Goal: Transaction & Acquisition: Purchase product/service

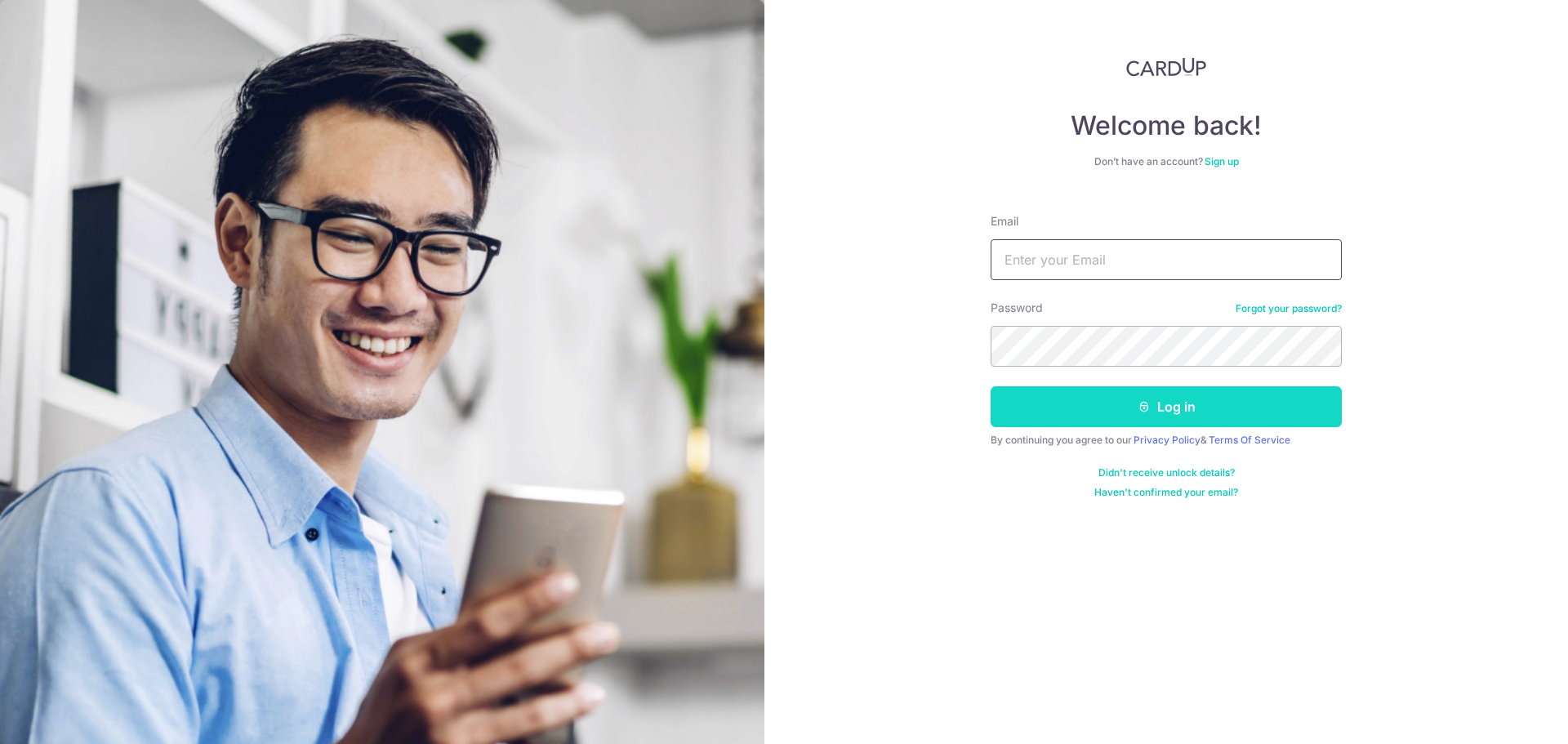
type input "[EMAIL_ADDRESS][DOMAIN_NAME]"
click at [1176, 403] on button "Log in" at bounding box center [1166, 407] width 351 height 41
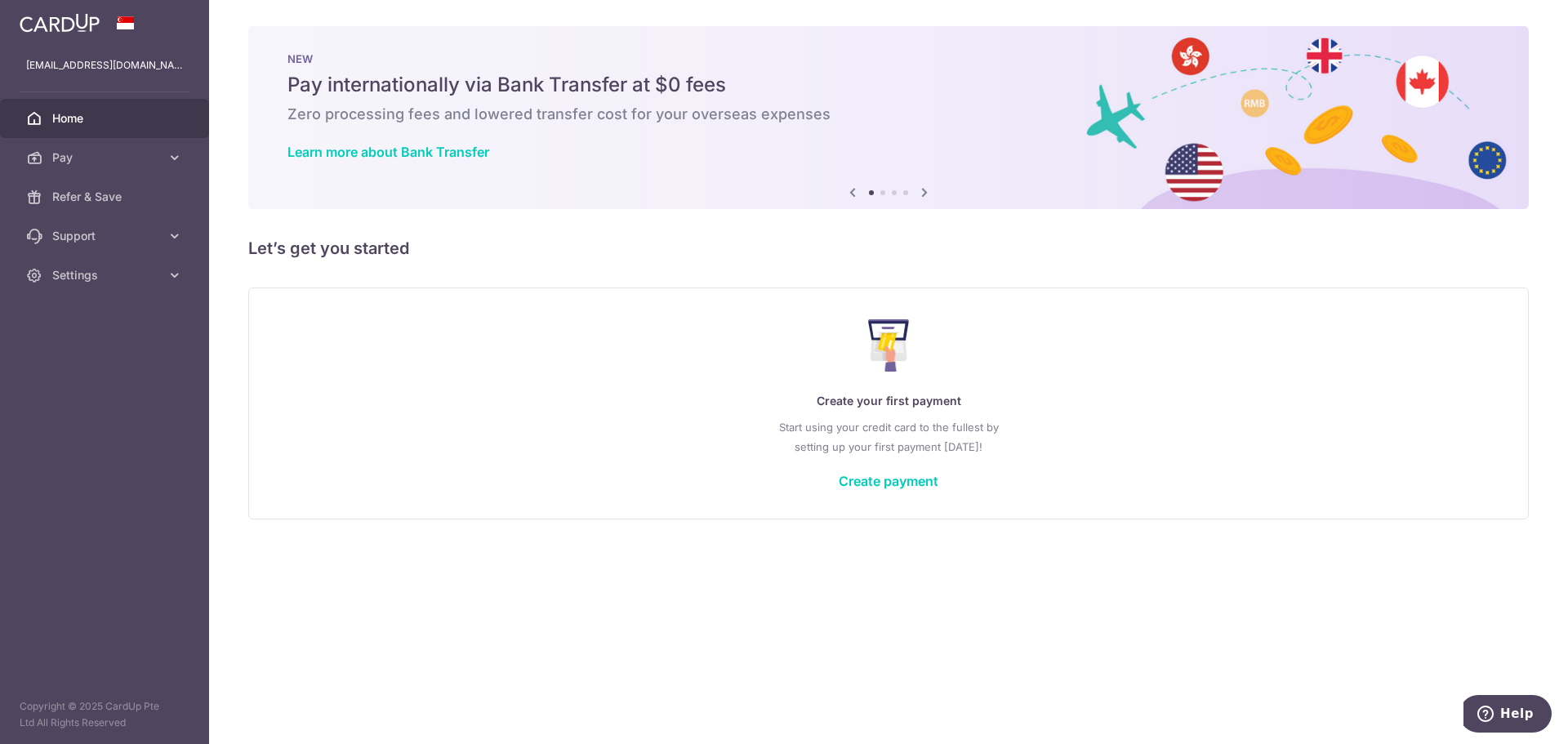
click at [62, 120] on span "Home" at bounding box center [106, 119] width 107 height 17
click at [76, 147] on link "Pay" at bounding box center [105, 158] width 209 height 39
click at [871, 476] on link "Create payment" at bounding box center [888, 481] width 99 height 17
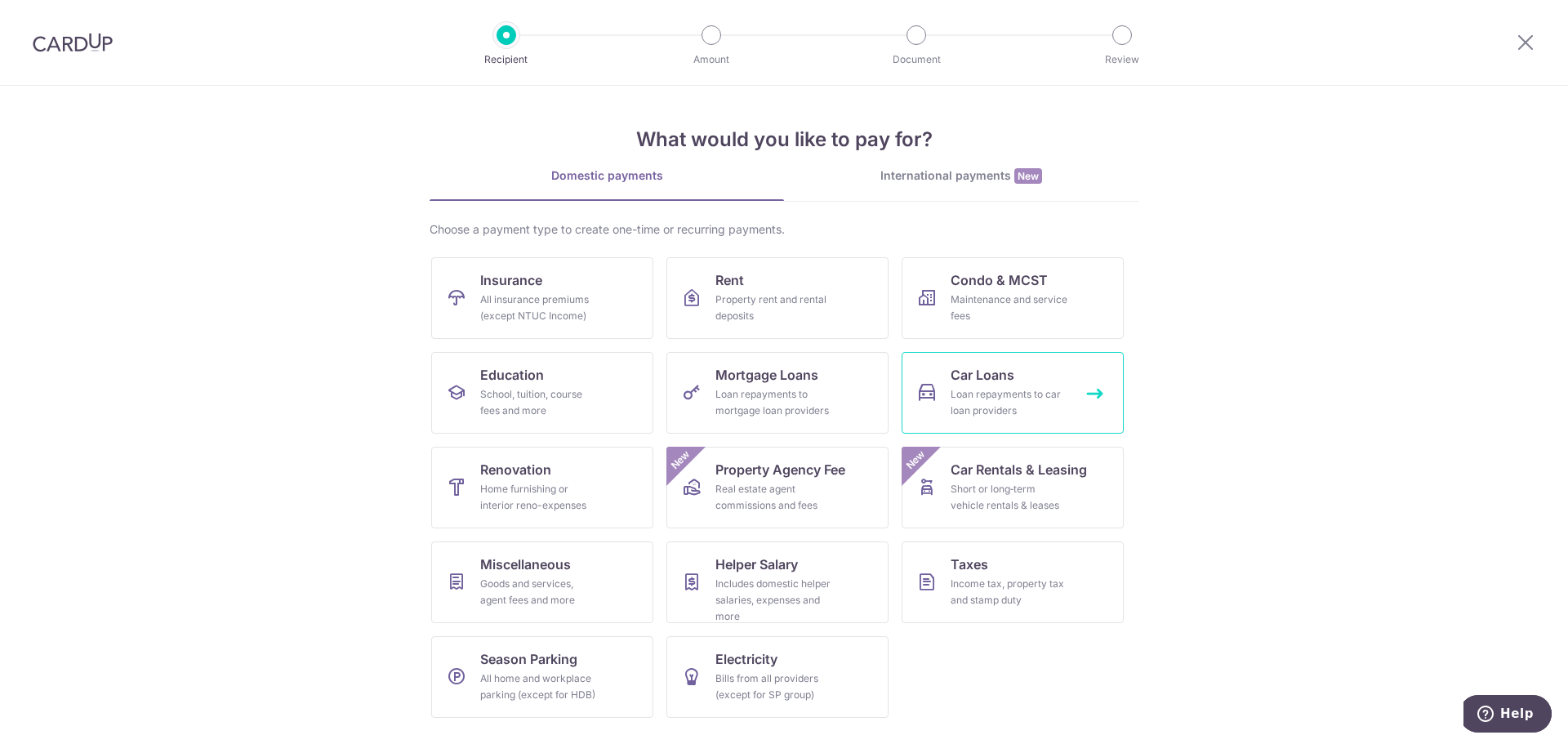
click at [981, 386] on div "Loan repayments to car loan providers" at bounding box center [1008, 402] width 118 height 32
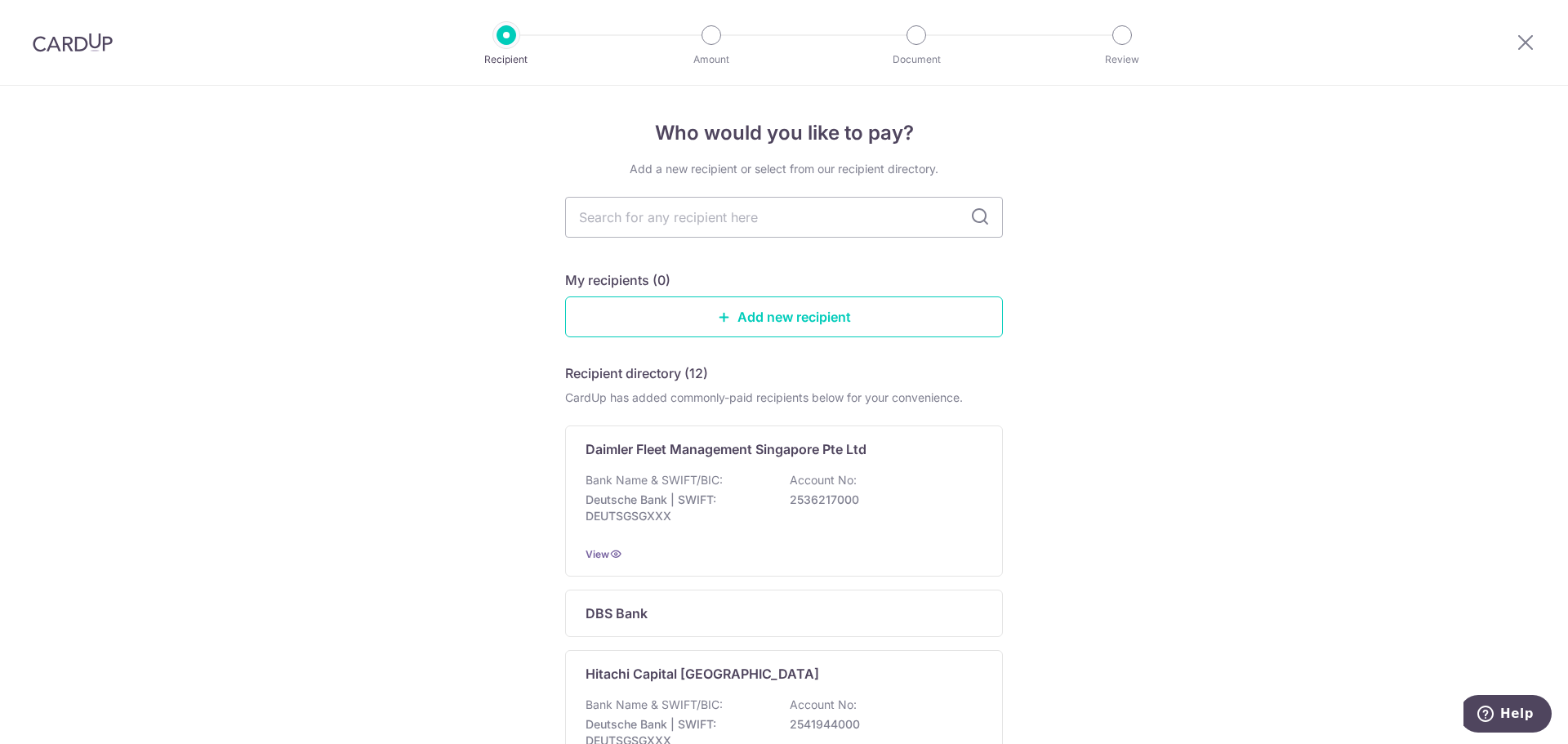
type input "t"
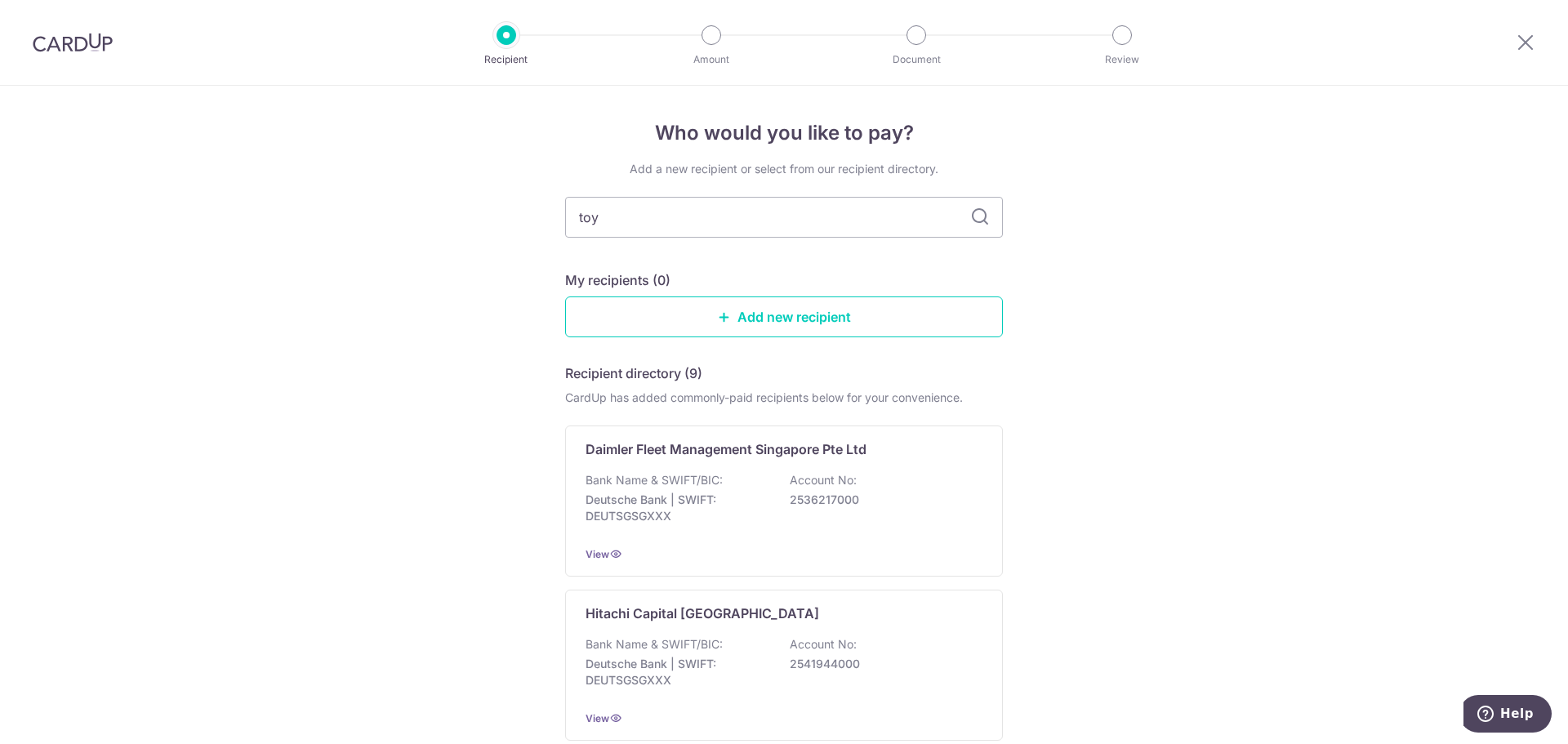
type input "toya"
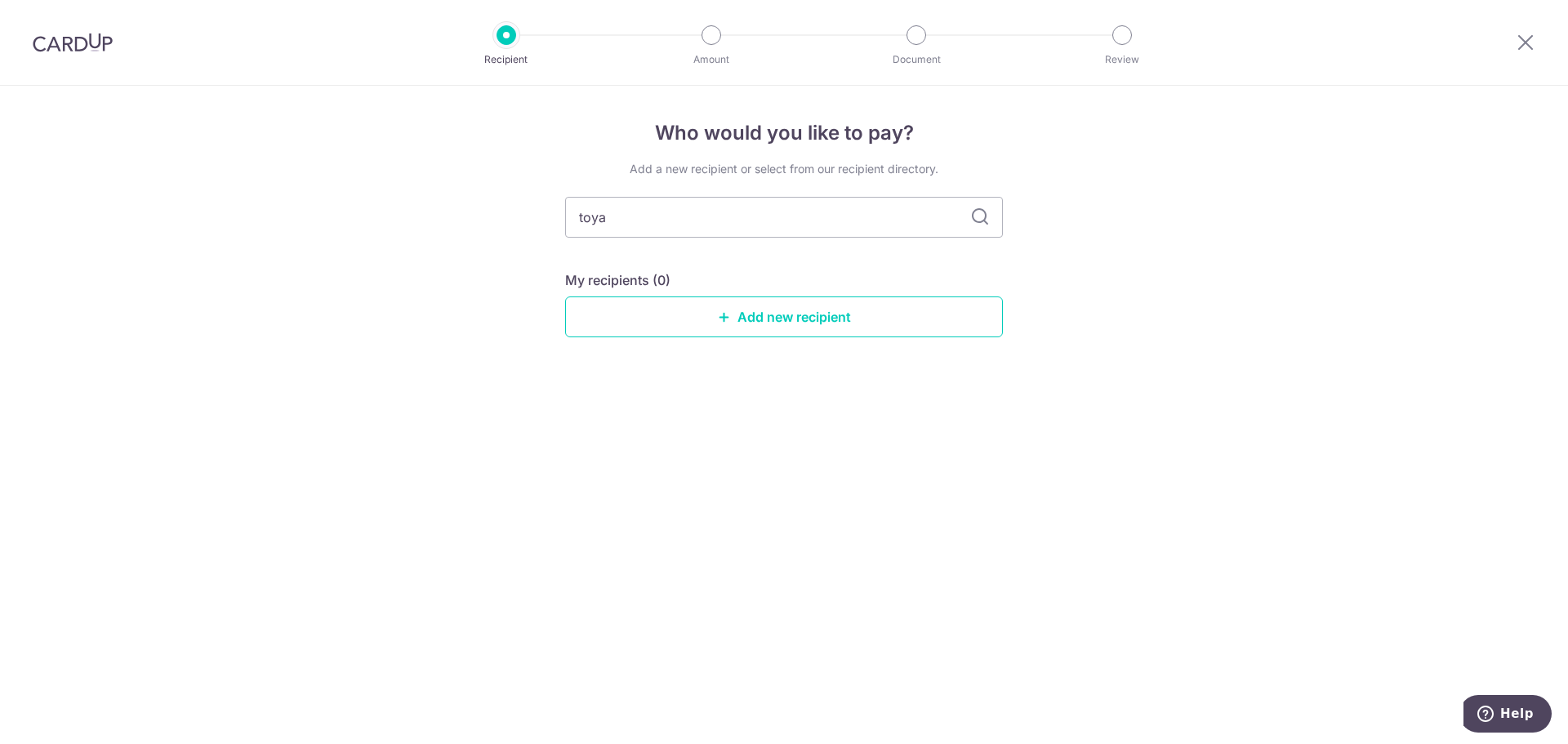
type input "toy"
type input "t"
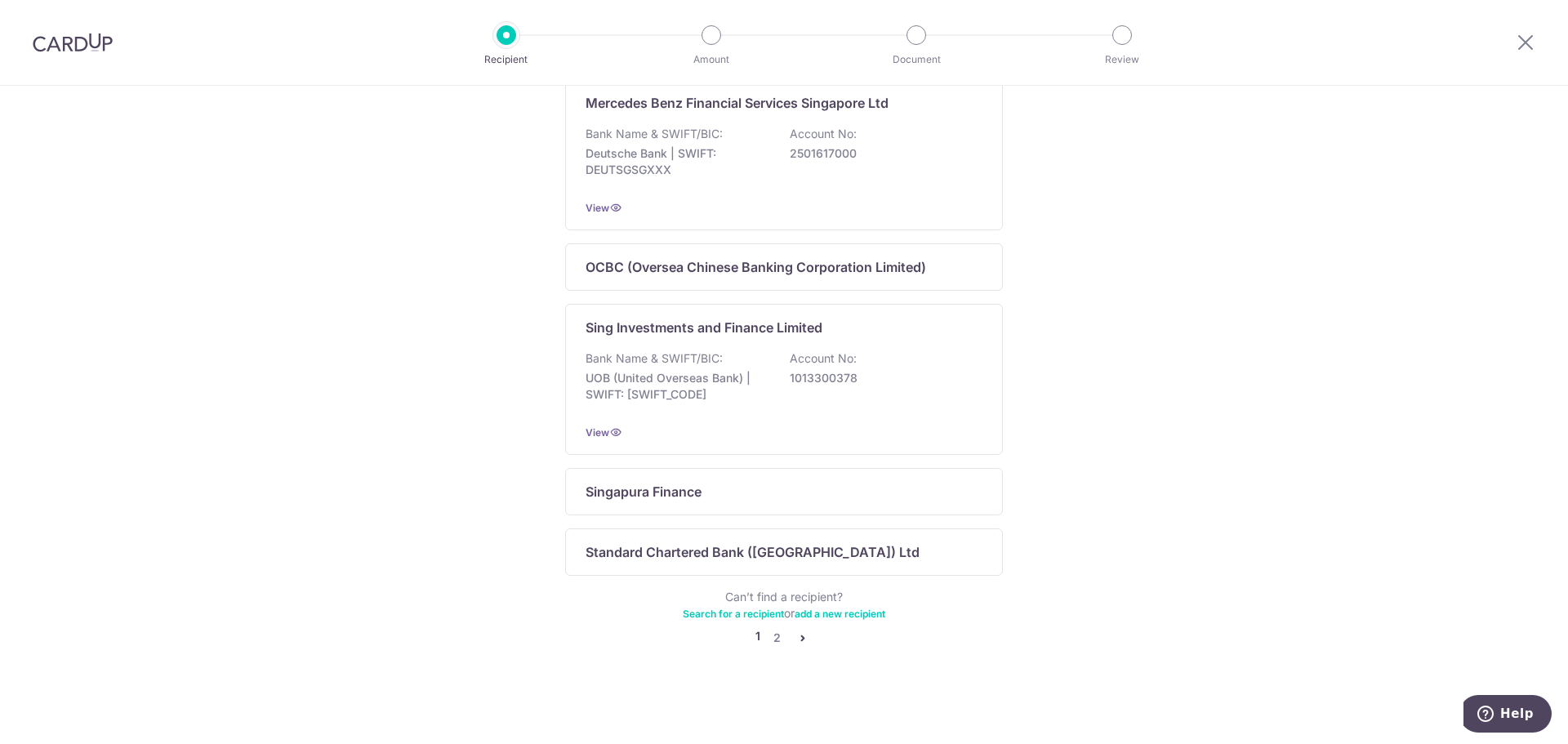
scroll to position [959, 0]
click at [766, 632] on link "2" at bounding box center [776, 637] width 19 height 19
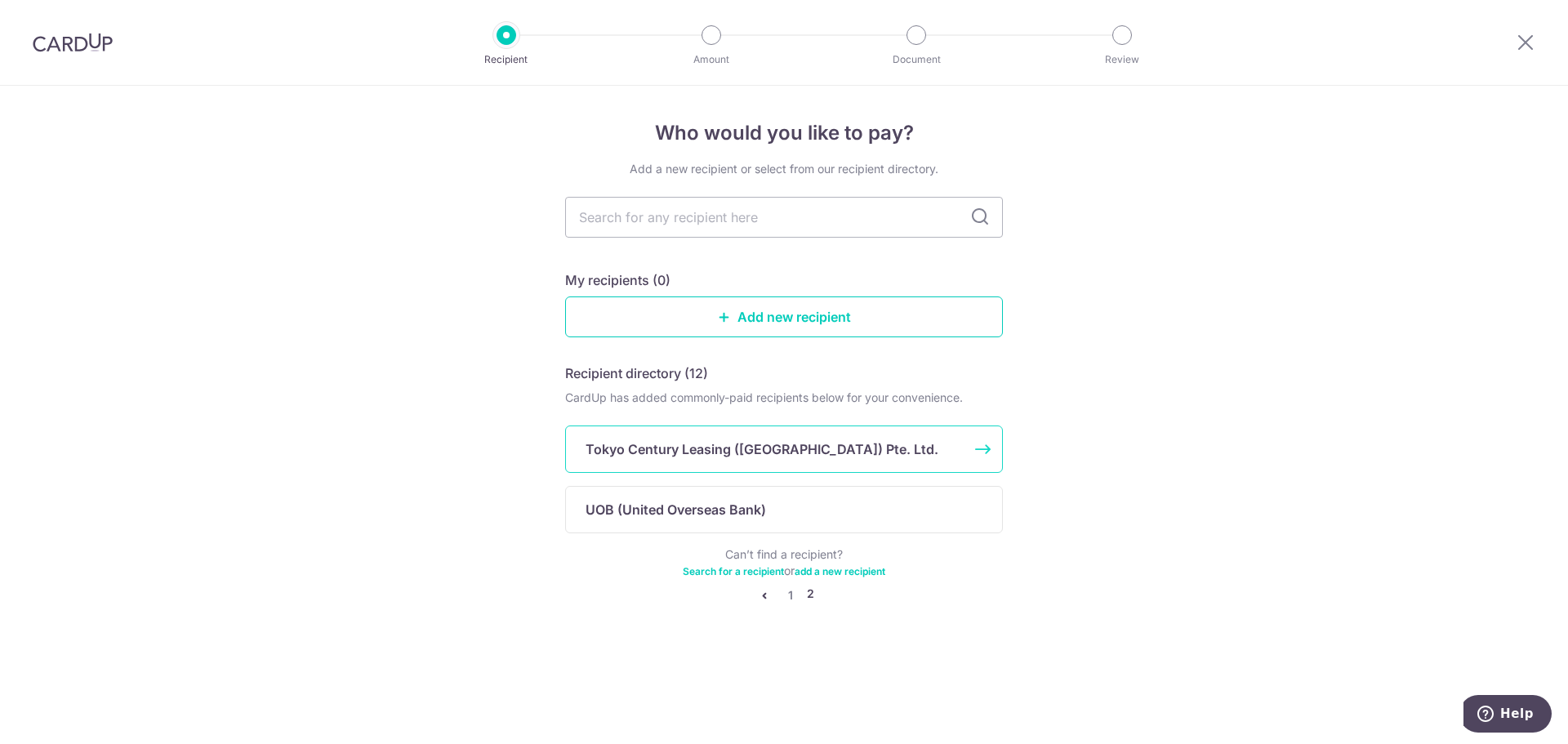
click at [765, 449] on p "Tokyo Century Leasing (Singapore) Pte. Ltd." at bounding box center [762, 448] width 353 height 19
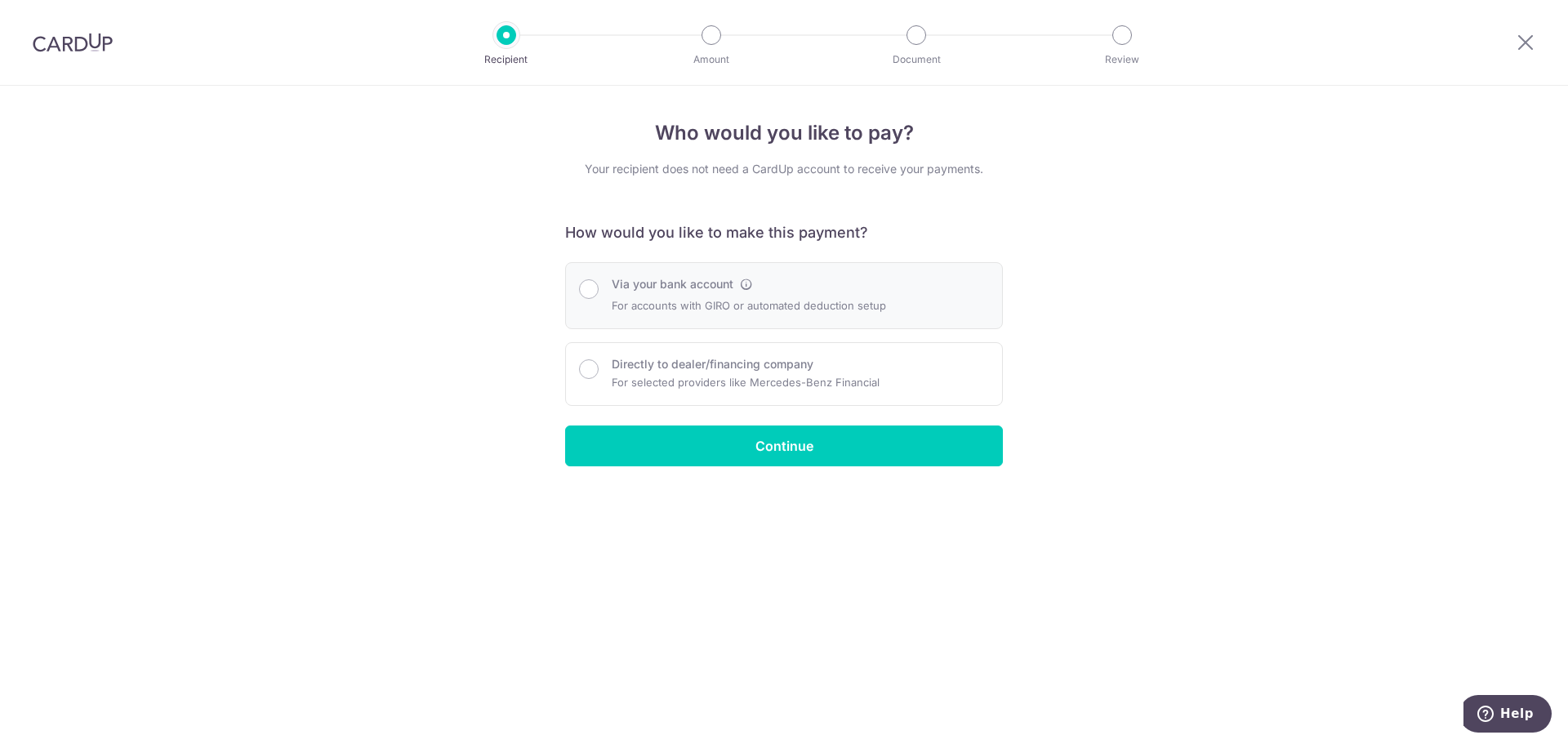
click at [601, 281] on div "Via your bank account For accounts with GIRO or automated deduction setup" at bounding box center [784, 296] width 410 height 39
radio input "true"
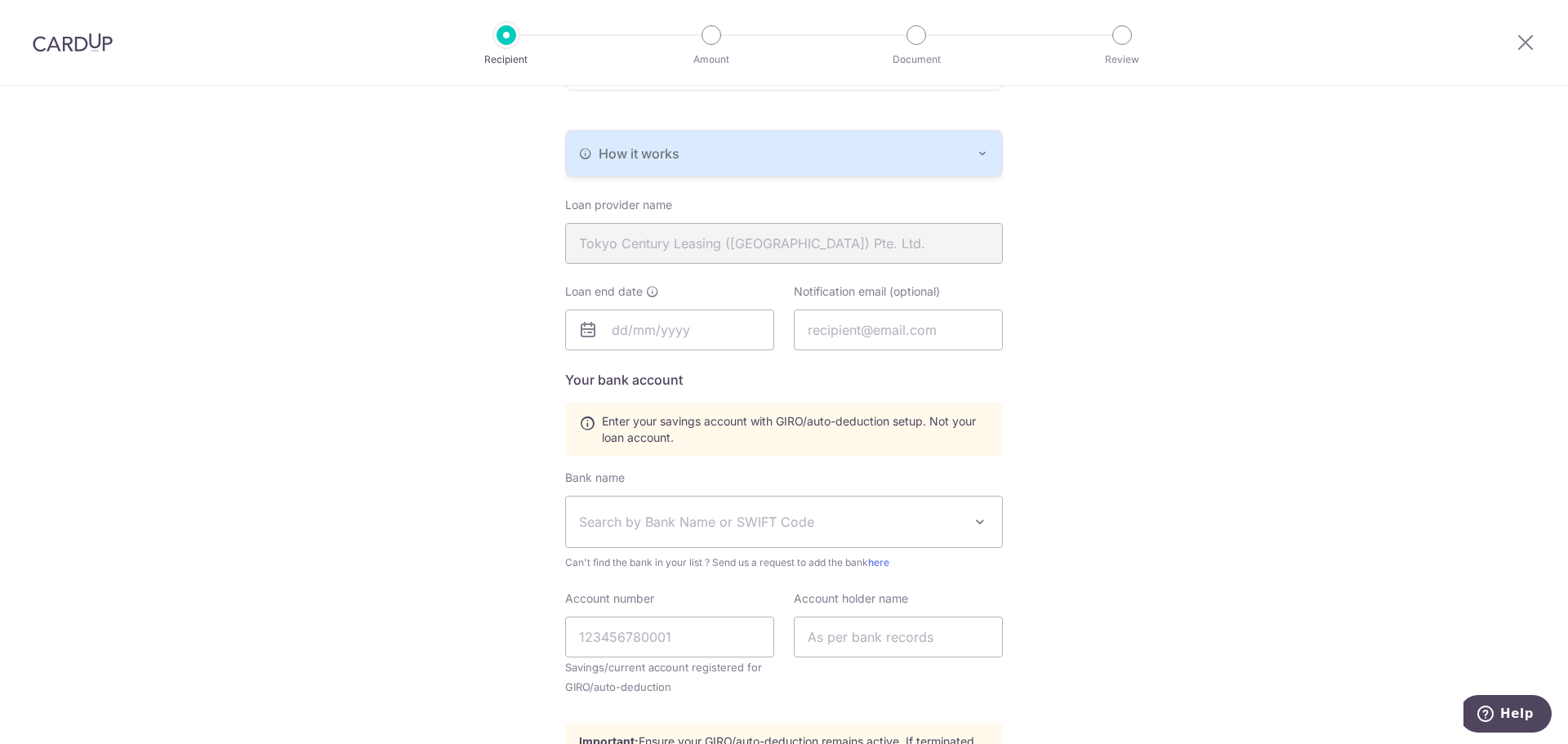
scroll to position [233, 0]
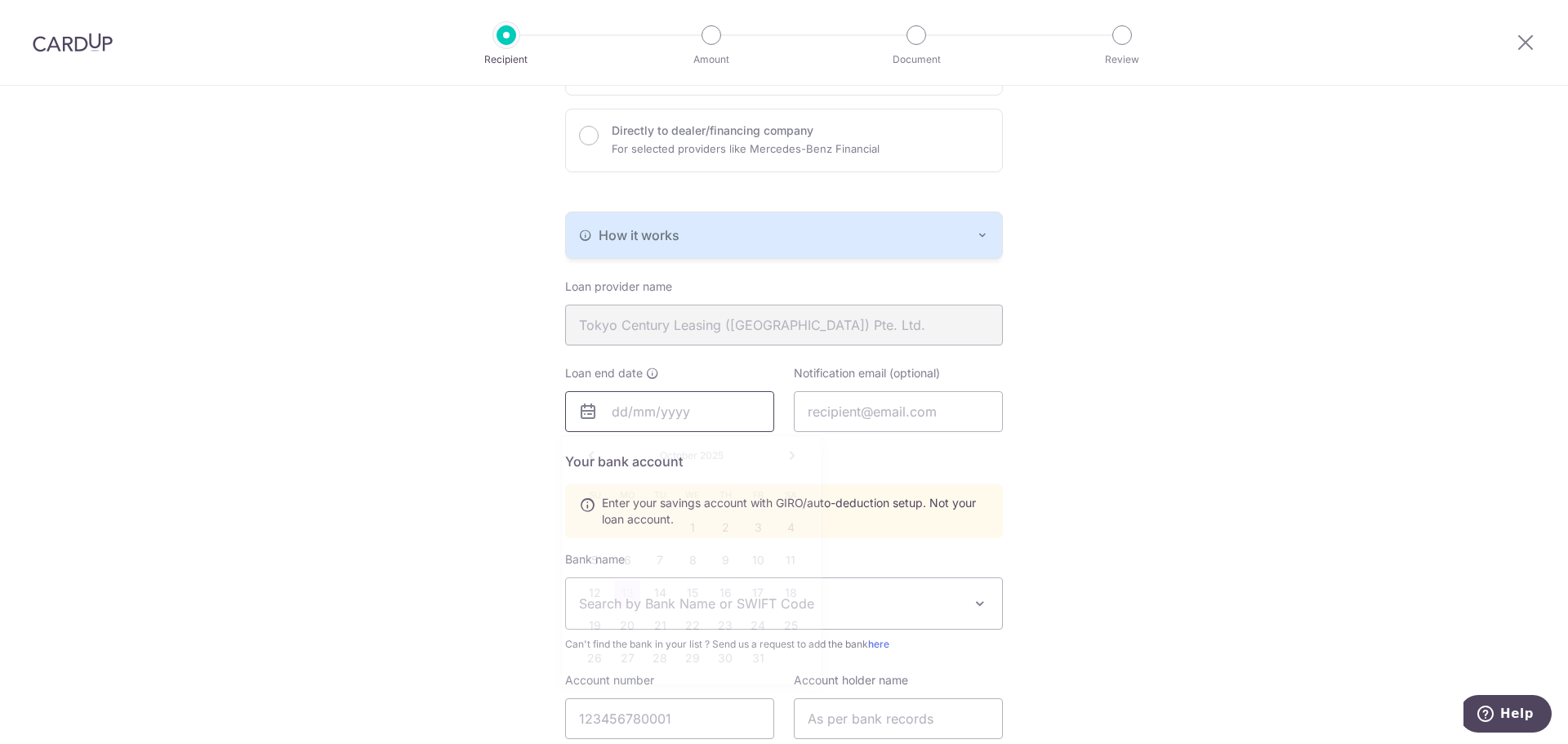
click at [696, 418] on input "text" at bounding box center [670, 411] width 209 height 41
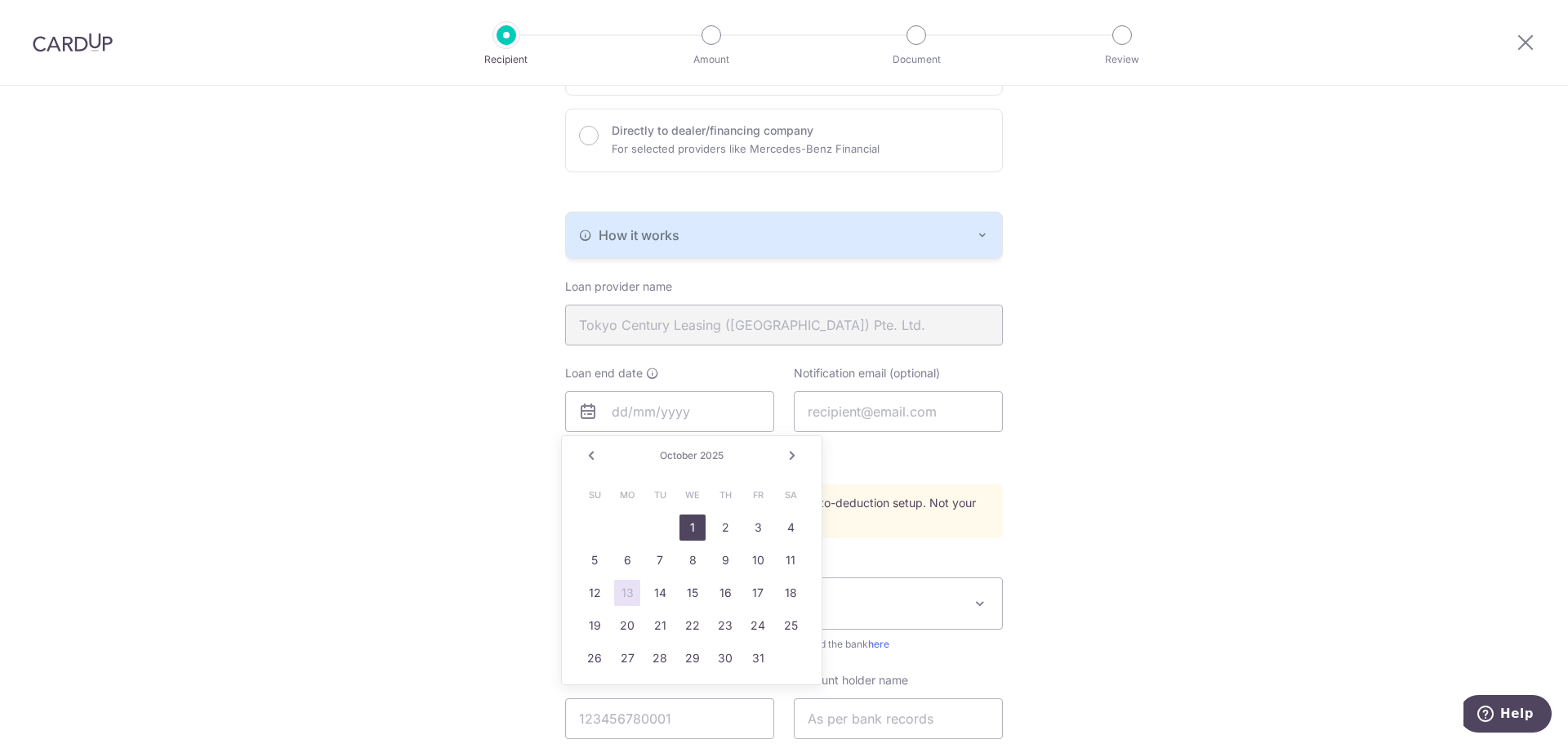
click at [696, 533] on link "1" at bounding box center [692, 527] width 26 height 26
type input "10/01/2025"
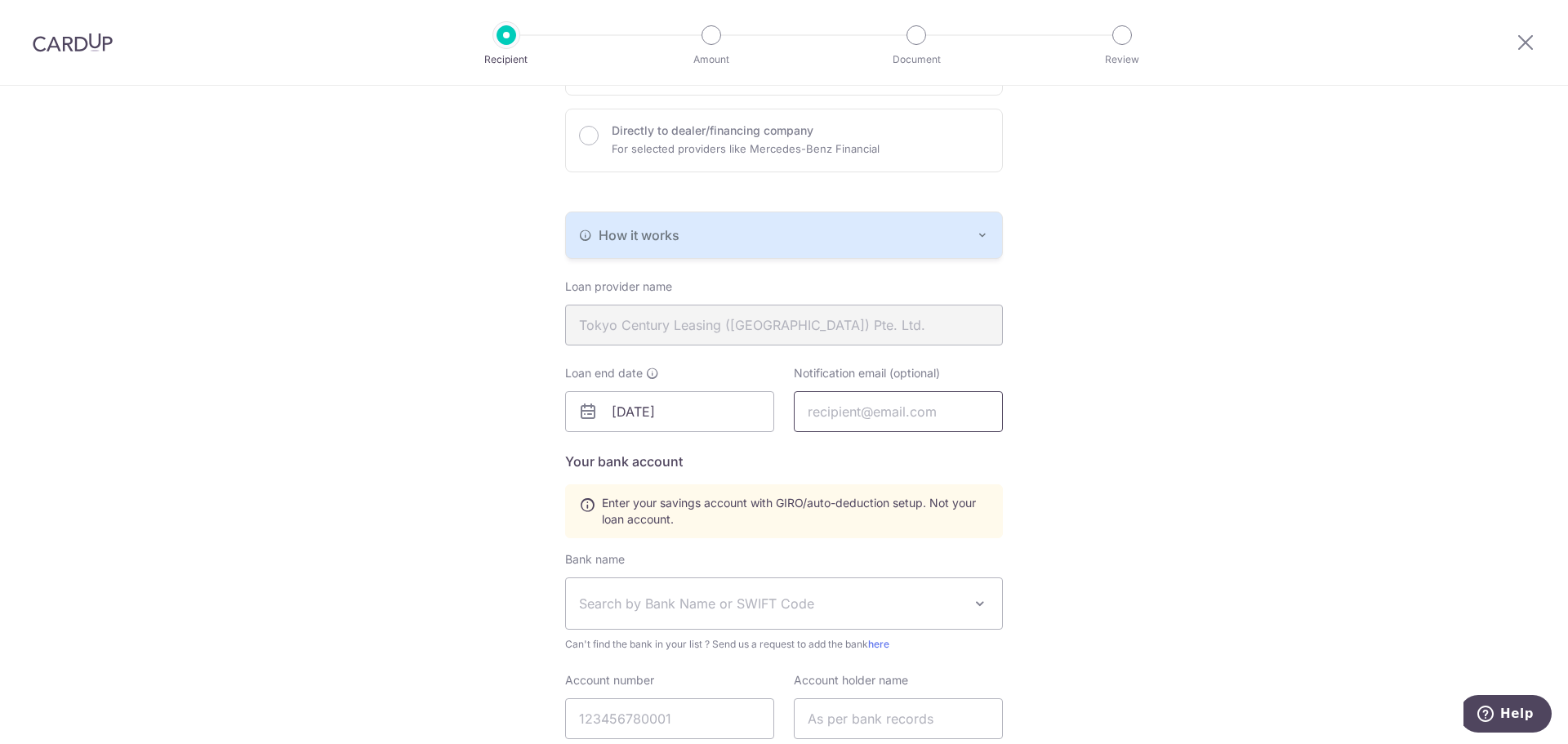
click at [863, 413] on input "text" at bounding box center [898, 411] width 209 height 41
click at [836, 415] on input "text" at bounding box center [898, 411] width 209 height 41
click at [676, 433] on div "Loan end date 10/01/2025 Notification email (optional)" at bounding box center [783, 408] width 457 height 86
click at [689, 412] on input "10/01/2025" at bounding box center [670, 411] width 209 height 41
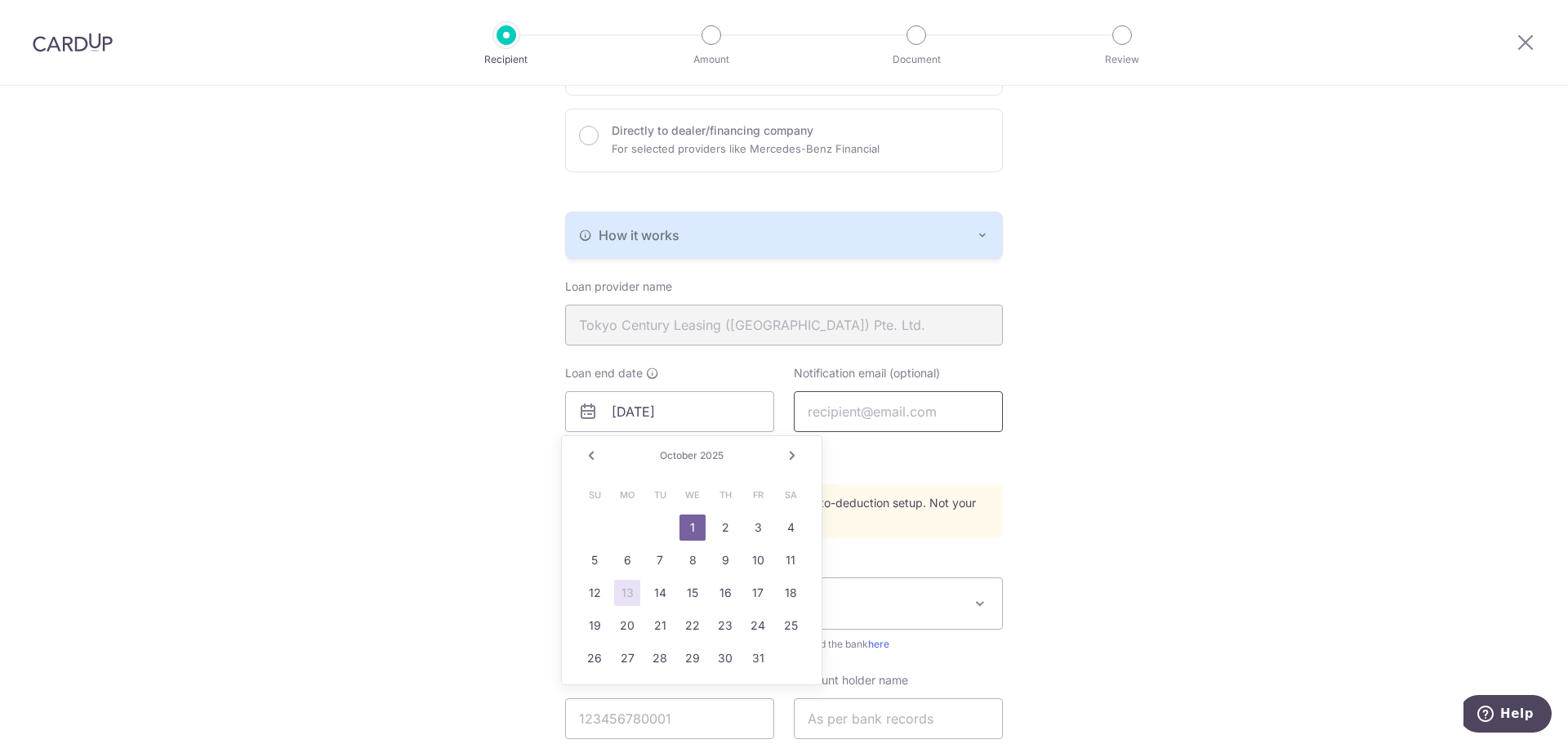
click at [842, 409] on input "text" at bounding box center [898, 411] width 209 height 41
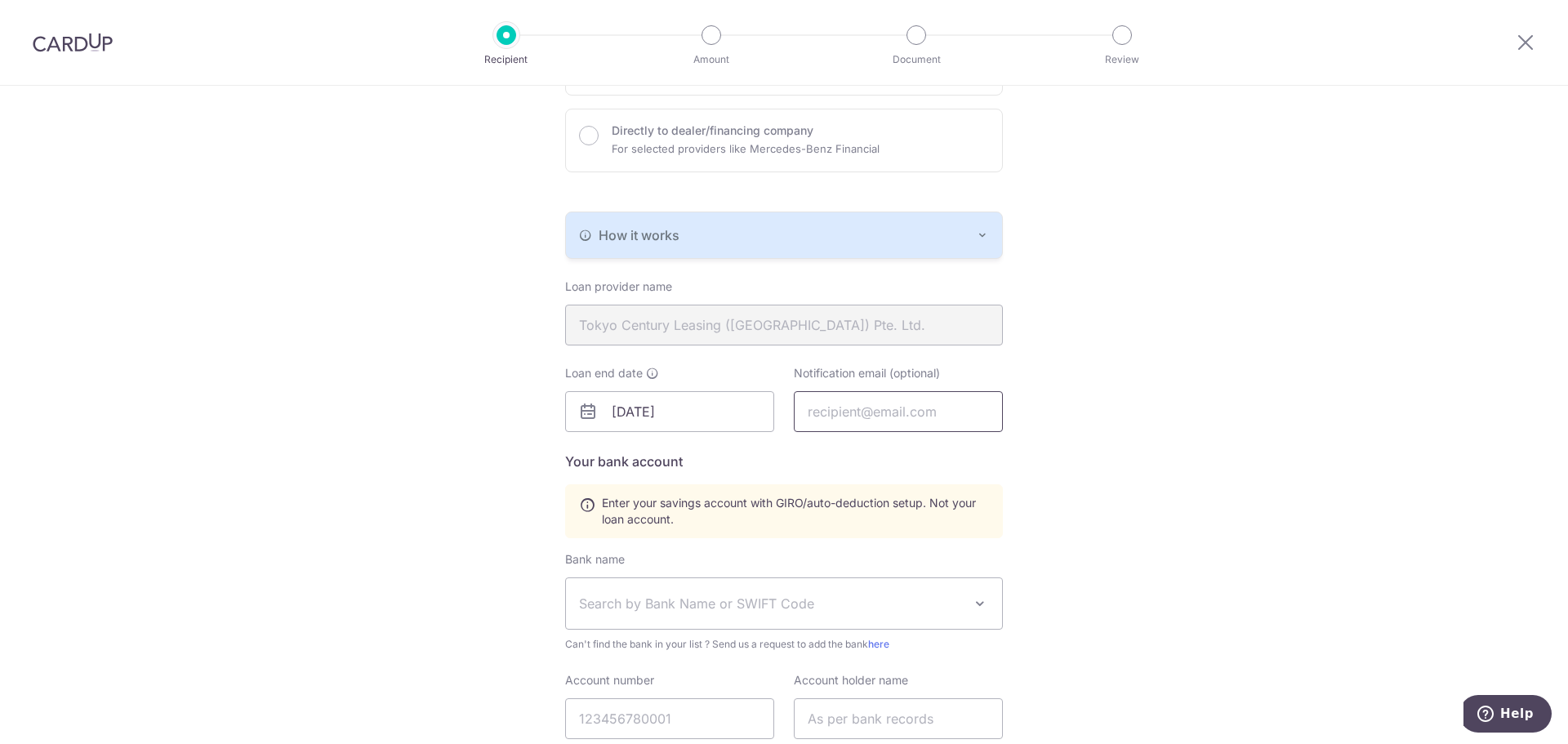
type input "[EMAIL_ADDRESS][DOMAIN_NAME]"
type input "Tarana Vs"
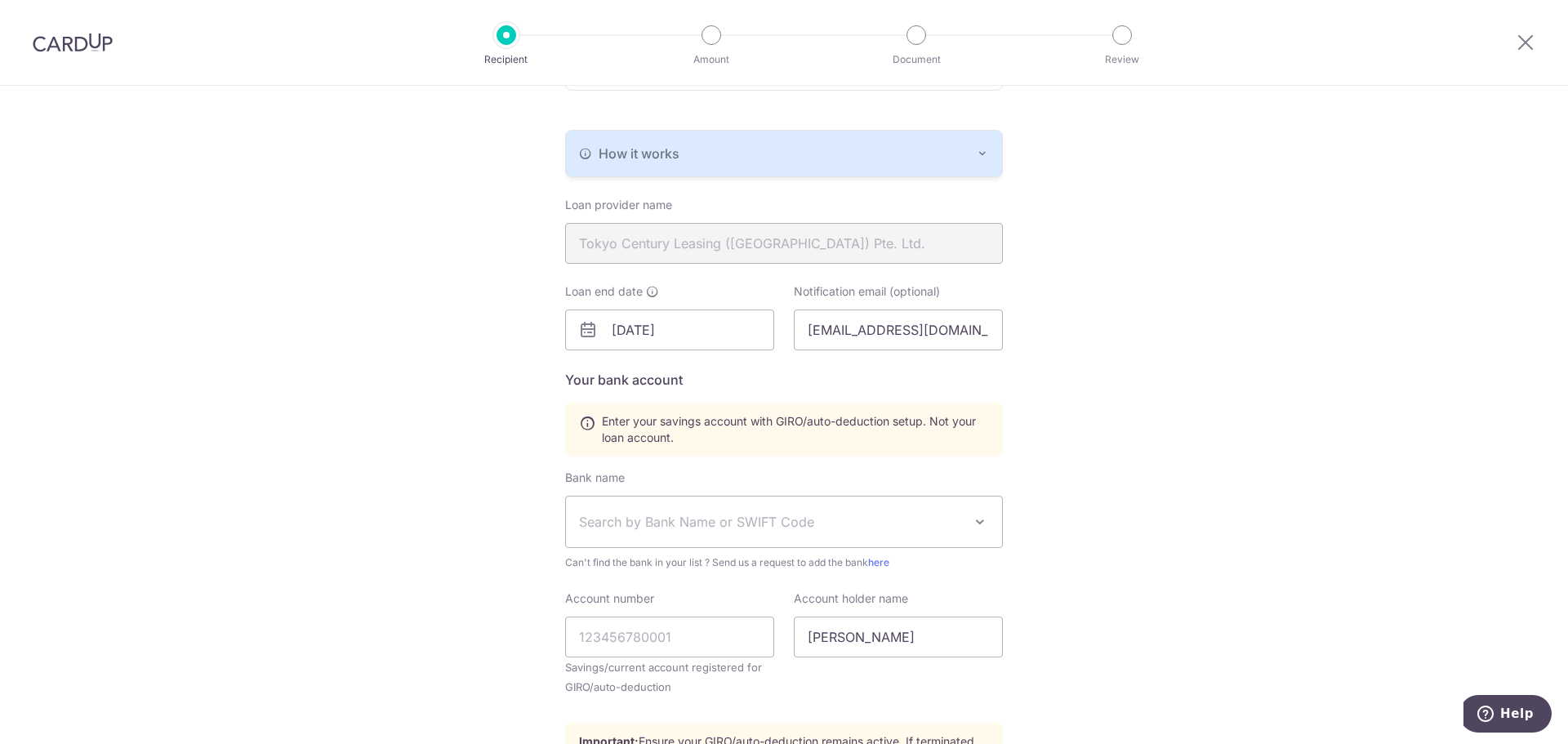
click at [913, 529] on span "Search by Bank Name or SWIFT Code" at bounding box center [771, 521] width 384 height 19
click at [1131, 580] on div "Who would you like to pay? Your recipient does not need a CardUp account to rec…" at bounding box center [784, 338] width 1568 height 1136
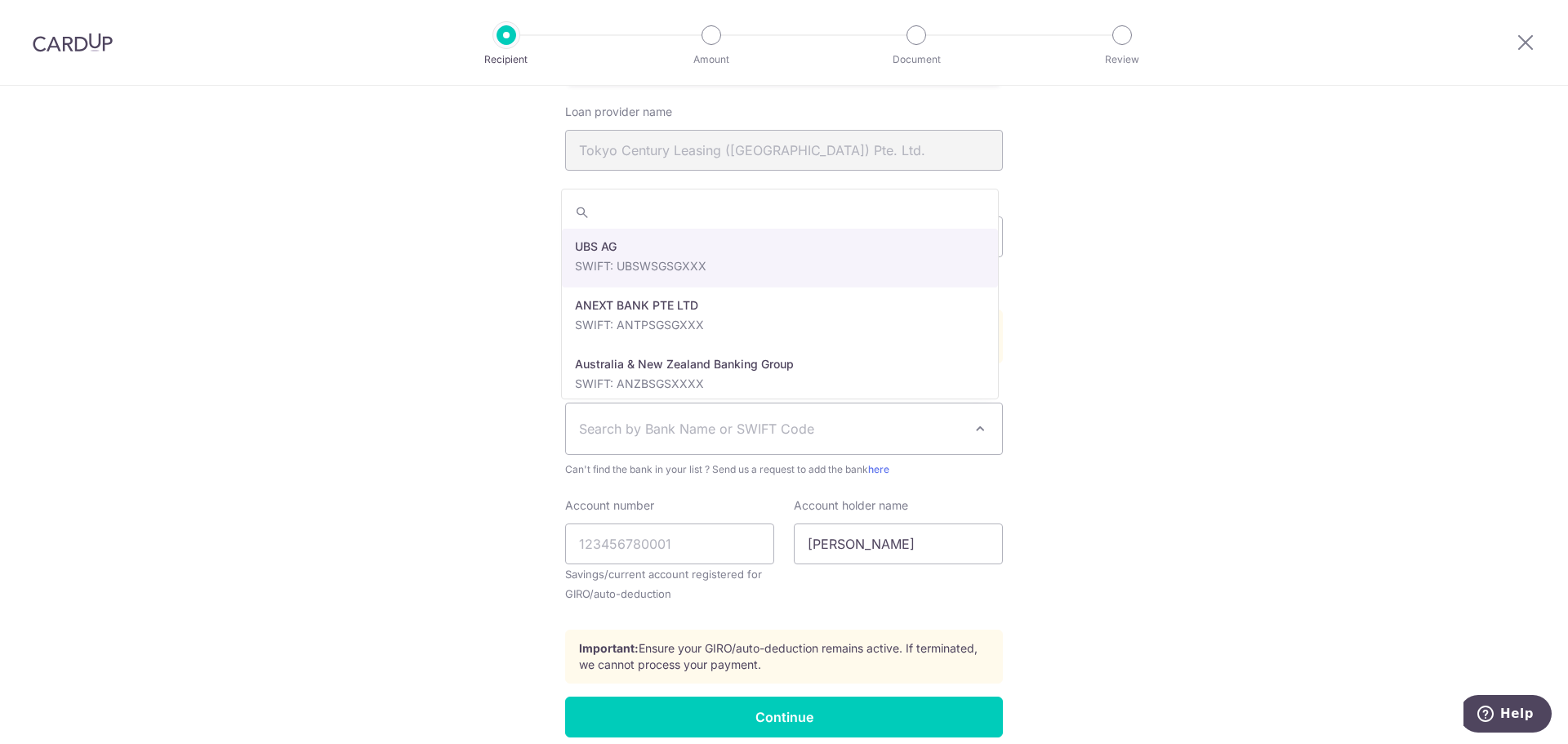
click at [866, 437] on span "Search by Bank Name or SWIFT Code" at bounding box center [771, 428] width 384 height 19
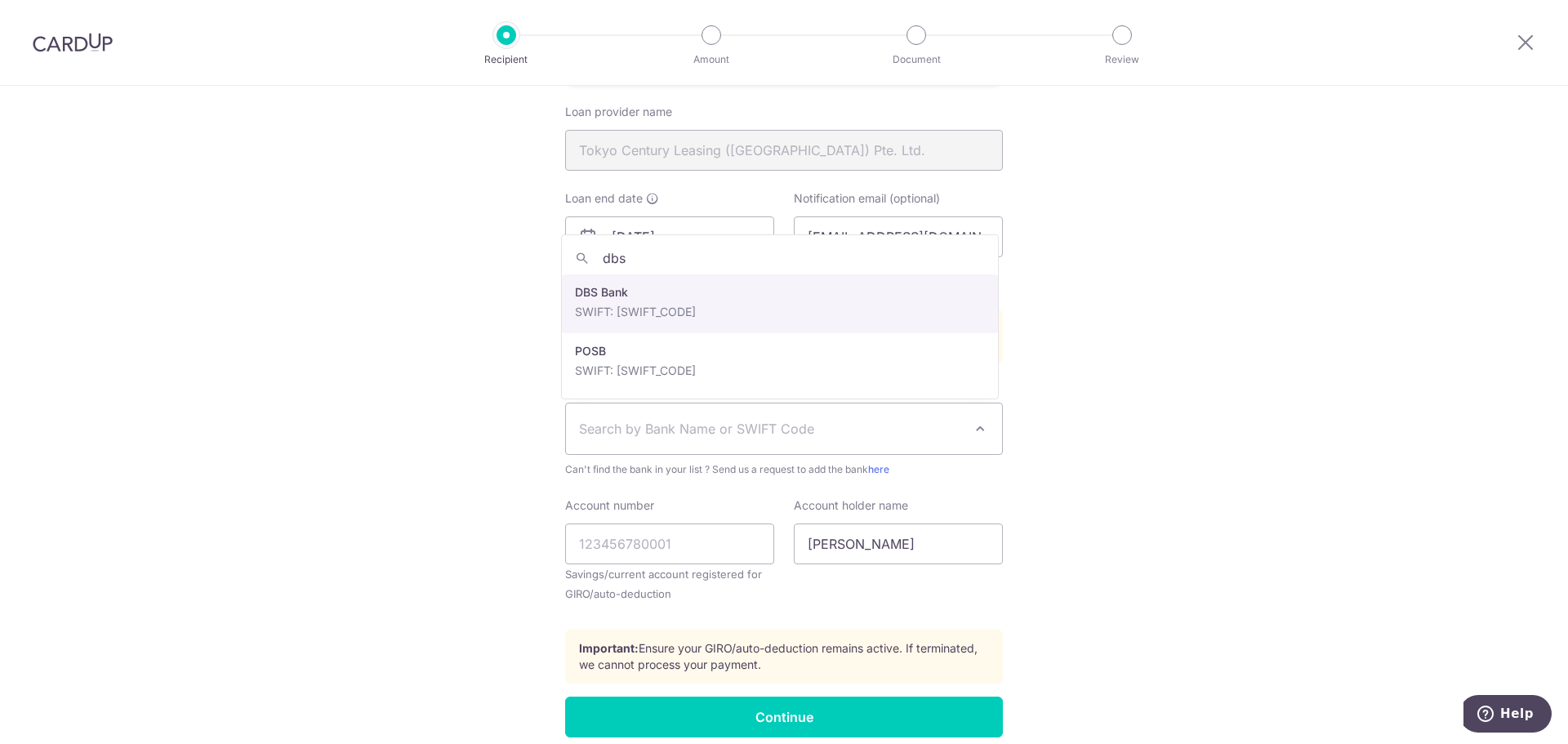
type input "dbs"
select select "6"
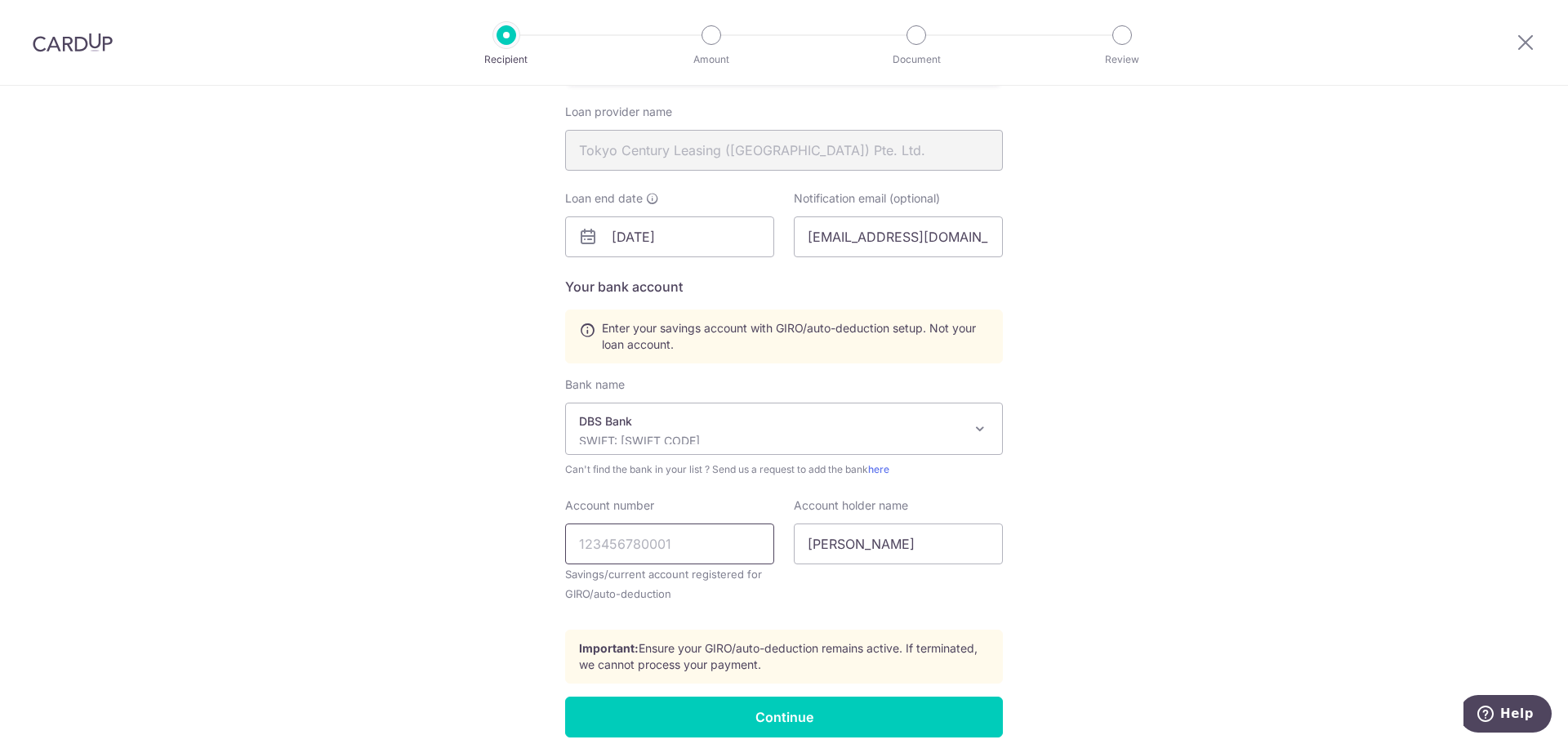
click at [664, 536] on input "Account number" at bounding box center [670, 544] width 209 height 41
type input "138261816"
type input "s"
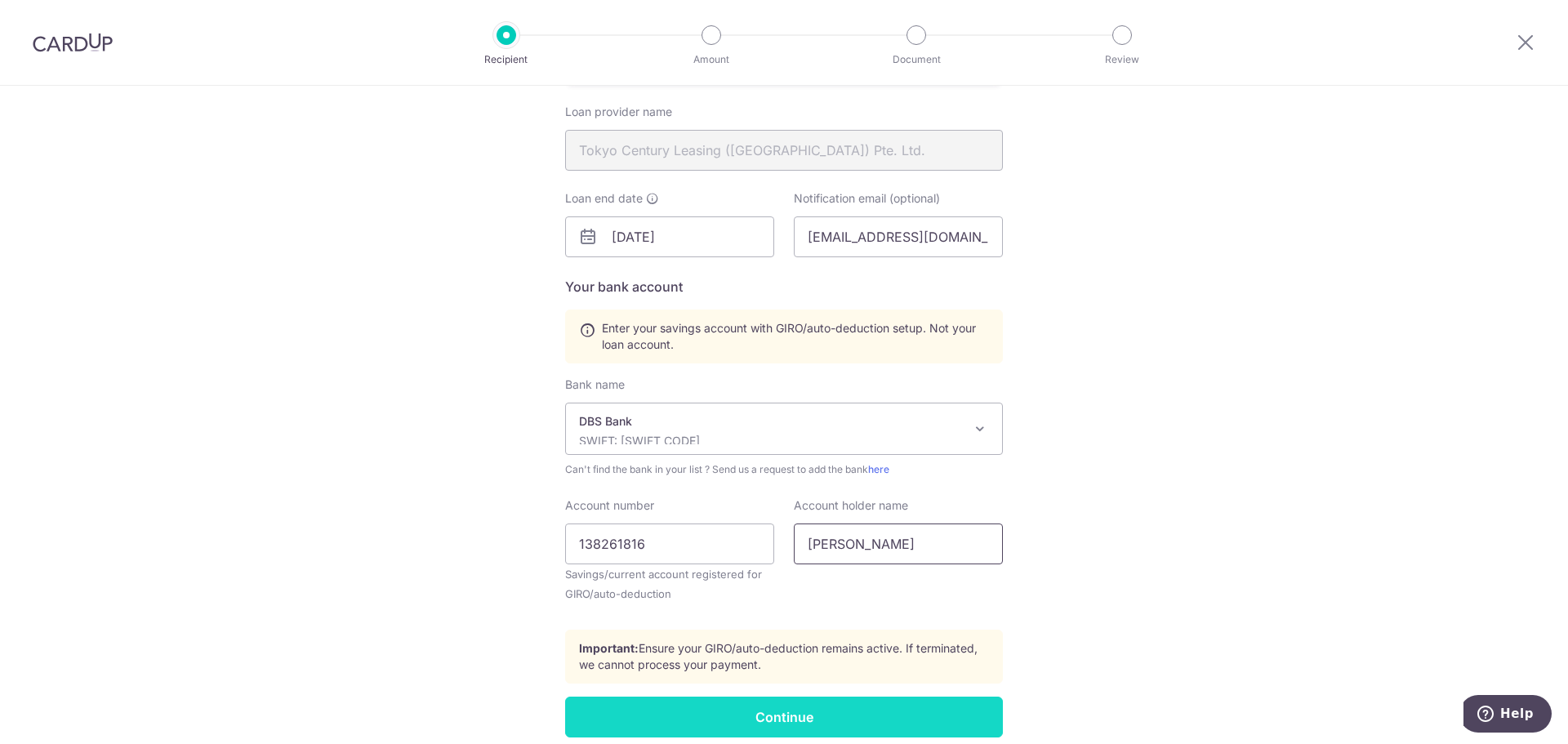
type input "SHEWARAMANI TARANA VASHI"
click at [716, 711] on input "Continue" at bounding box center [784, 716] width 437 height 41
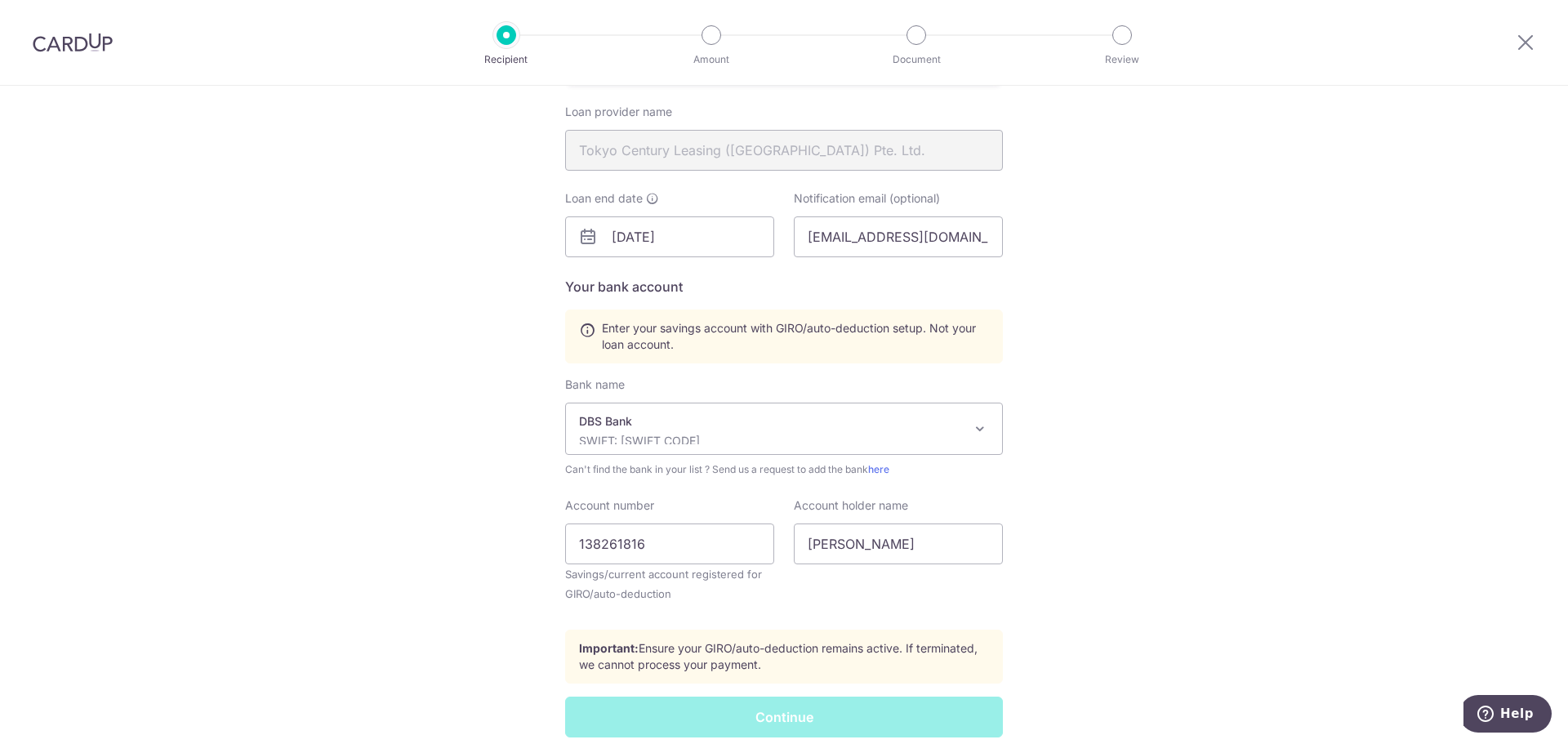
scroll to position [0, 0]
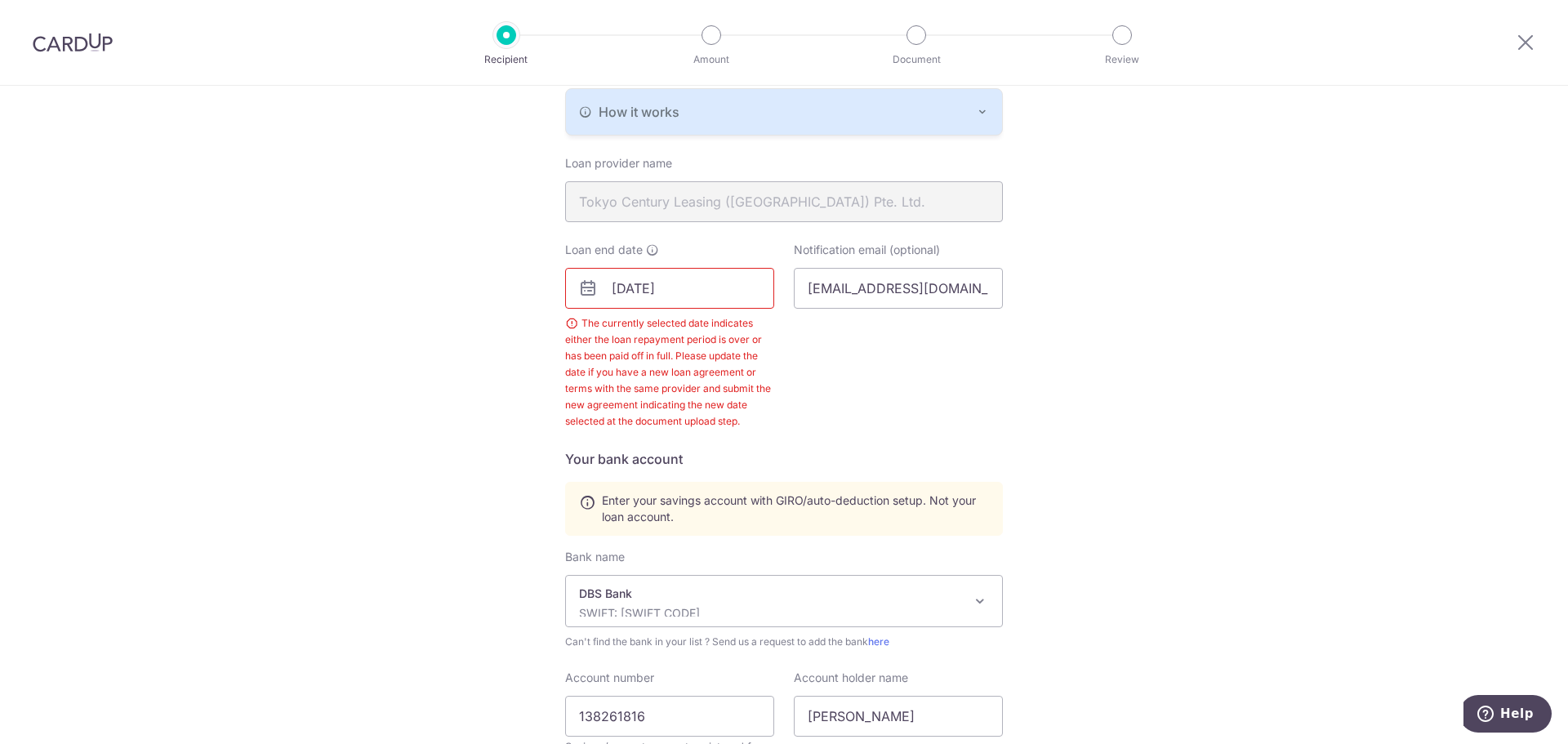
scroll to position [341, 0]
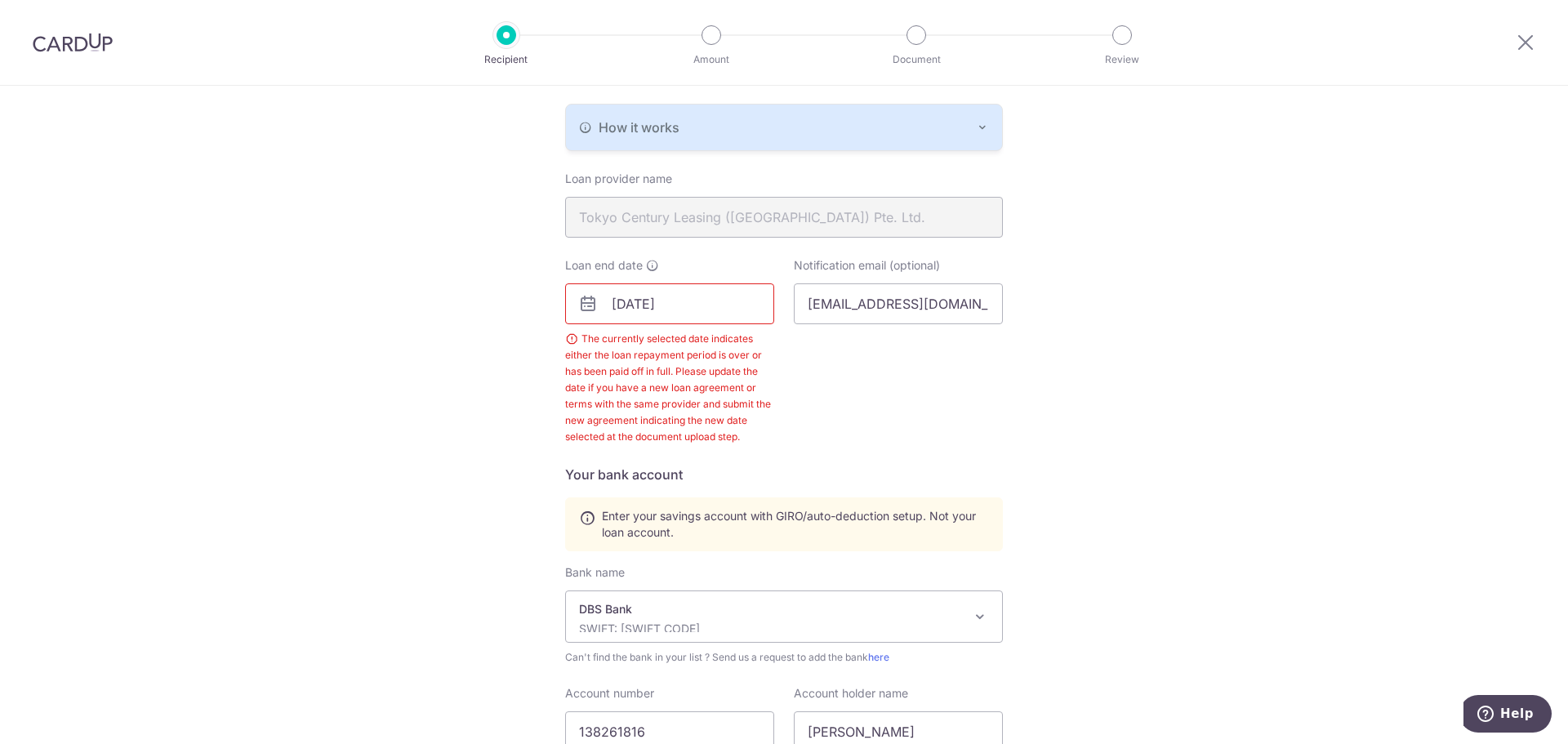
click at [683, 298] on input "[DATE]" at bounding box center [670, 304] width 209 height 41
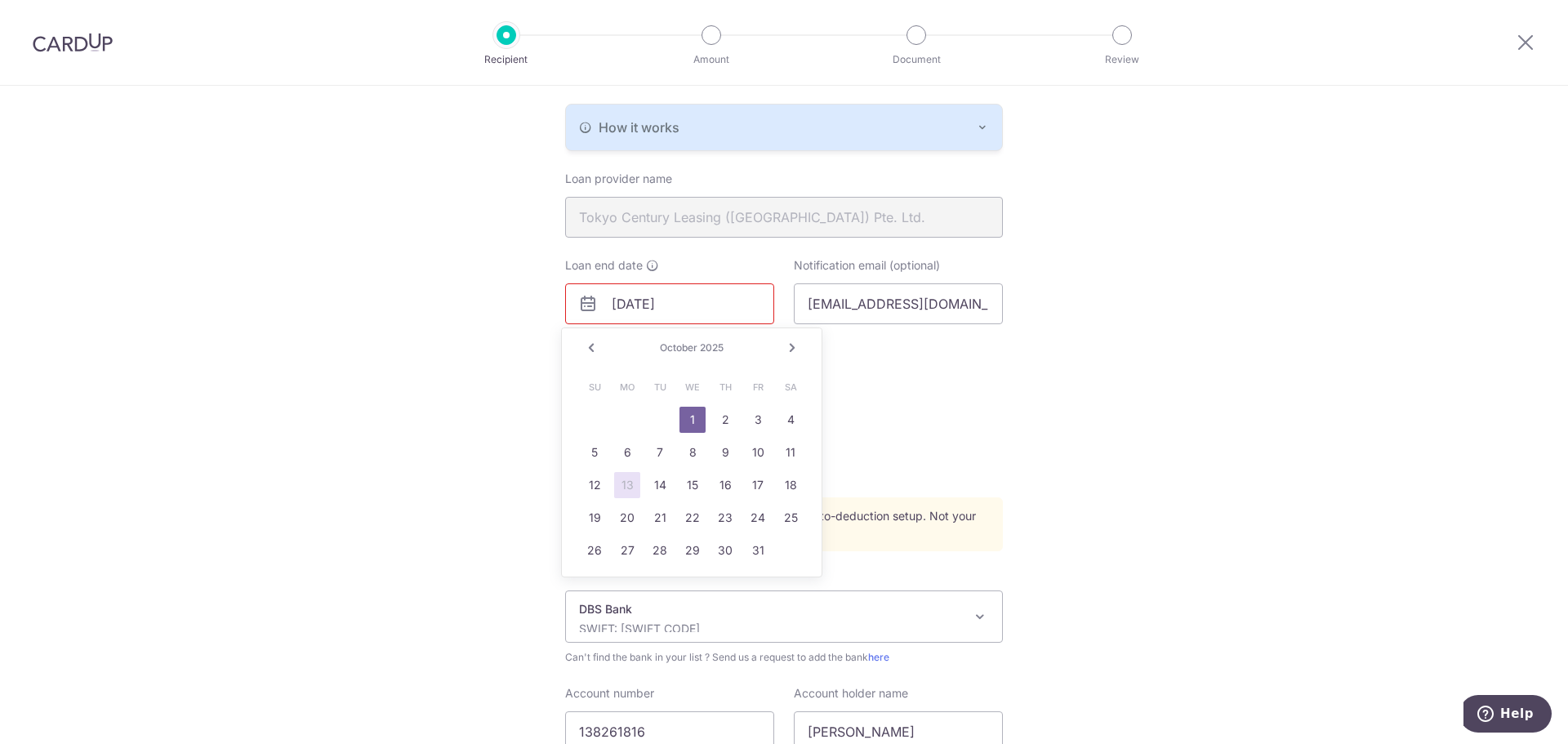
click at [793, 350] on link "Next" at bounding box center [791, 347] width 19 height 19
click at [785, 416] on link "1" at bounding box center [790, 420] width 26 height 26
type input "[DATE]"
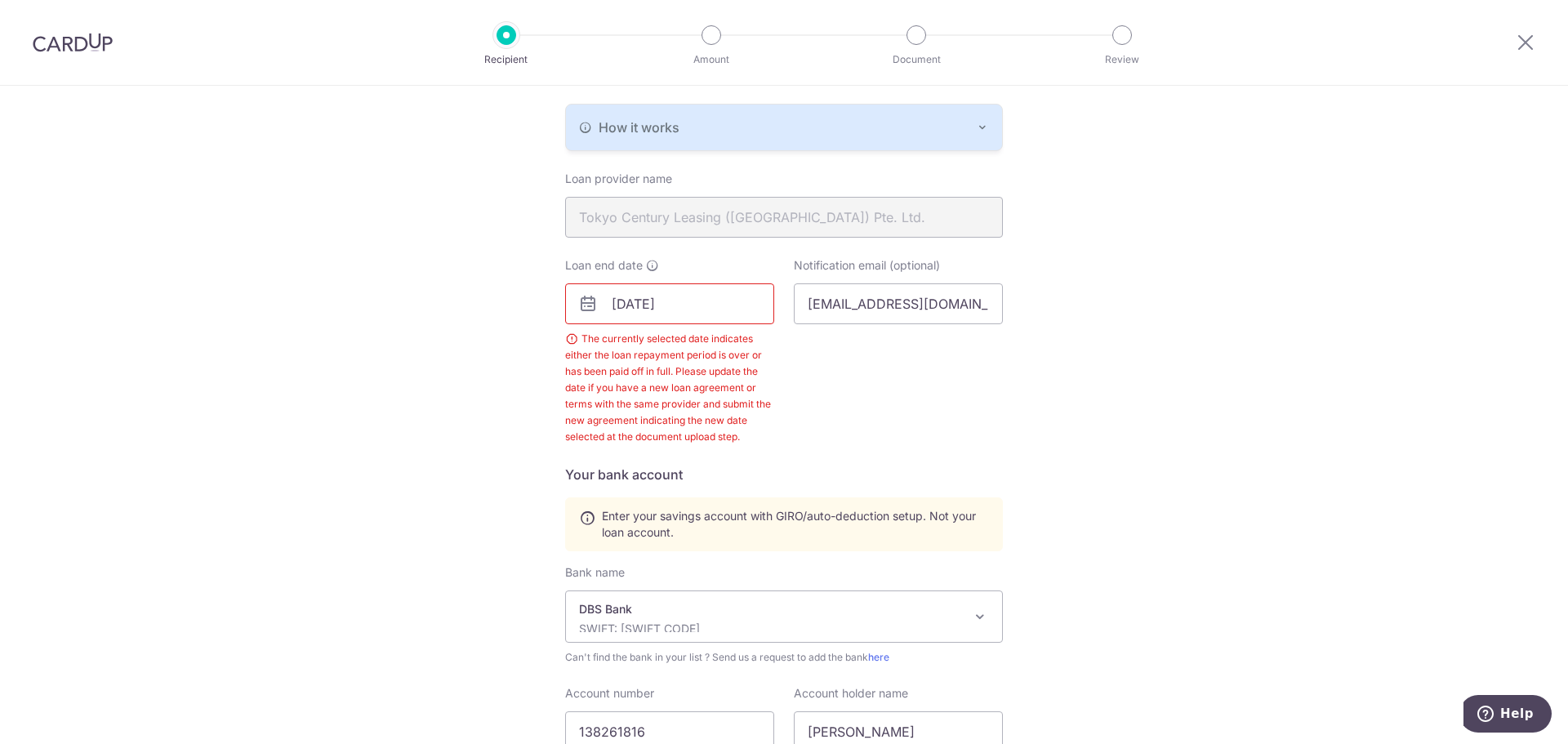
click at [801, 400] on div "Notification email (optional) [EMAIL_ADDRESS][DOMAIN_NAME]" at bounding box center [898, 351] width 229 height 188
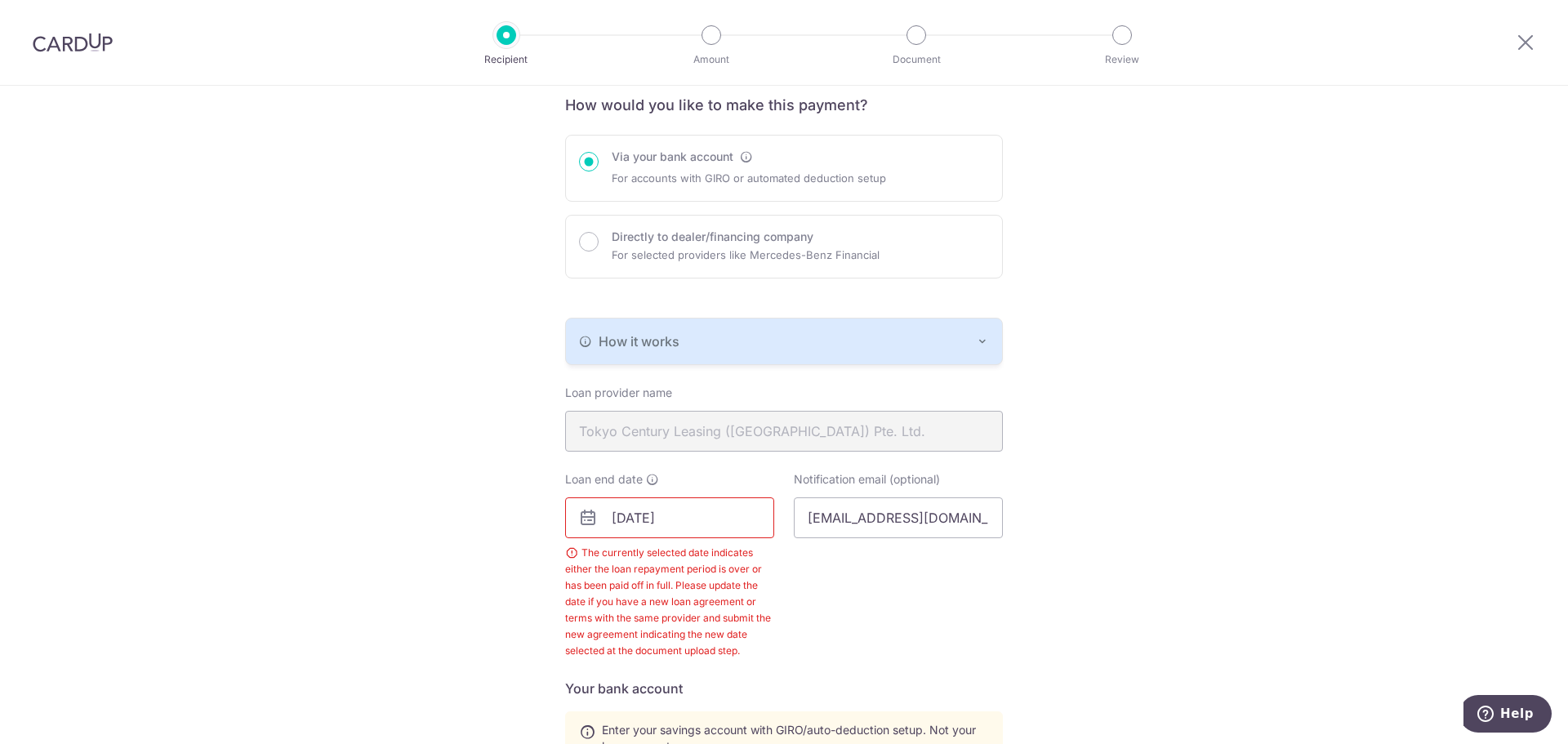
scroll to position [109, 0]
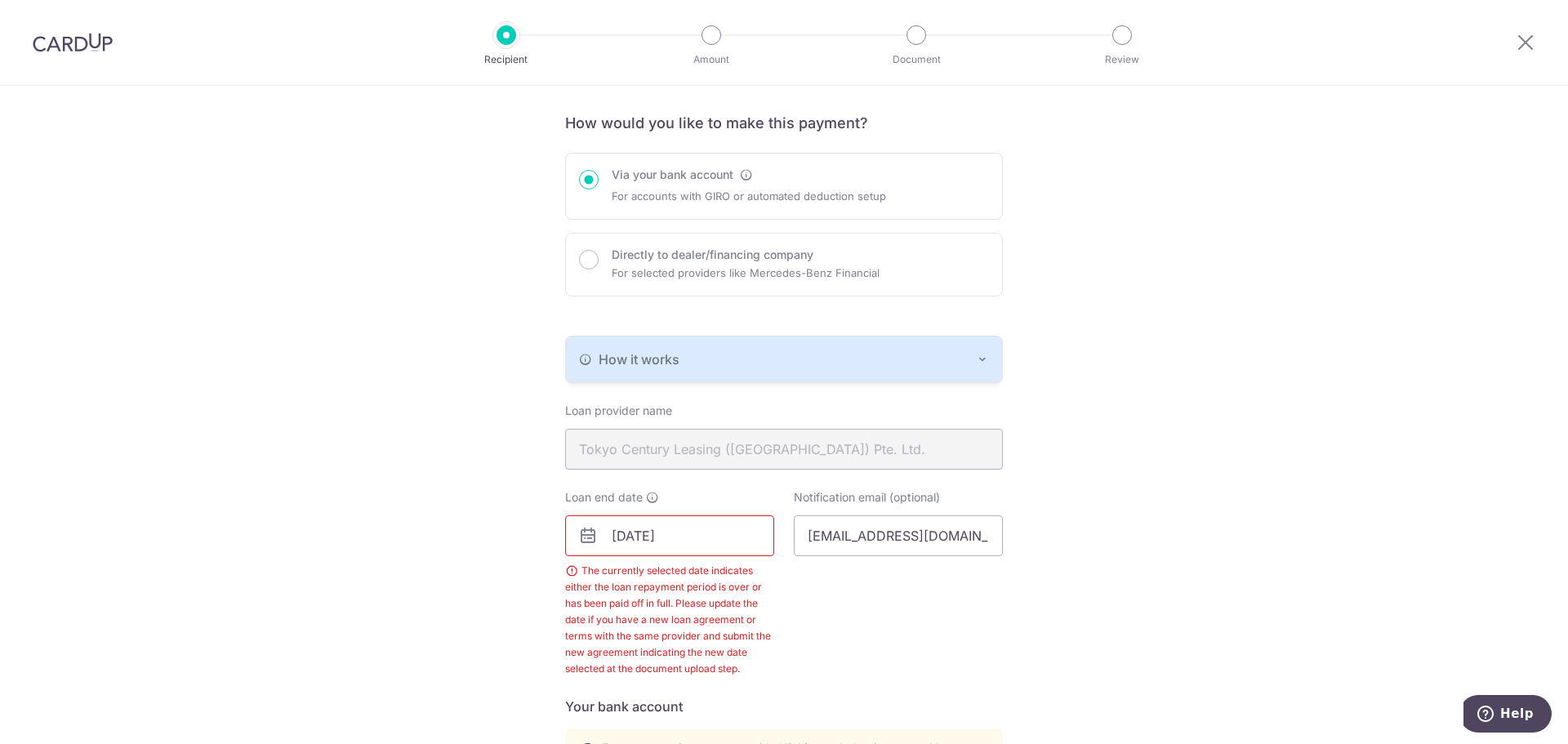
click at [865, 389] on form "How would you like to make this payment? Via your bank account For accounts wit…" at bounding box center [784, 635] width 437 height 1043
click at [873, 360] on div "How it works" at bounding box center [784, 359] width 410 height 19
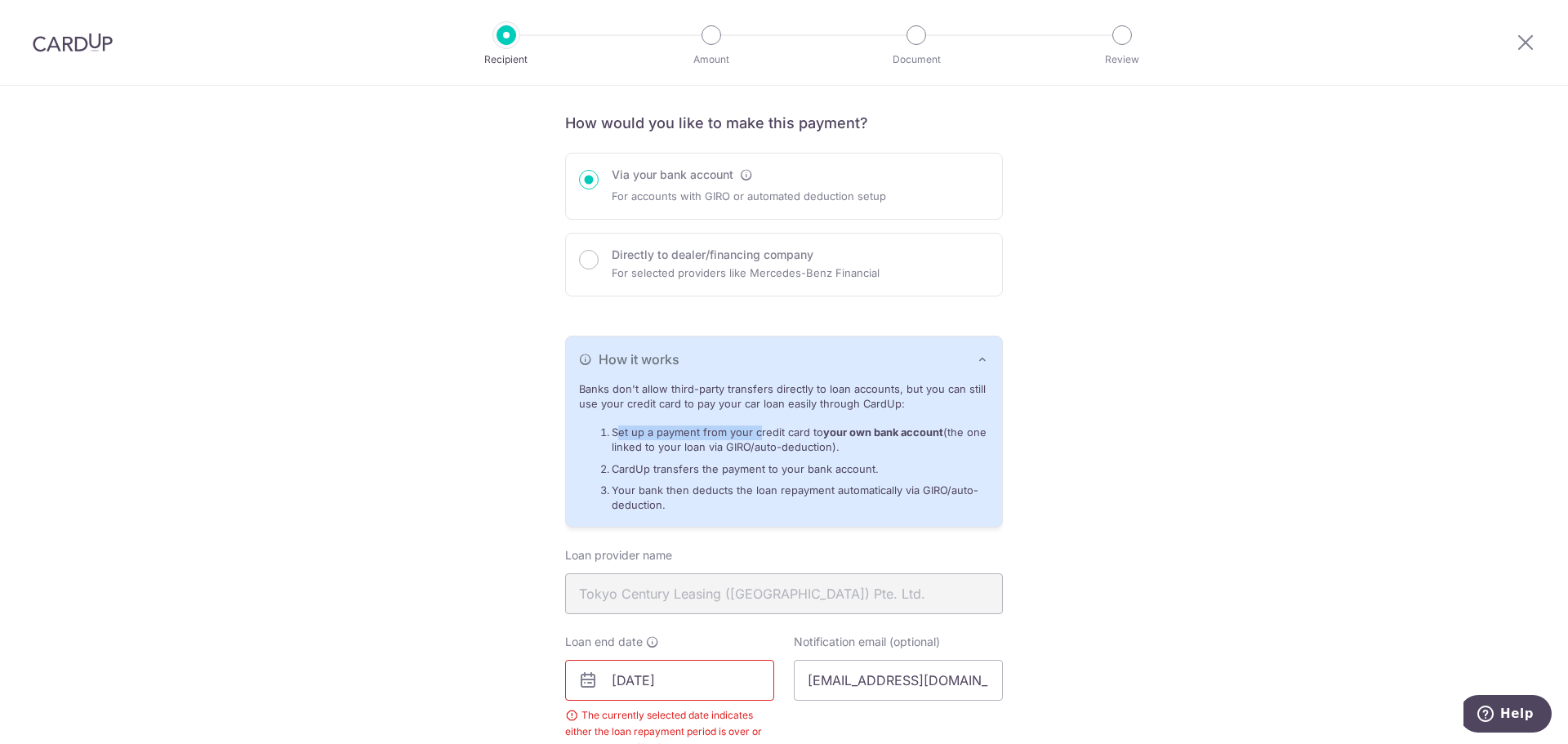
drag, startPoint x: 617, startPoint y: 435, endPoint x: 752, endPoint y: 435, distance: 135.0
click at [752, 435] on li "Set up a payment from your credit card to your own bank account (the one linked…" at bounding box center [800, 440] width 377 height 31
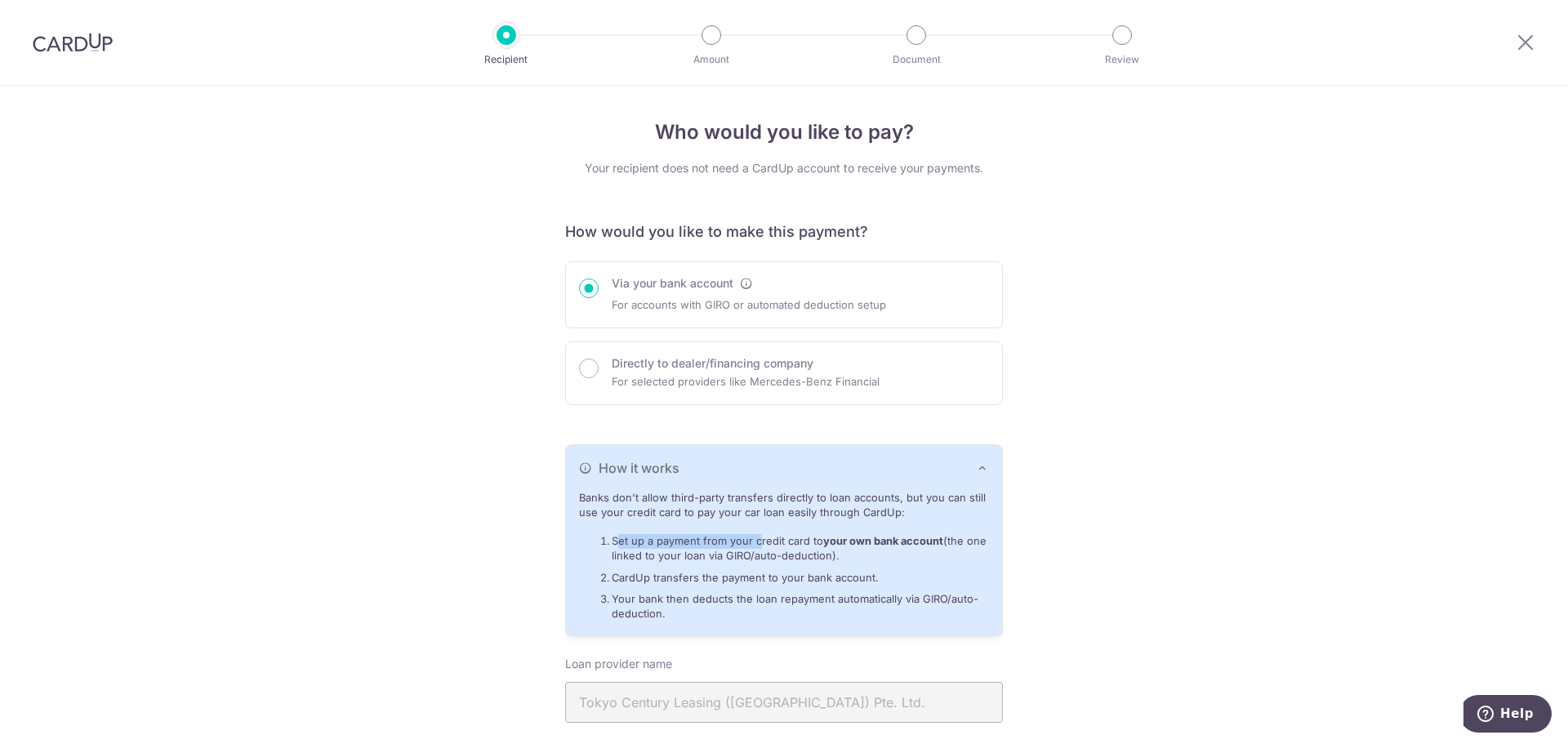
scroll to position [0, 0]
click at [783, 379] on p "For selected providers like Mercedes-Benz Financial" at bounding box center [745, 382] width 268 height 19
radio input "false"
radio input "true"
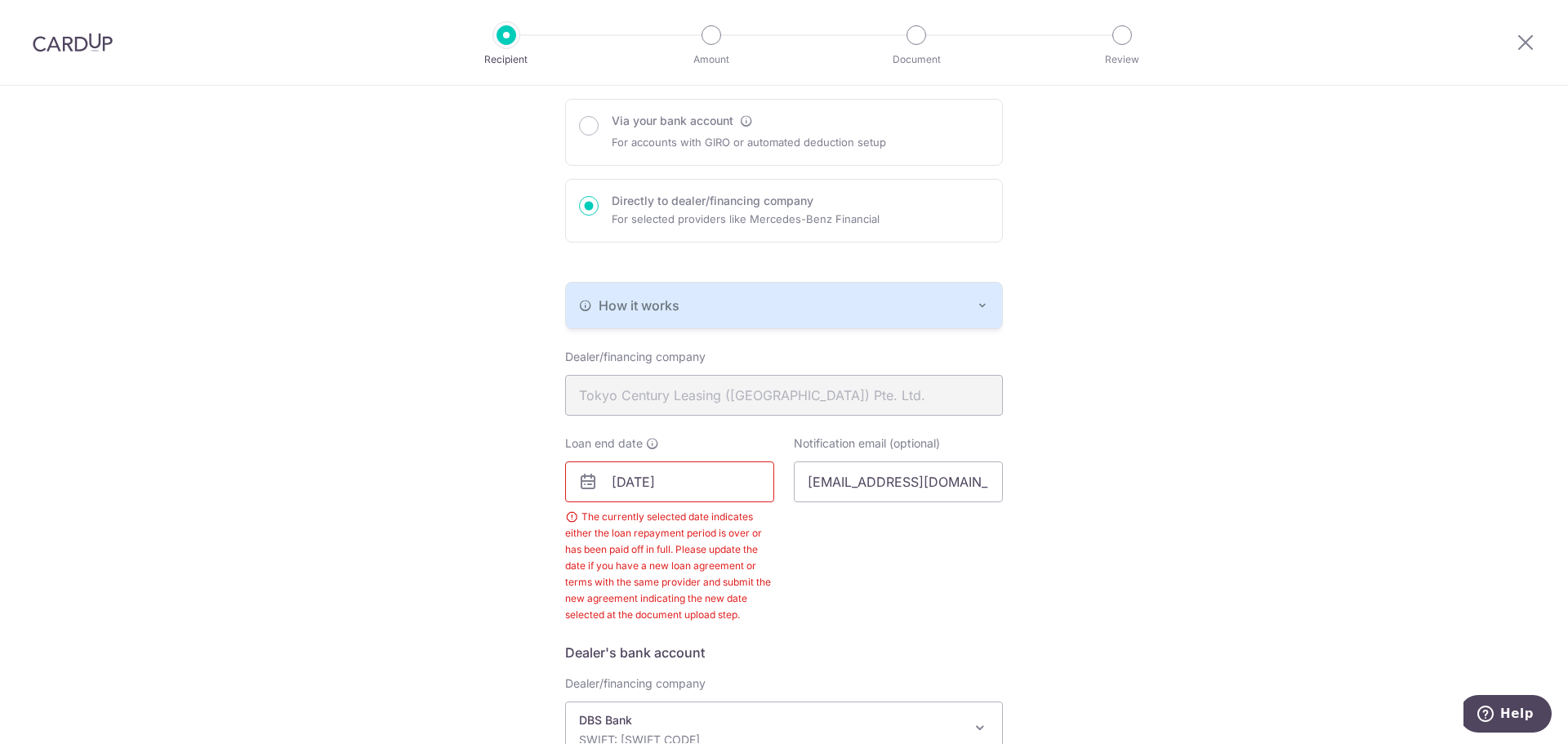
scroll to position [82, 0]
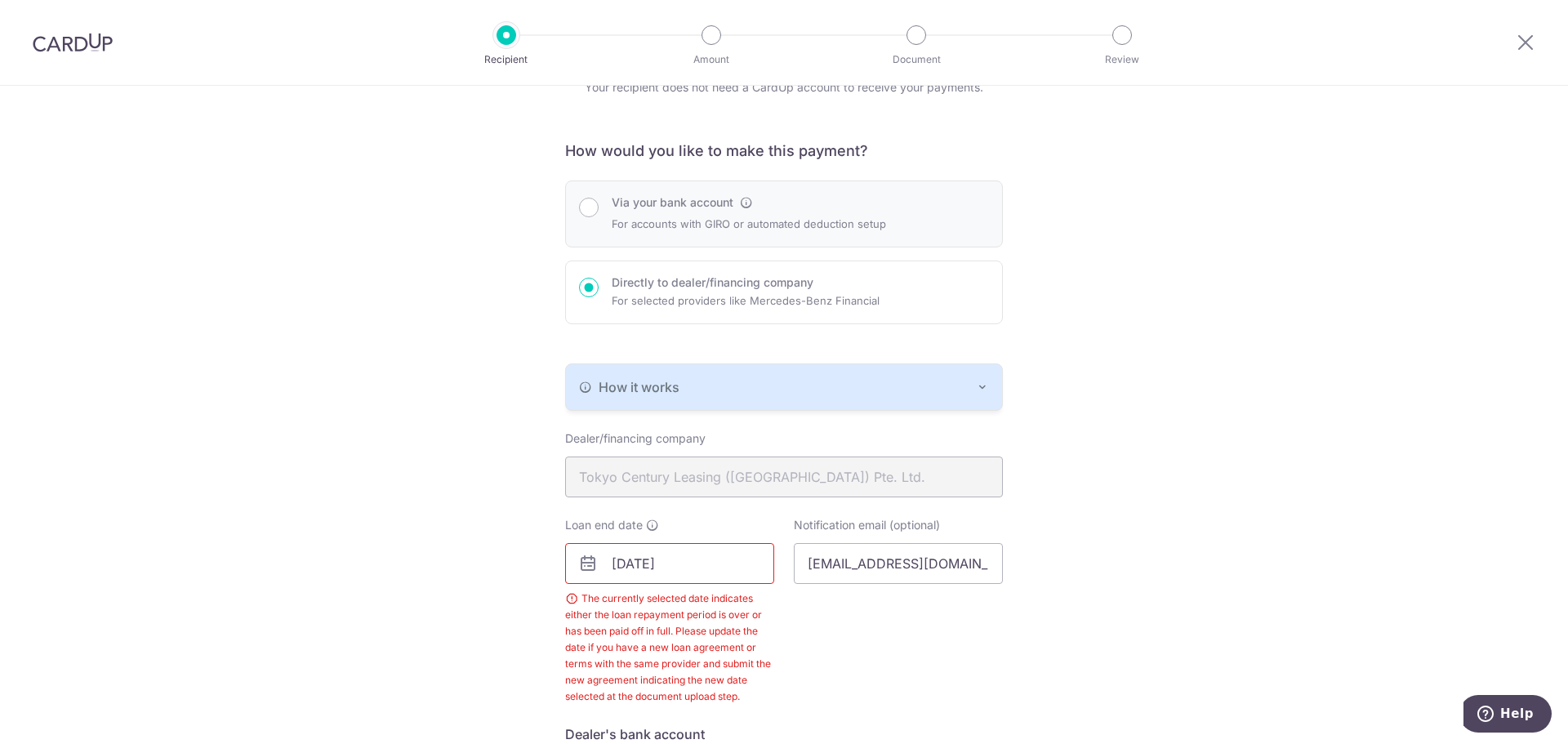
click at [699, 212] on div "Via your bank account For accounts with GIRO or automated deduction setup" at bounding box center [749, 214] width 274 height 39
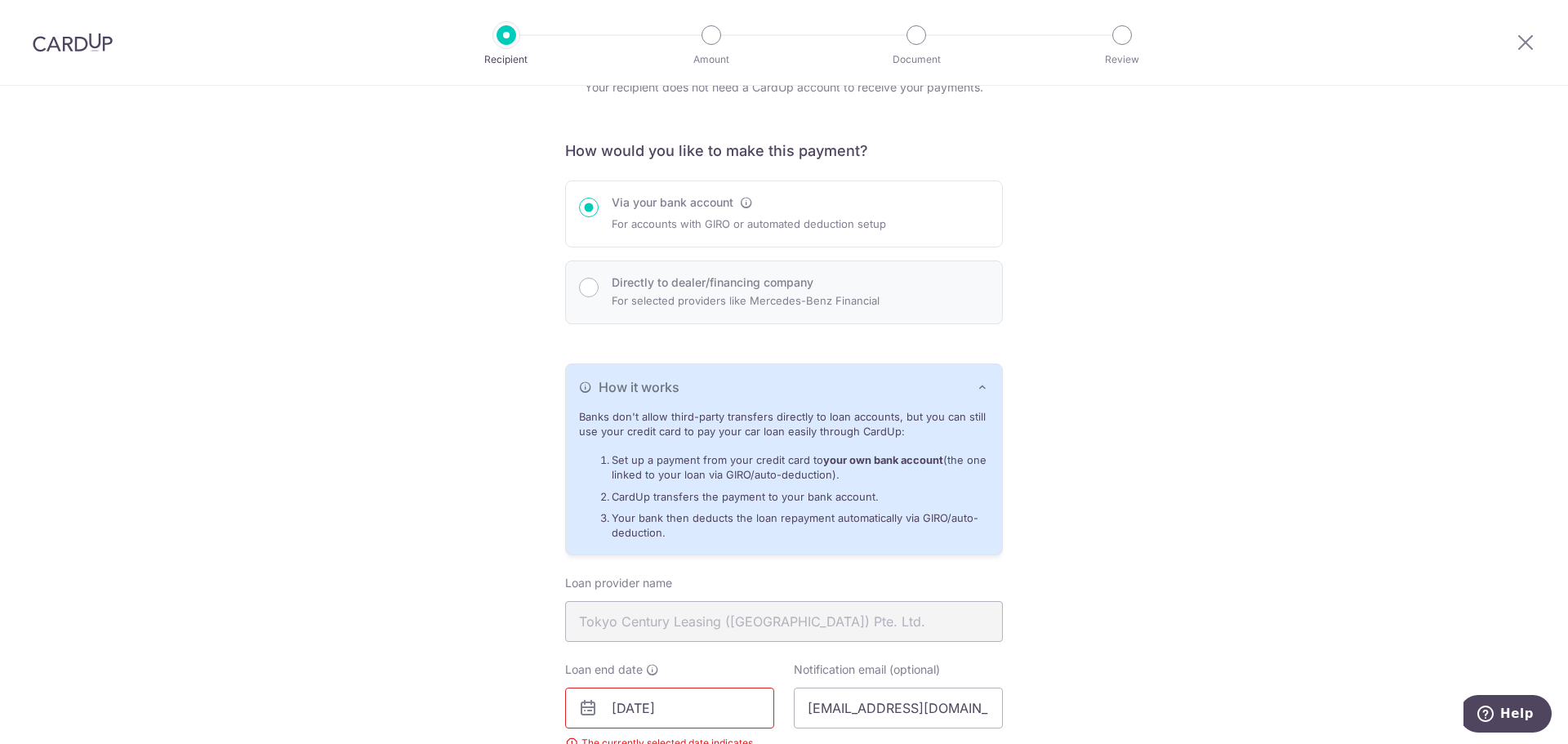
click at [701, 296] on p "For selected providers like Mercedes-Benz Financial" at bounding box center [745, 300] width 268 height 19
radio input "false"
radio input "true"
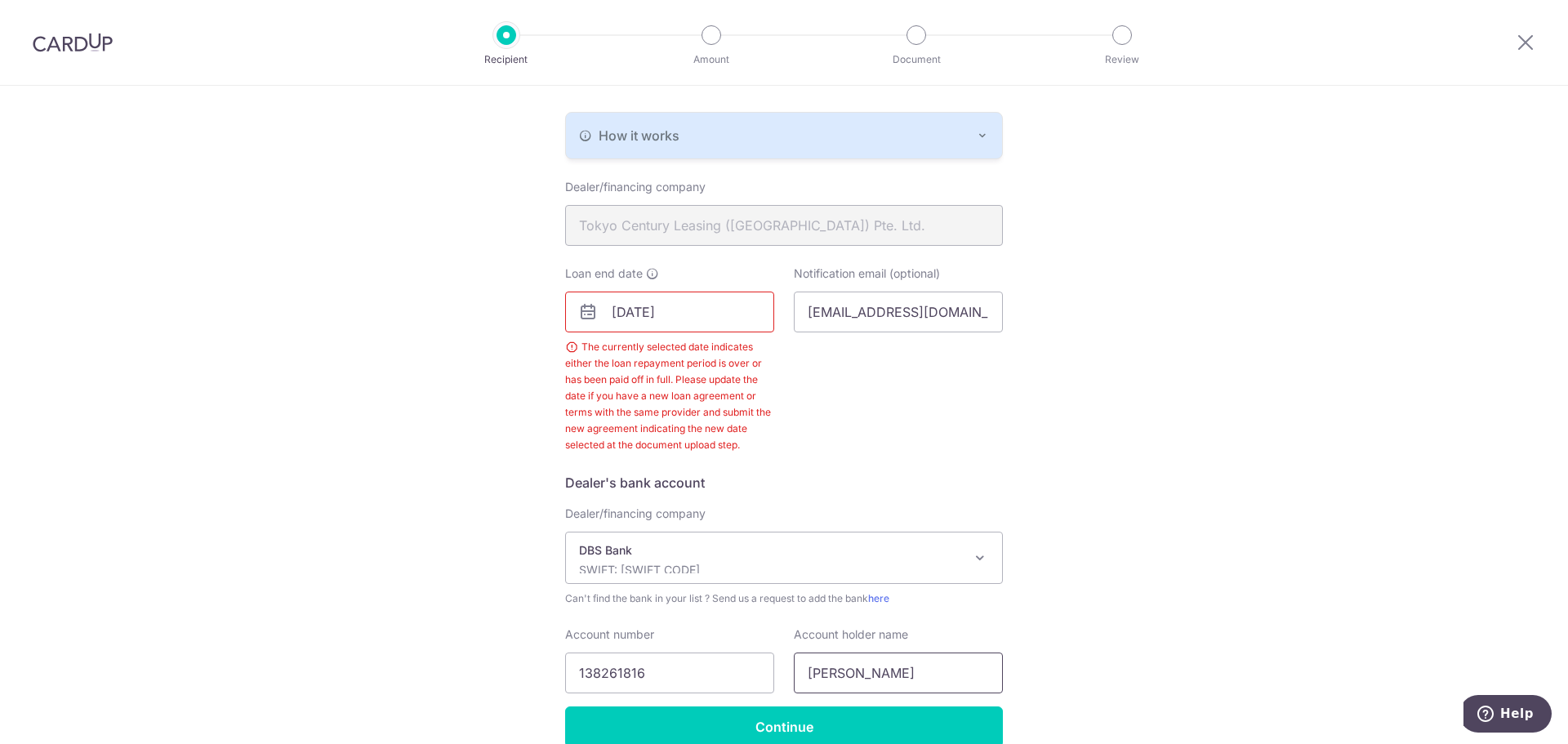
scroll to position [332, 0]
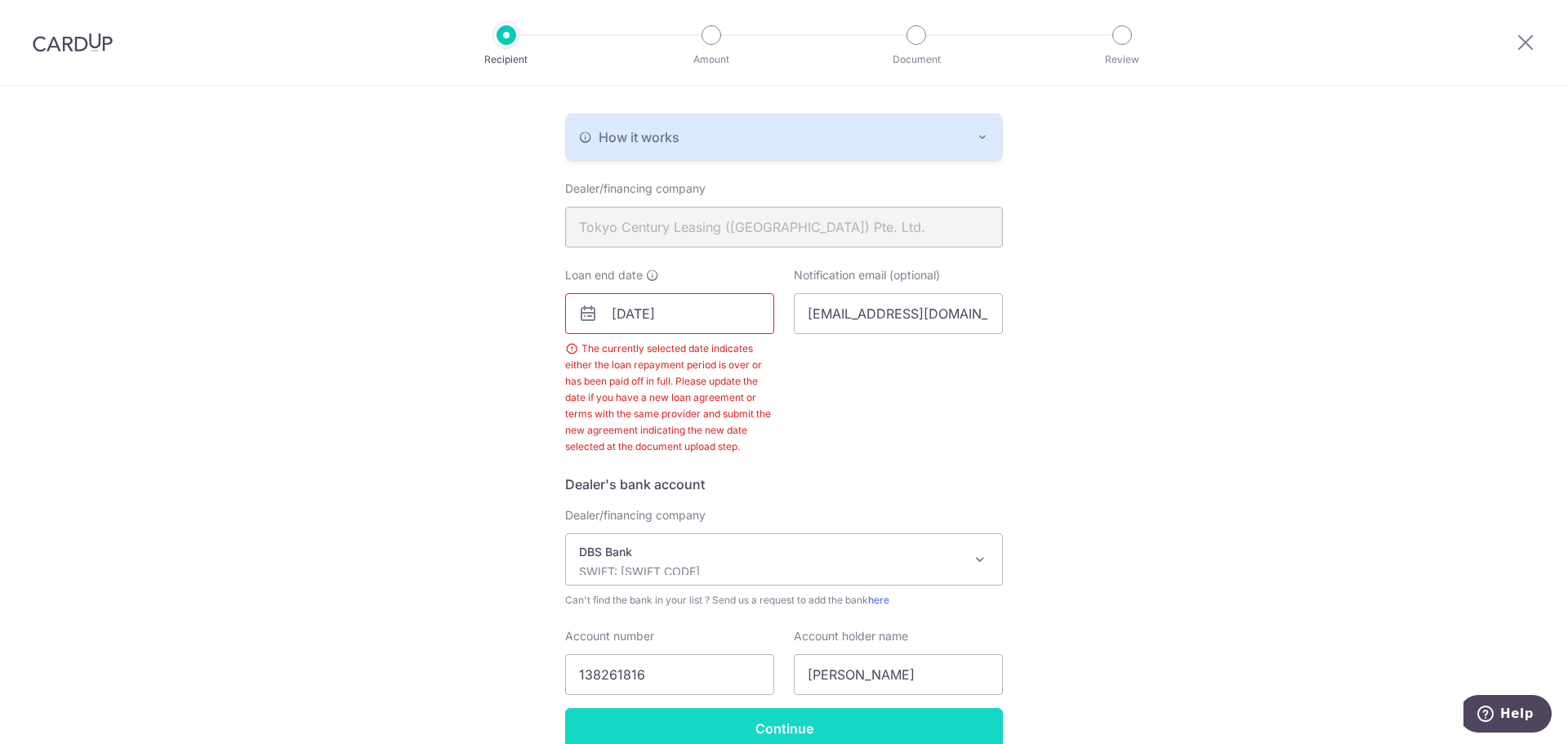
click at [795, 728] on input "Continue" at bounding box center [784, 728] width 437 height 41
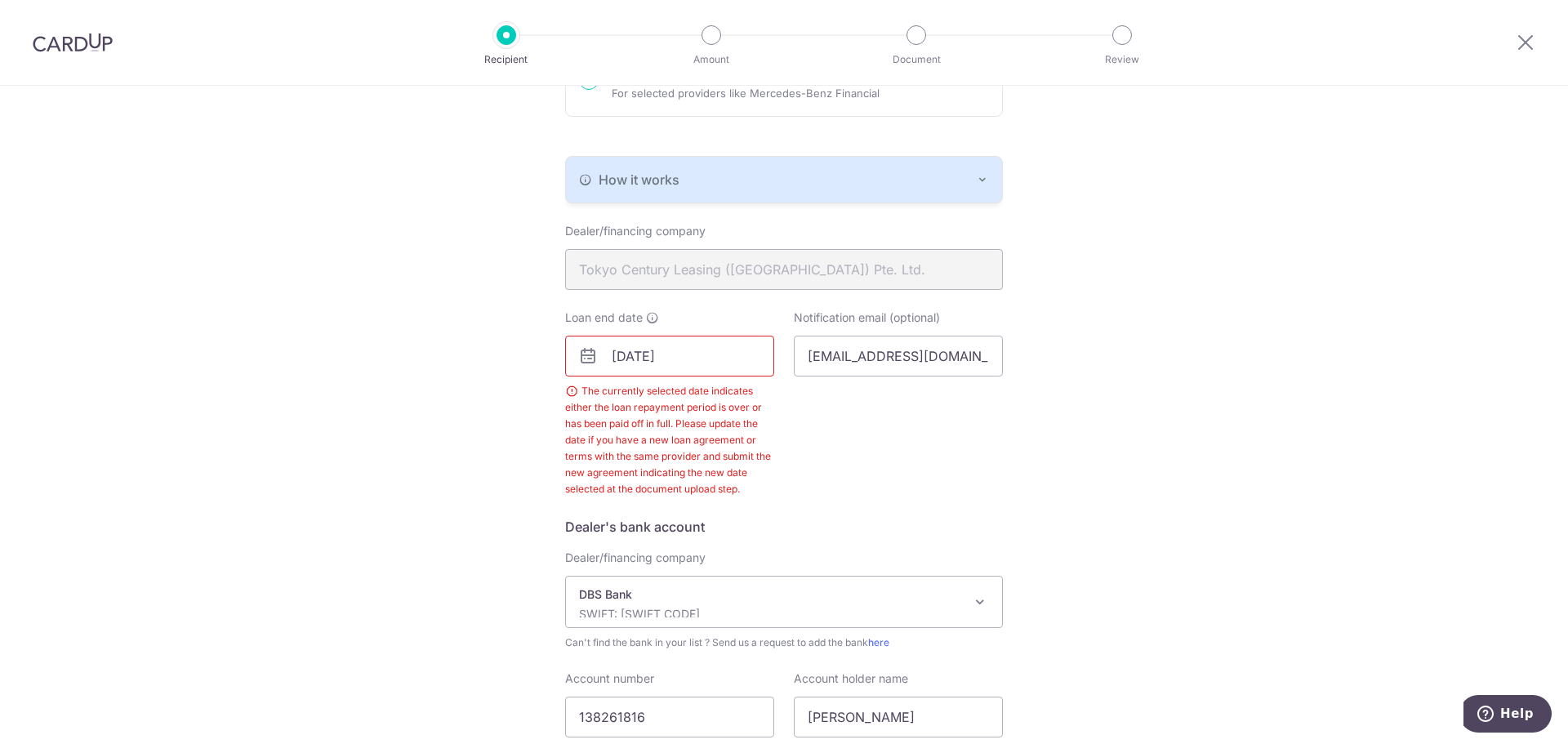
scroll to position [250, 0]
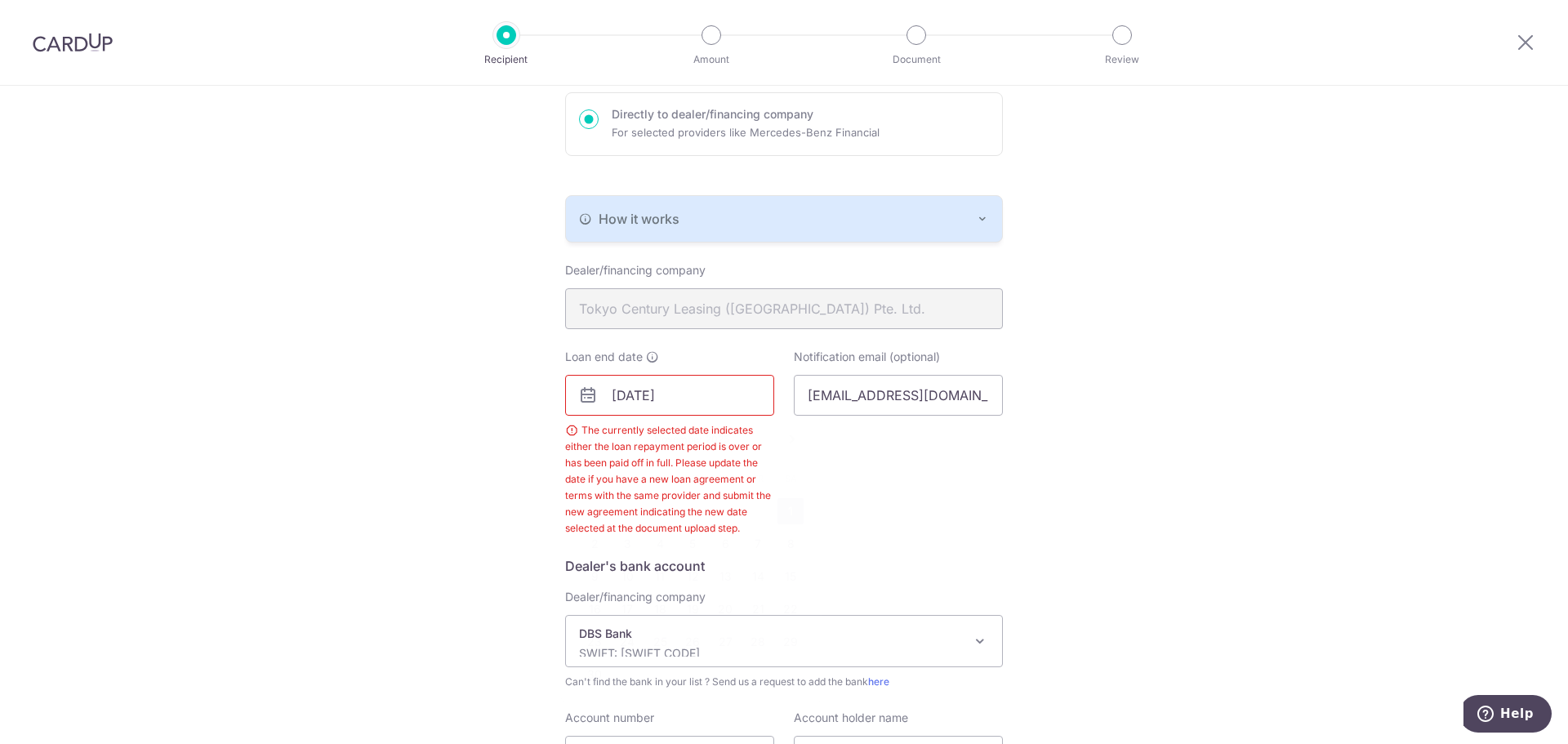
click at [702, 390] on input "11/01/2025" at bounding box center [670, 395] width 209 height 41
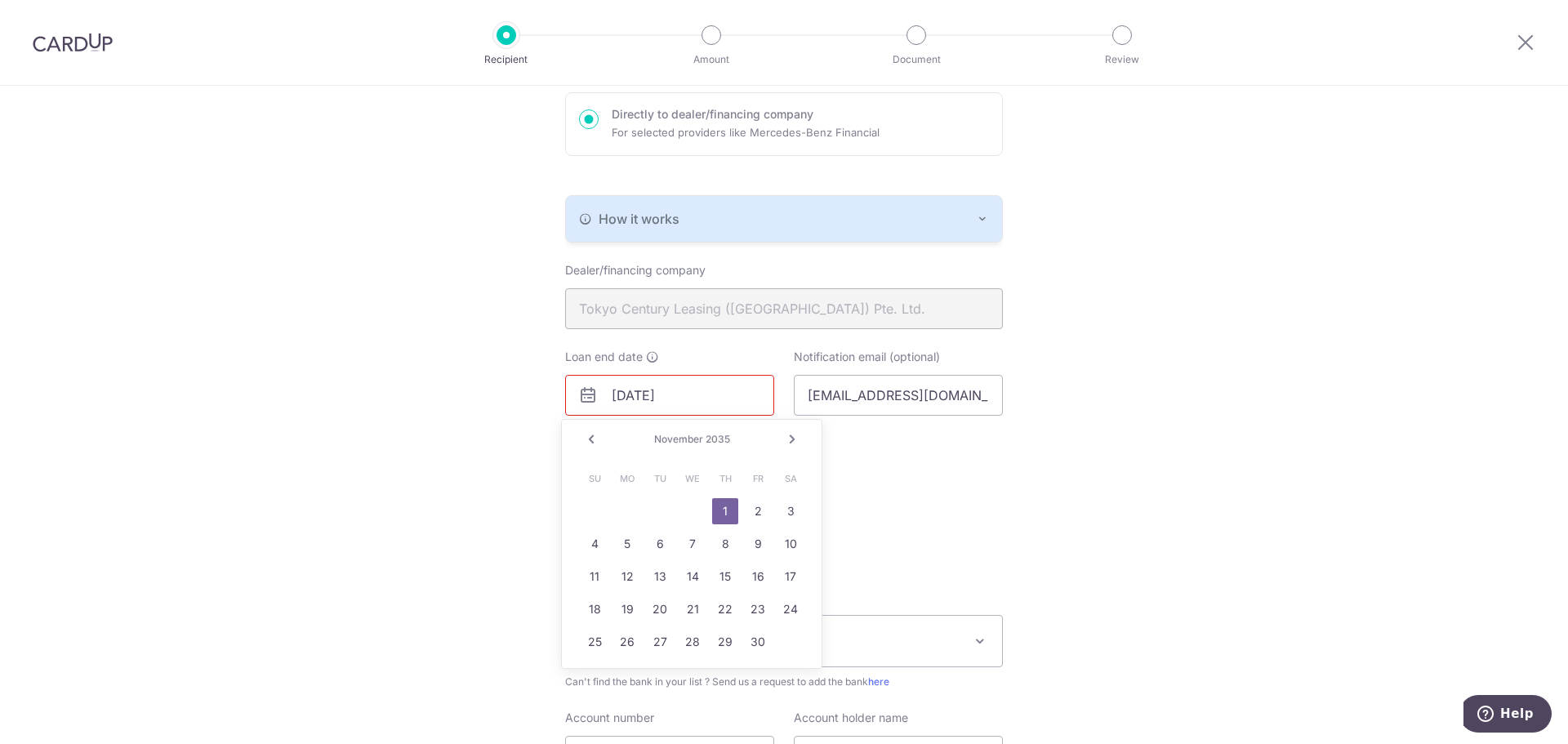
type input "11/01/2035"
click at [942, 453] on div "Notification email (optional) taranavs@gmail.com" at bounding box center [898, 442] width 229 height 188
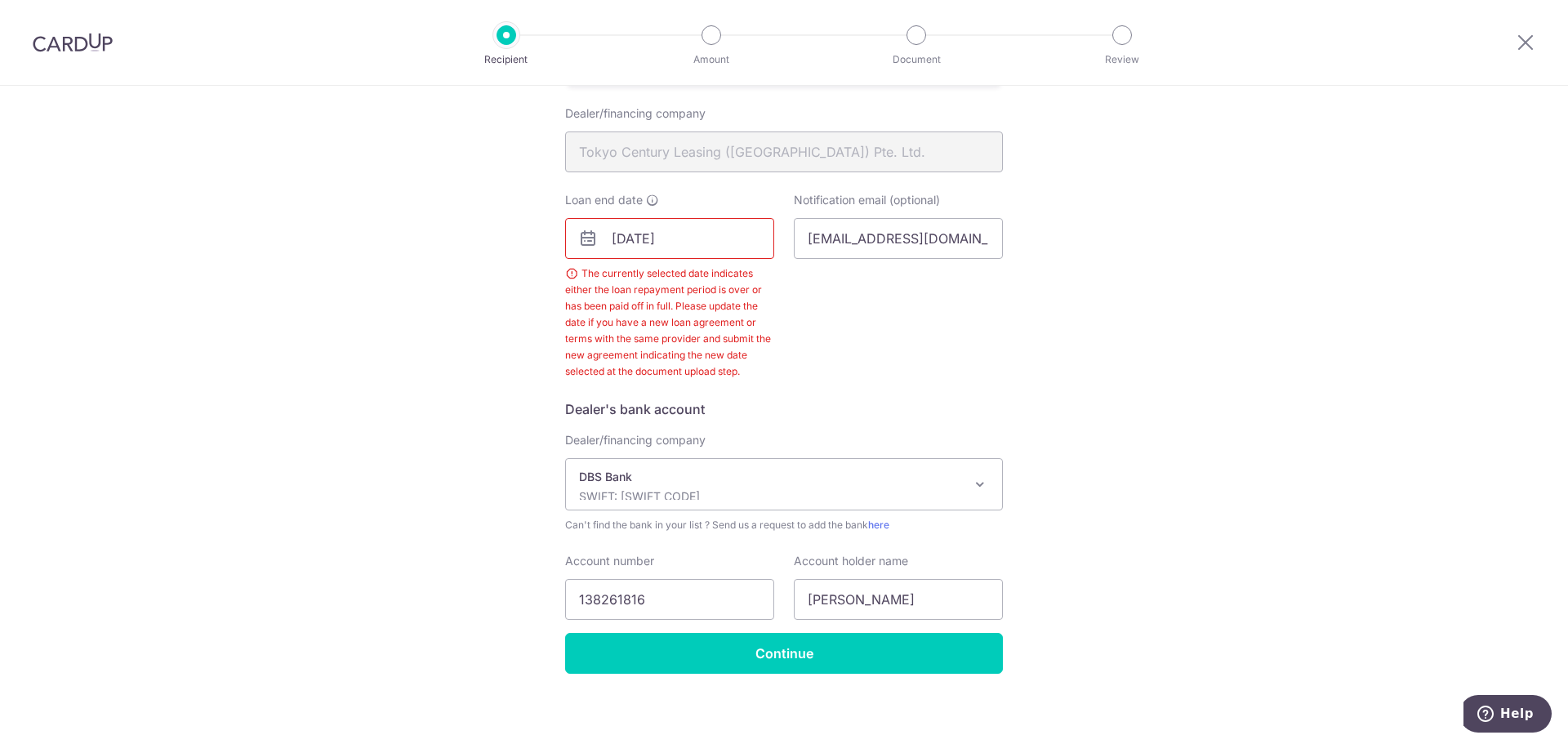
scroll to position [413, 0]
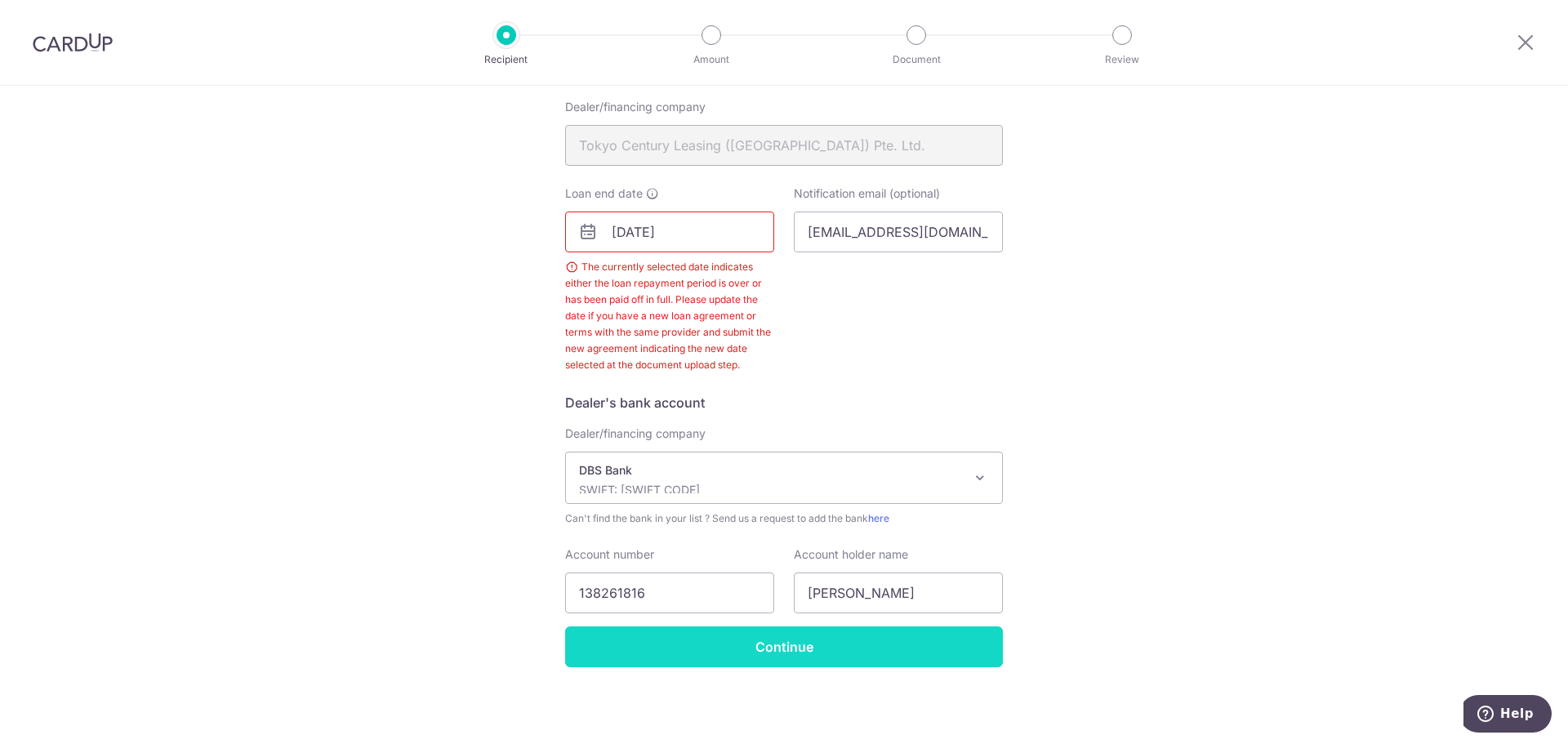
click at [830, 663] on input "Continue" at bounding box center [784, 647] width 437 height 41
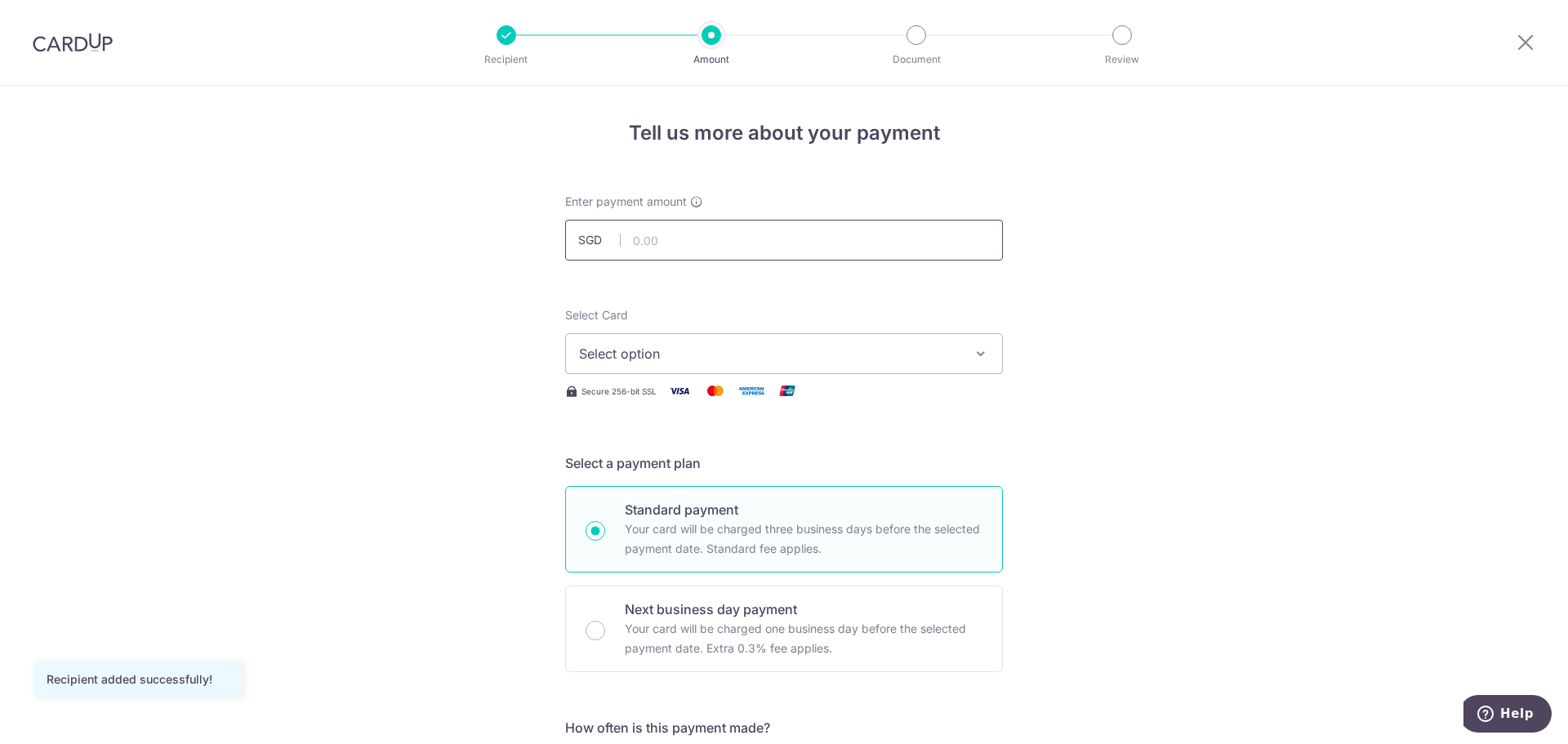
click at [668, 246] on input "text" at bounding box center [784, 240] width 437 height 41
type input "1,700.00"
click at [696, 355] on span "Select option" at bounding box center [769, 353] width 381 height 19
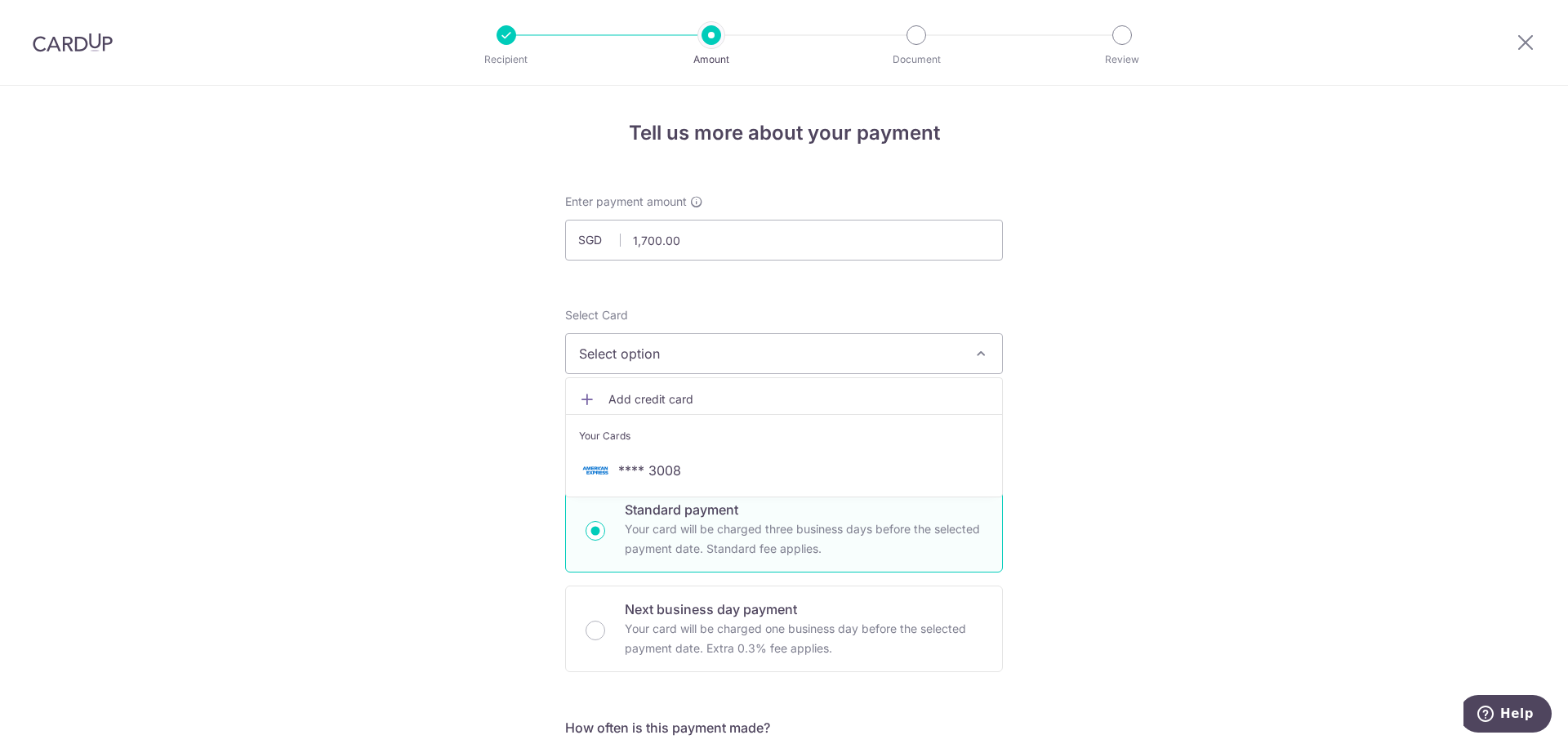
click at [635, 467] on span "**** 3008" at bounding box center [650, 470] width 63 height 19
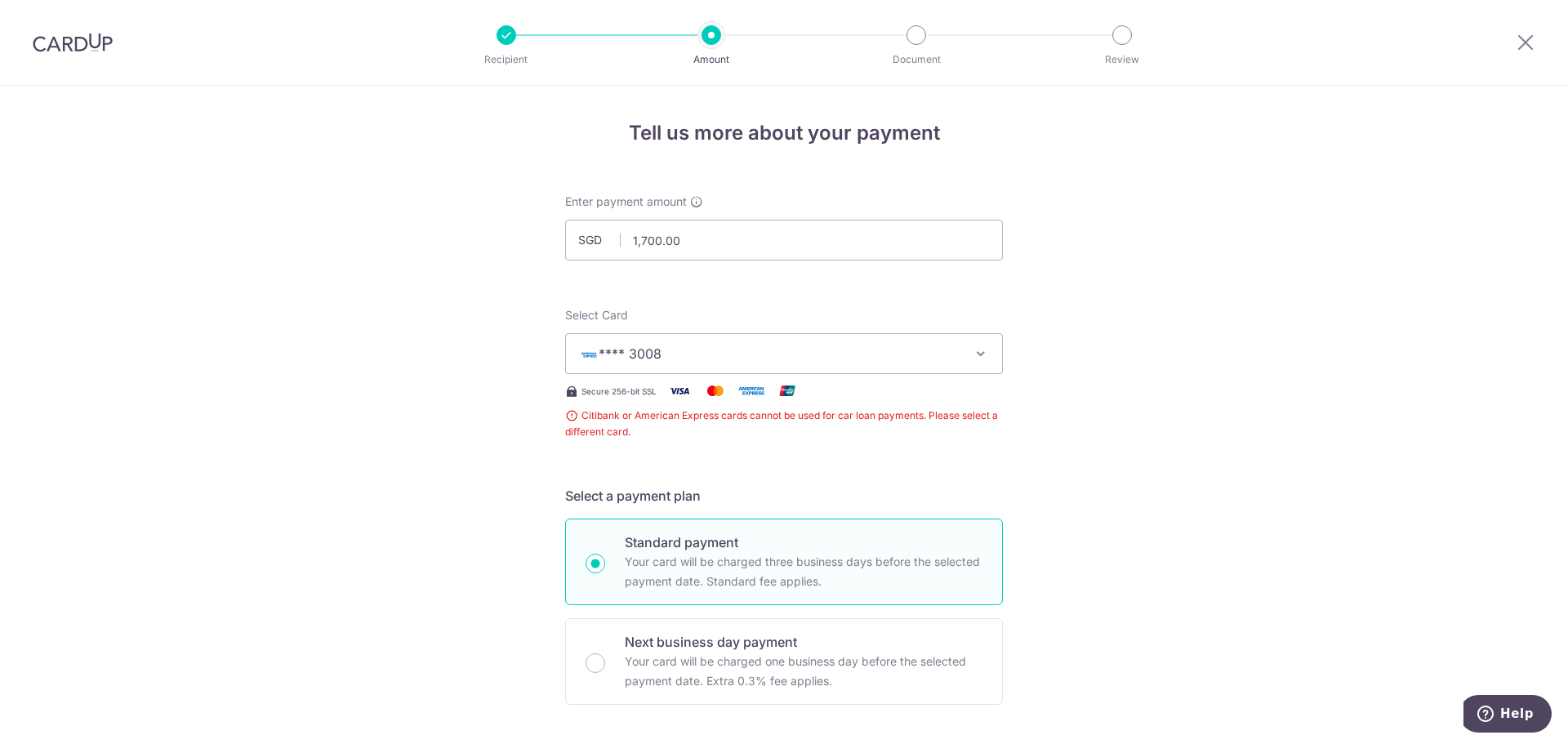
click at [705, 353] on span "**** 3008" at bounding box center [769, 353] width 381 height 19
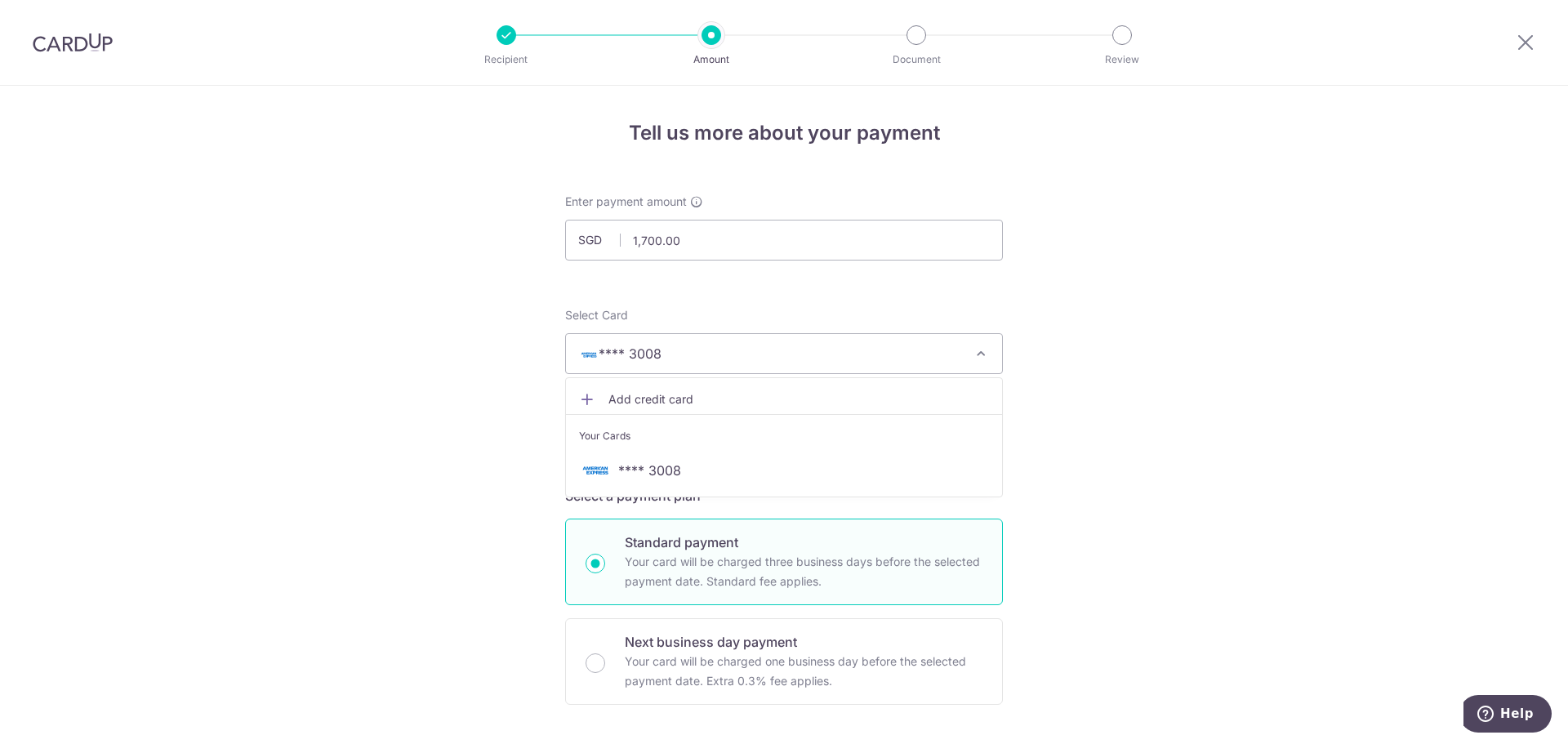
click at [690, 401] on span "Add credit card" at bounding box center [798, 399] width 381 height 17
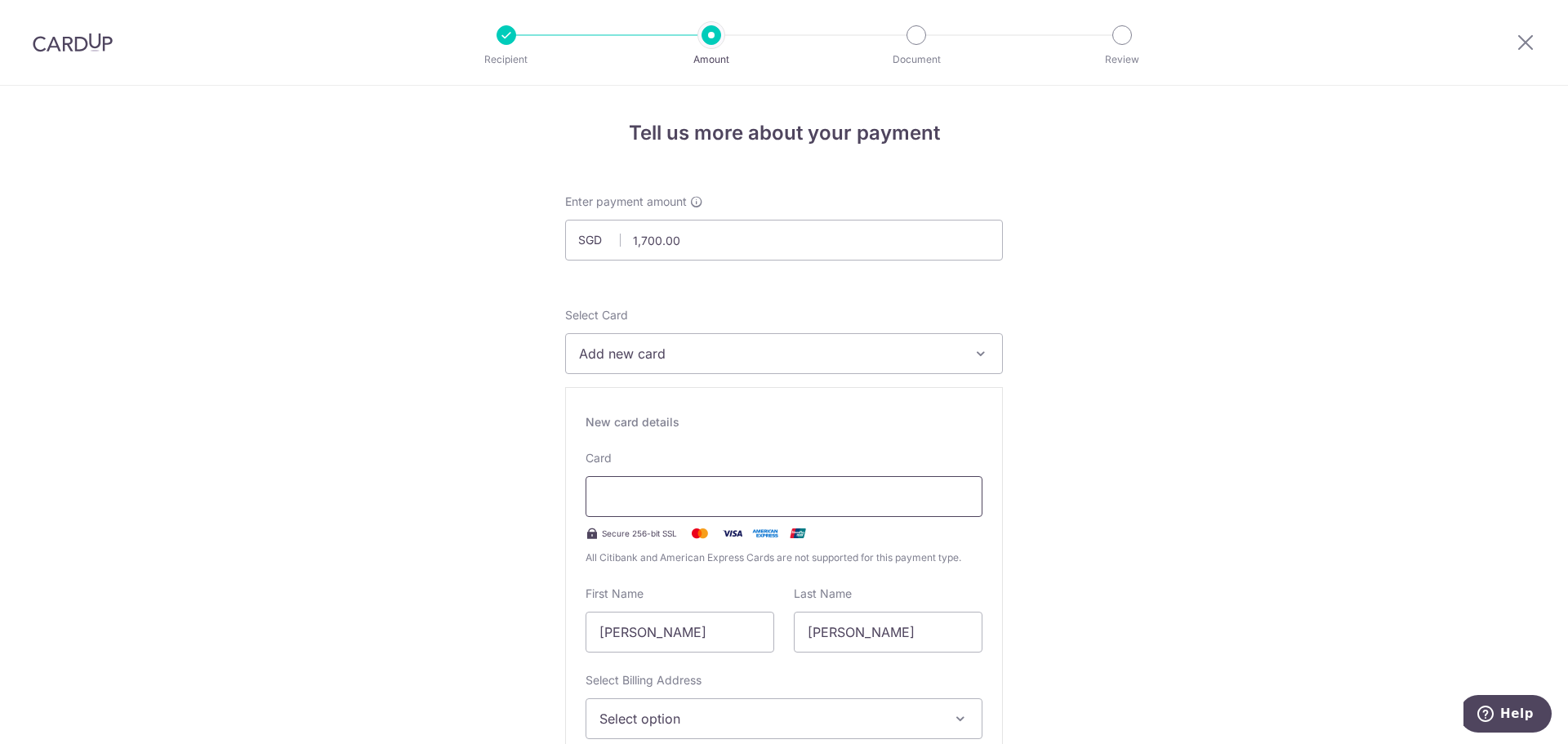
type input "01 / 2032"
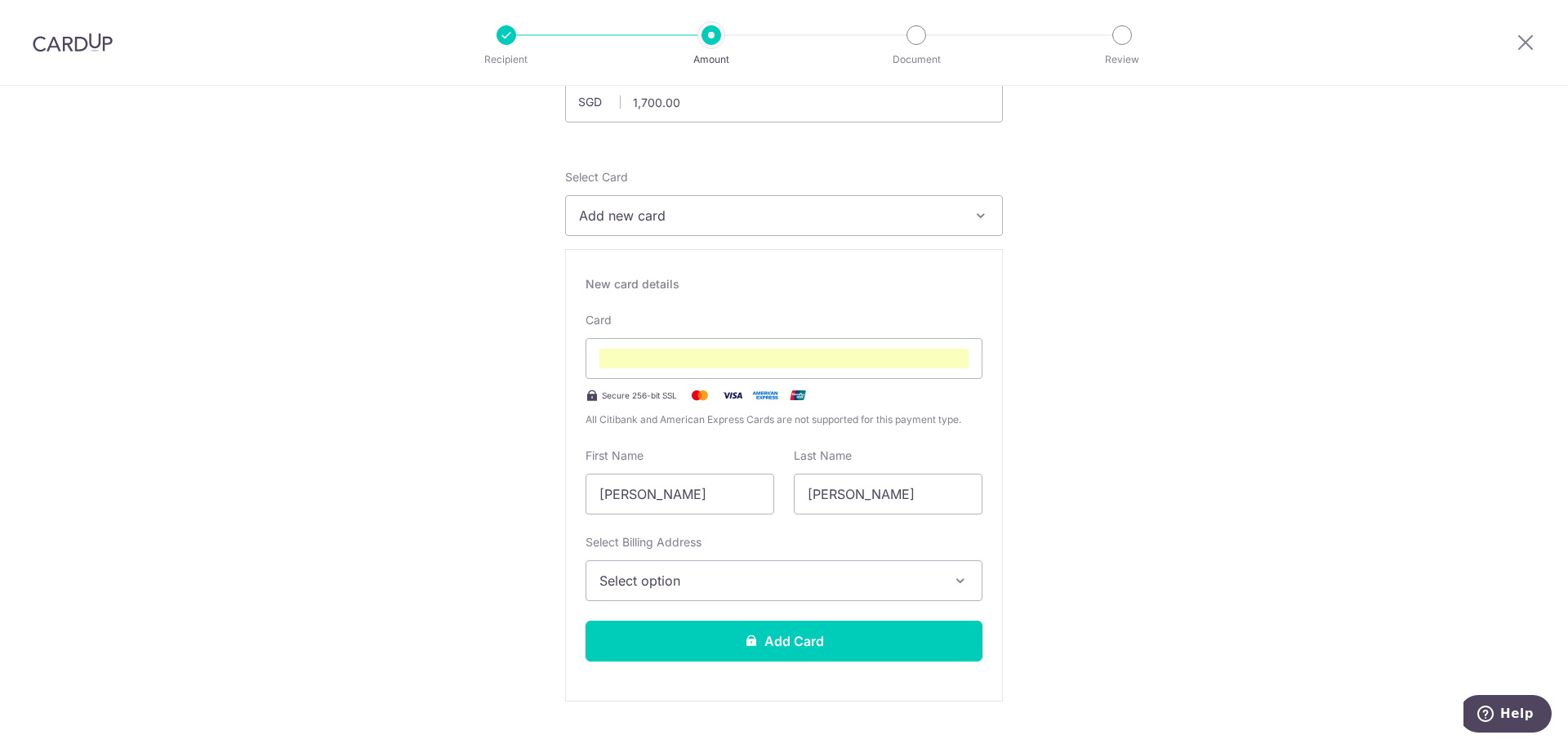
scroll to position [163, 0]
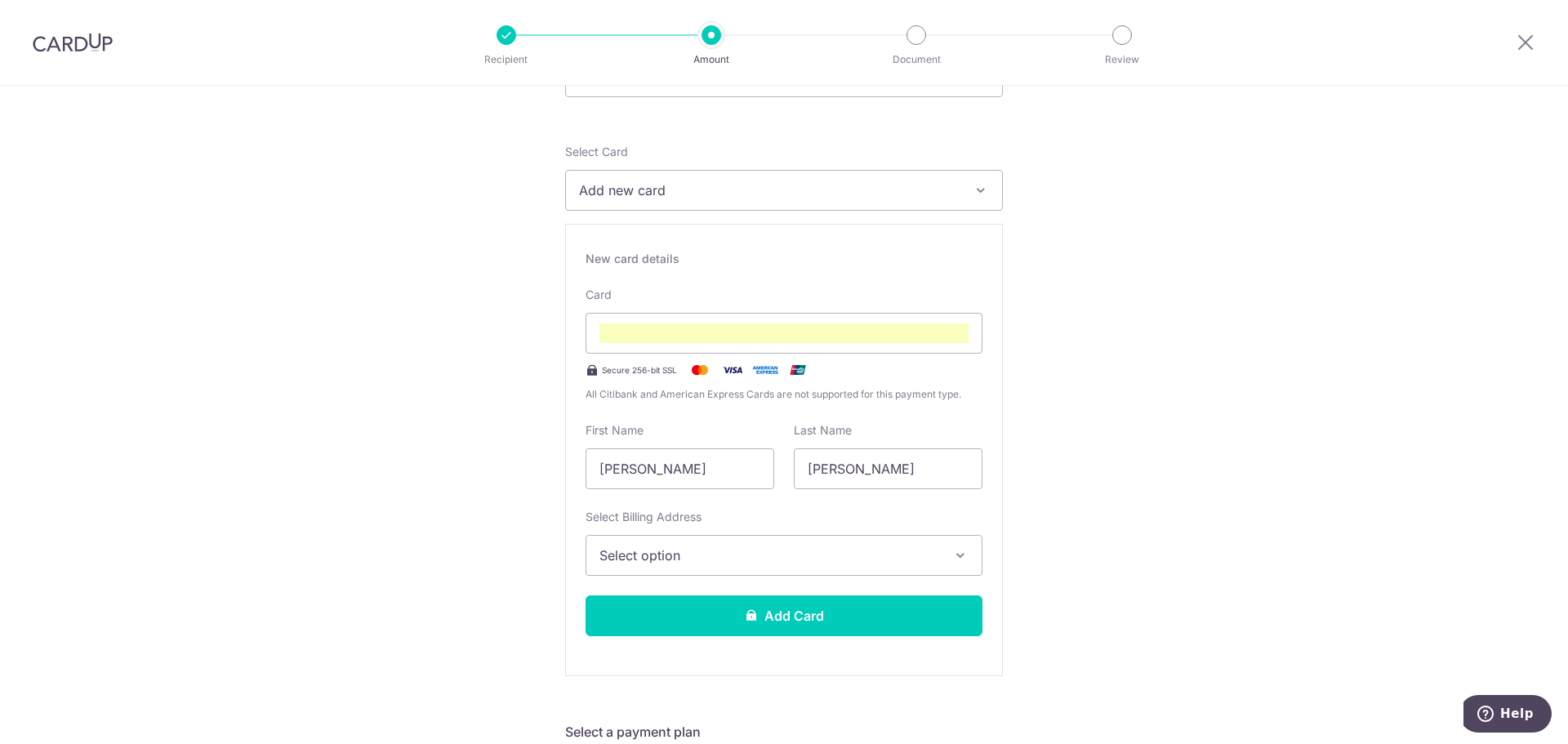
click at [841, 548] on span "Select option" at bounding box center [769, 555] width 339 height 19
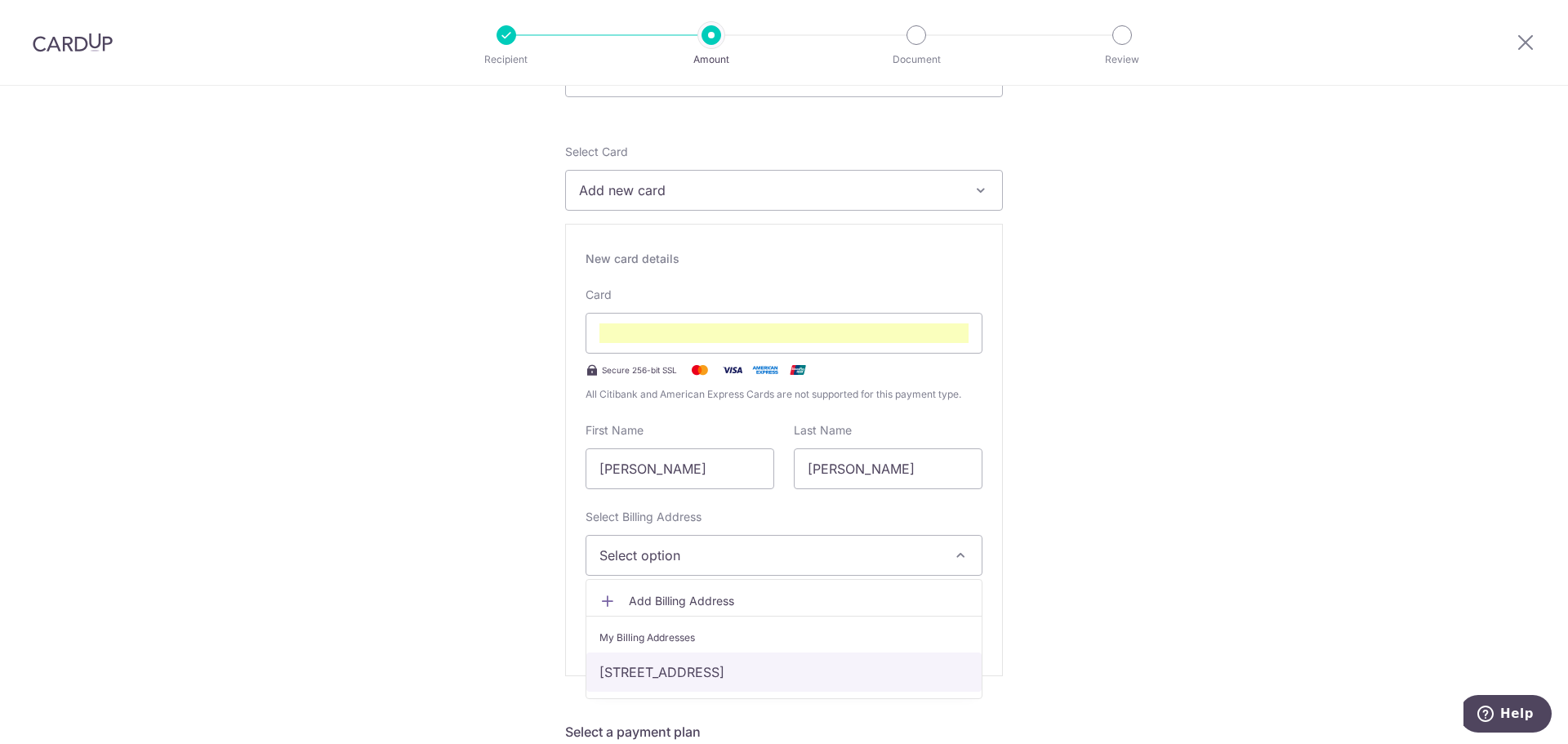
click at [669, 673] on link "[STREET_ADDRESS]" at bounding box center [784, 672] width 395 height 39
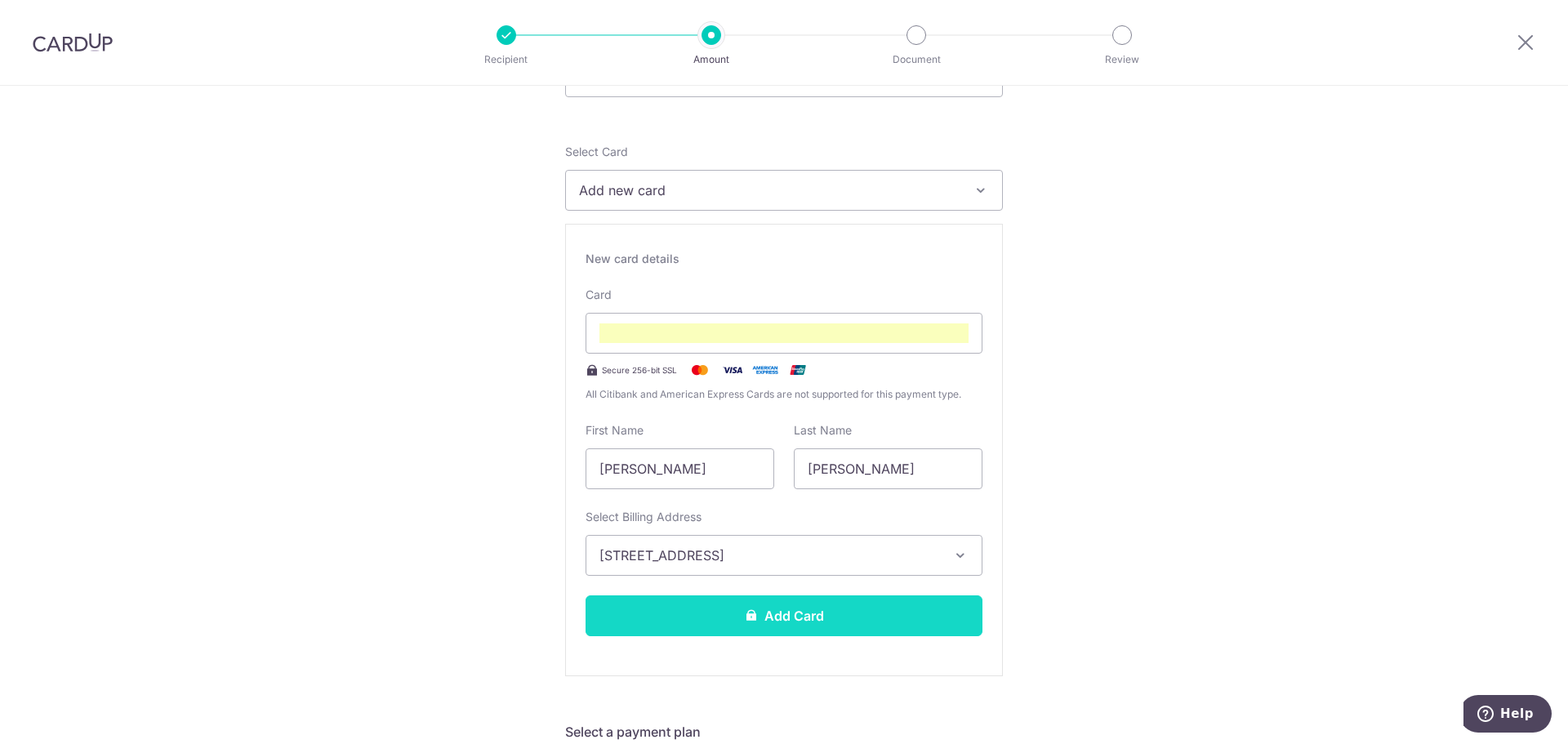
click at [888, 615] on button "Add Card" at bounding box center [784, 615] width 397 height 41
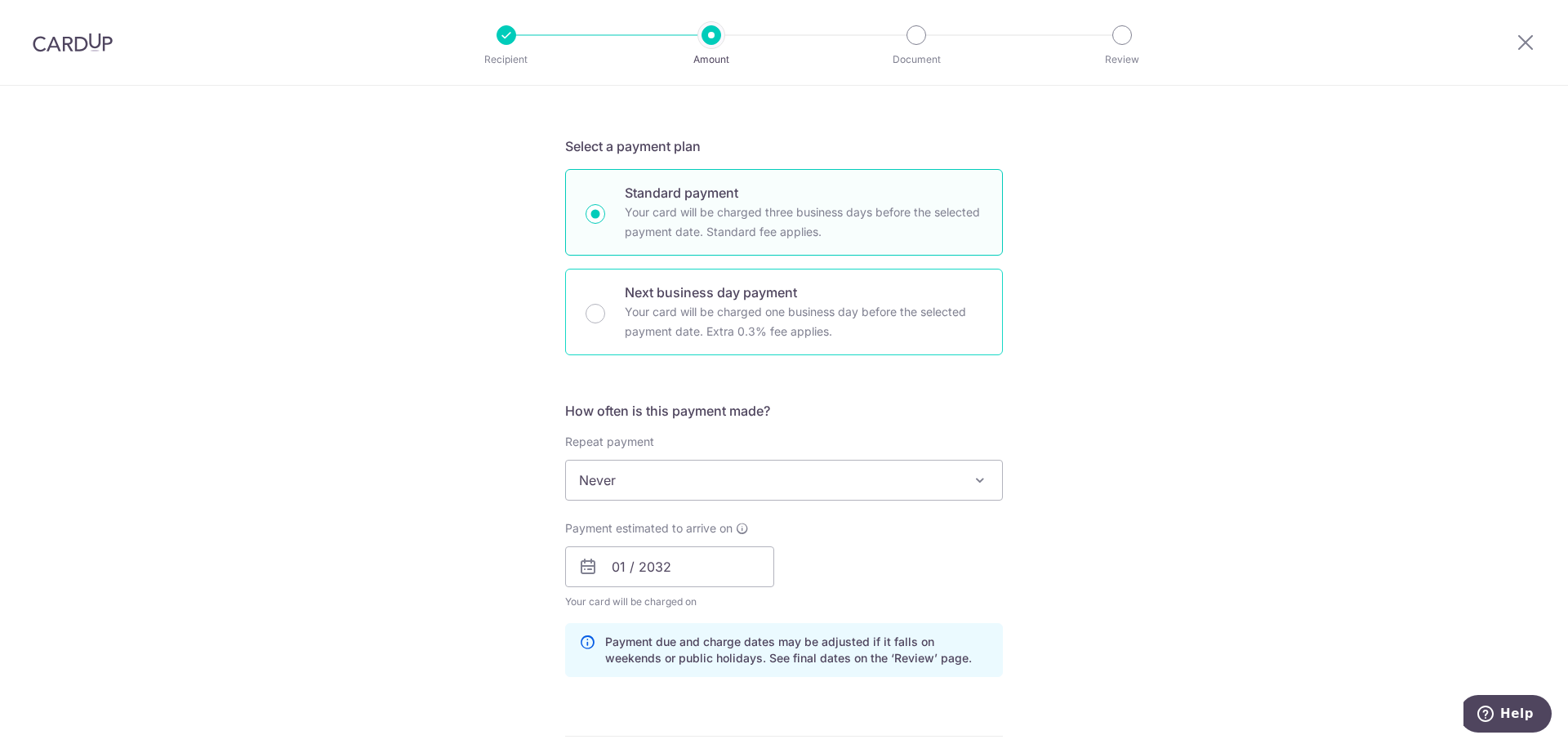
scroll to position [326, 0]
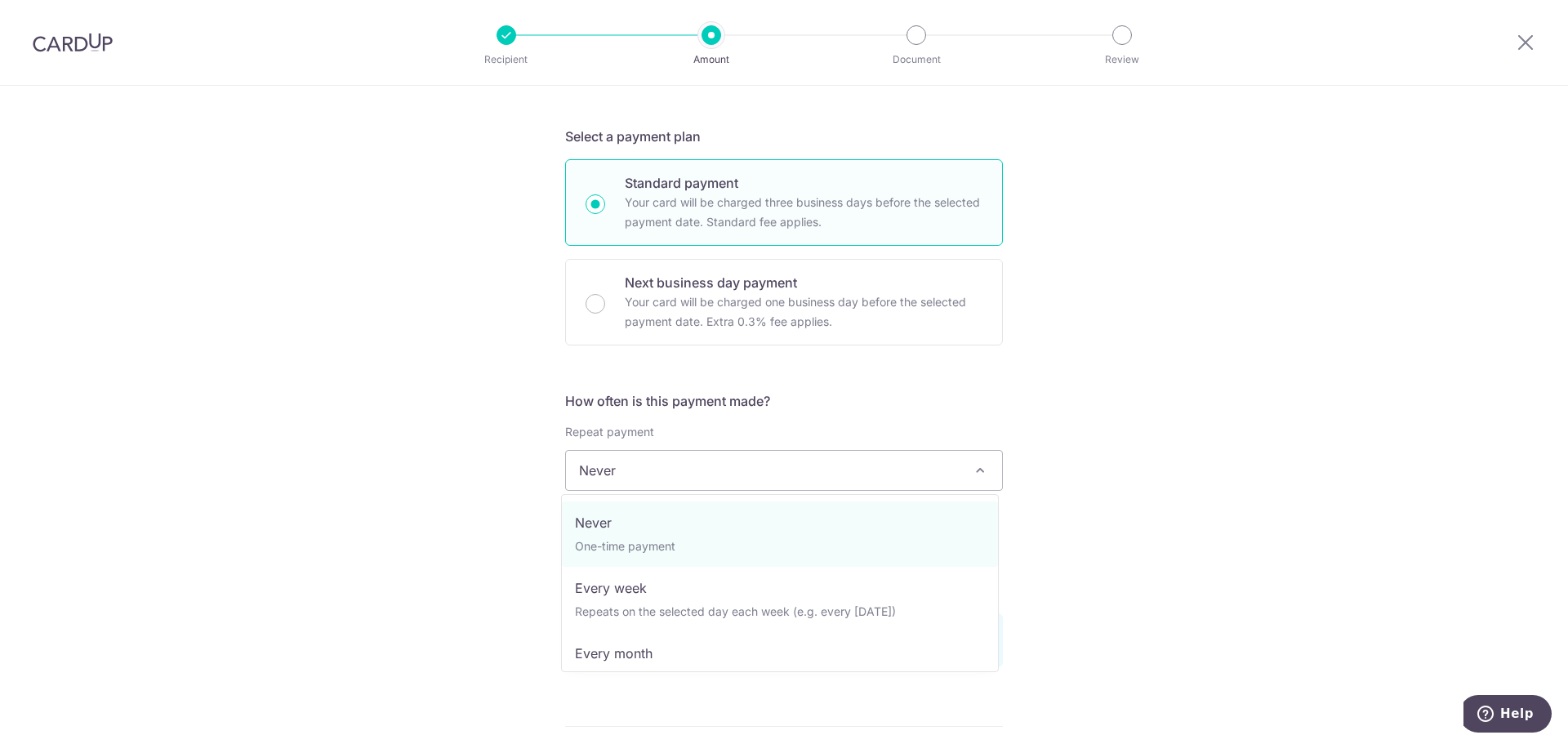
click at [890, 485] on span "Never" at bounding box center [784, 470] width 436 height 39
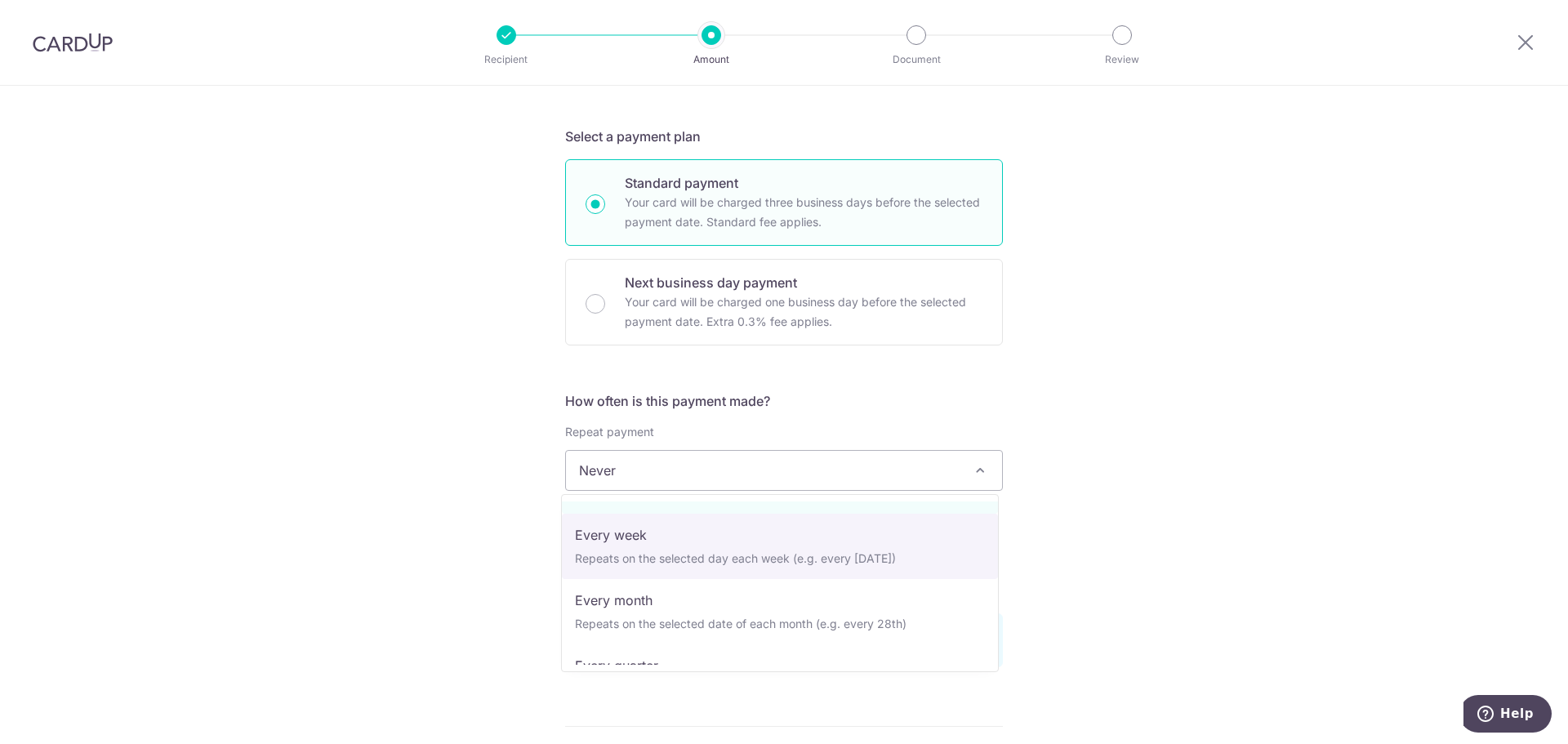
scroll to position [82, 0]
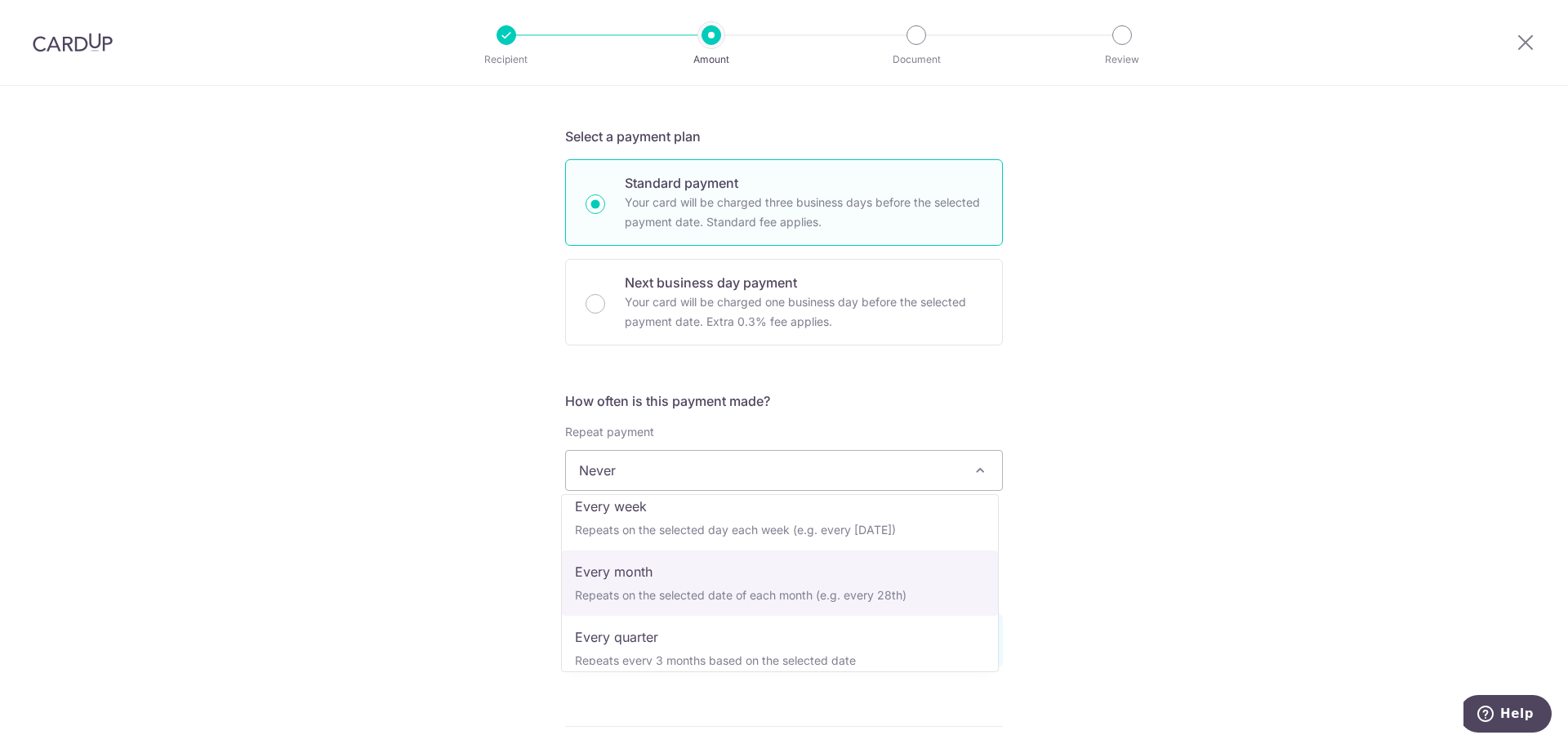
select select "3"
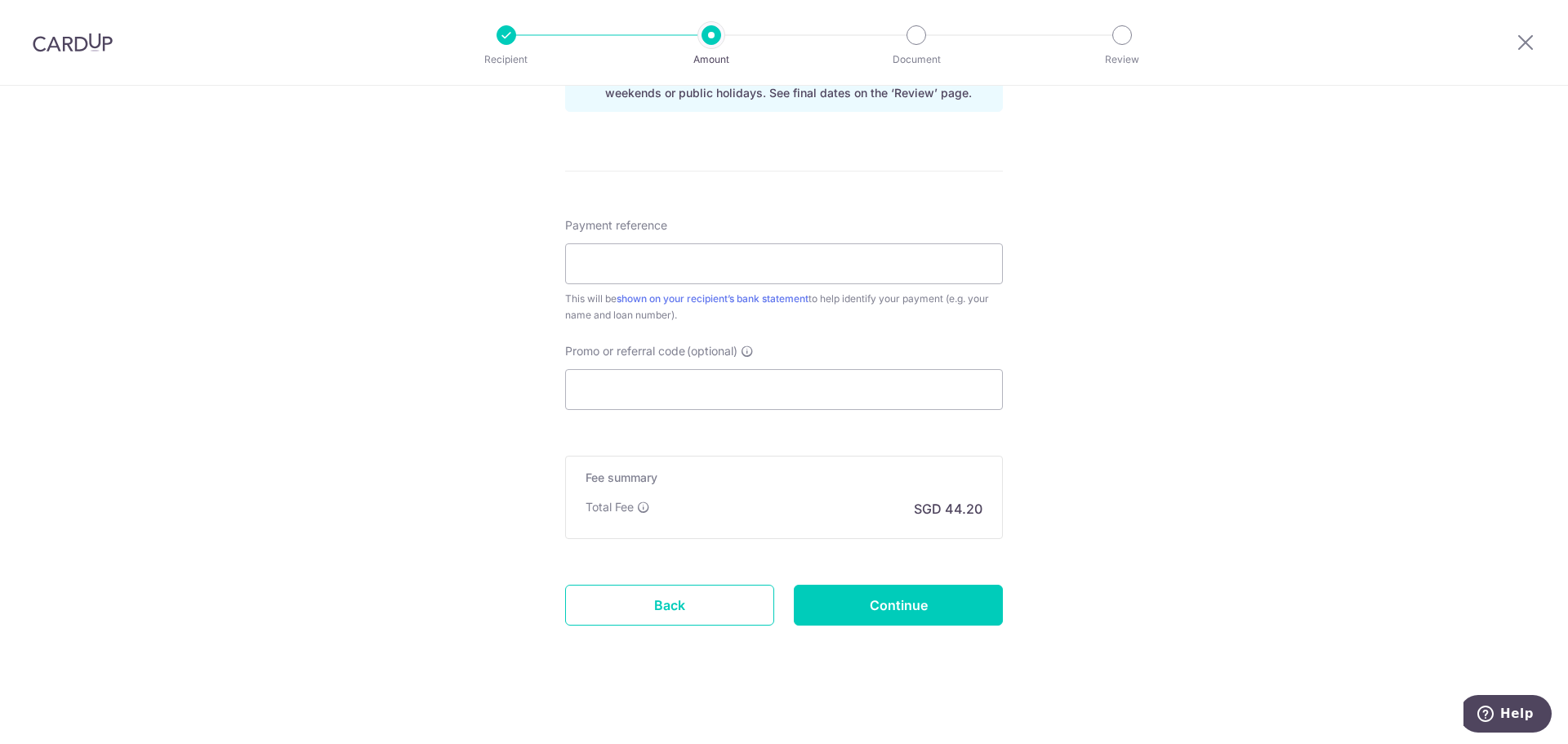
scroll to position [902, 0]
click at [733, 602] on link "Back" at bounding box center [670, 600] width 209 height 41
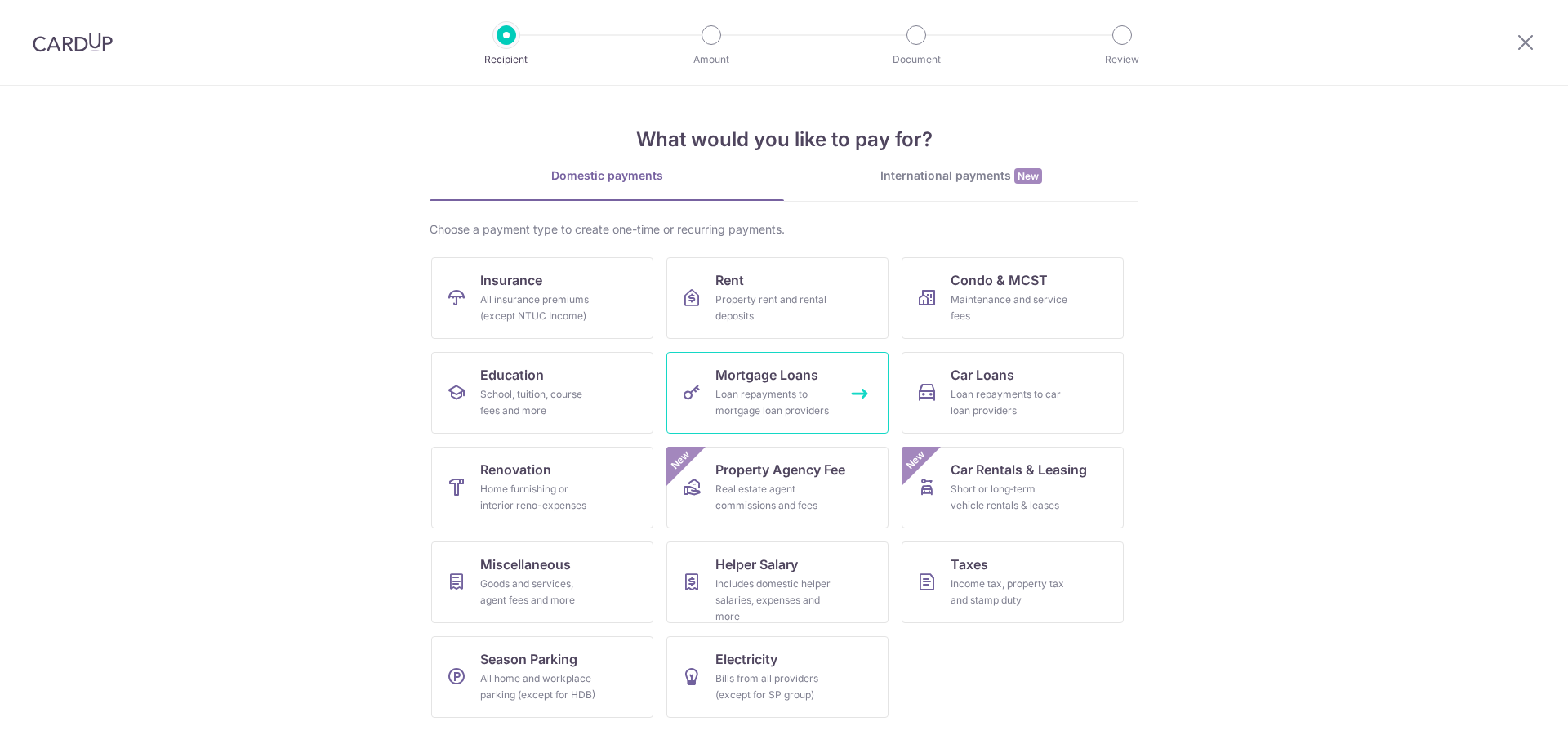
click at [758, 376] on span "Mortgage Loans" at bounding box center [766, 374] width 103 height 19
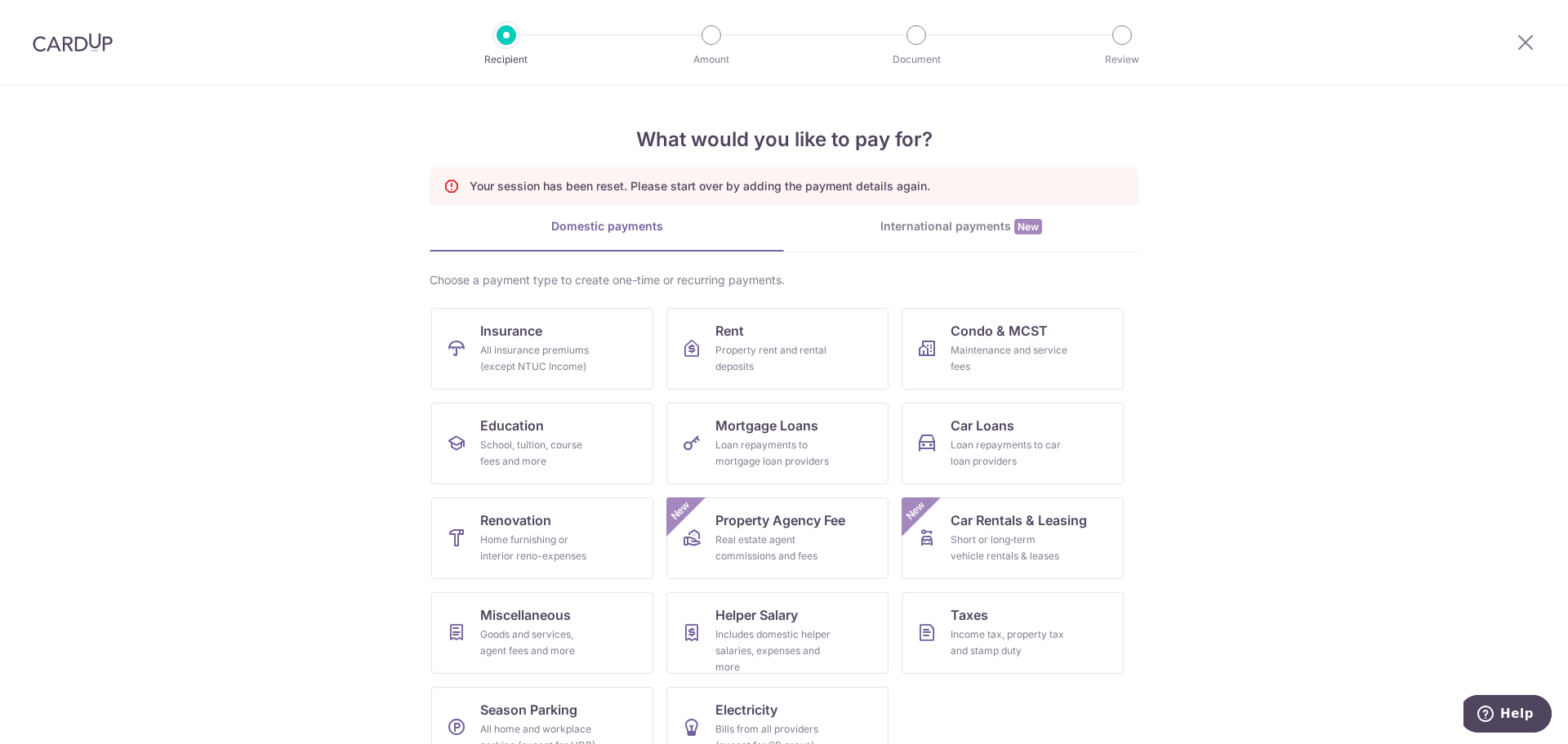
click at [72, 44] on img at bounding box center [72, 42] width 80 height 19
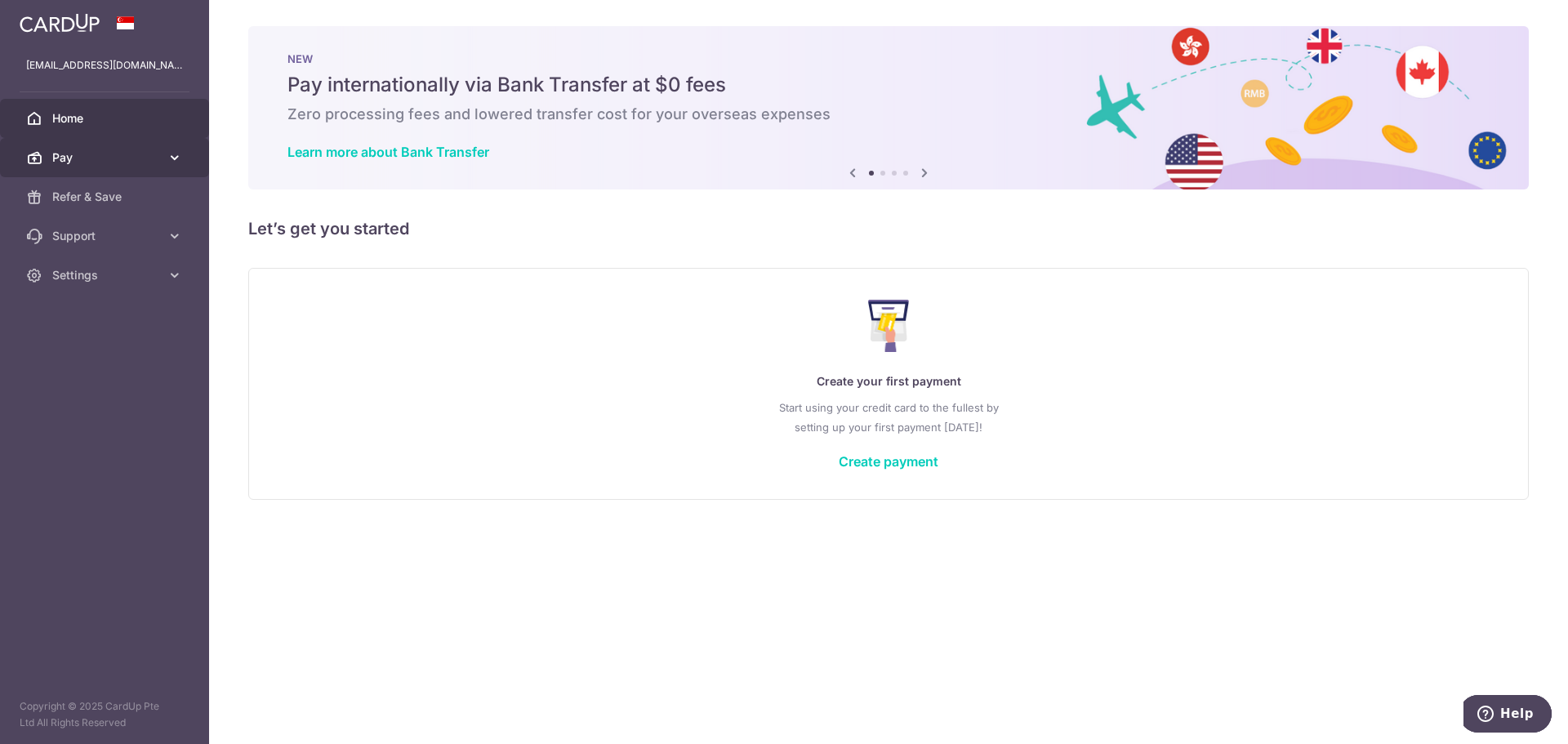
click at [104, 161] on span "Pay" at bounding box center [106, 158] width 107 height 17
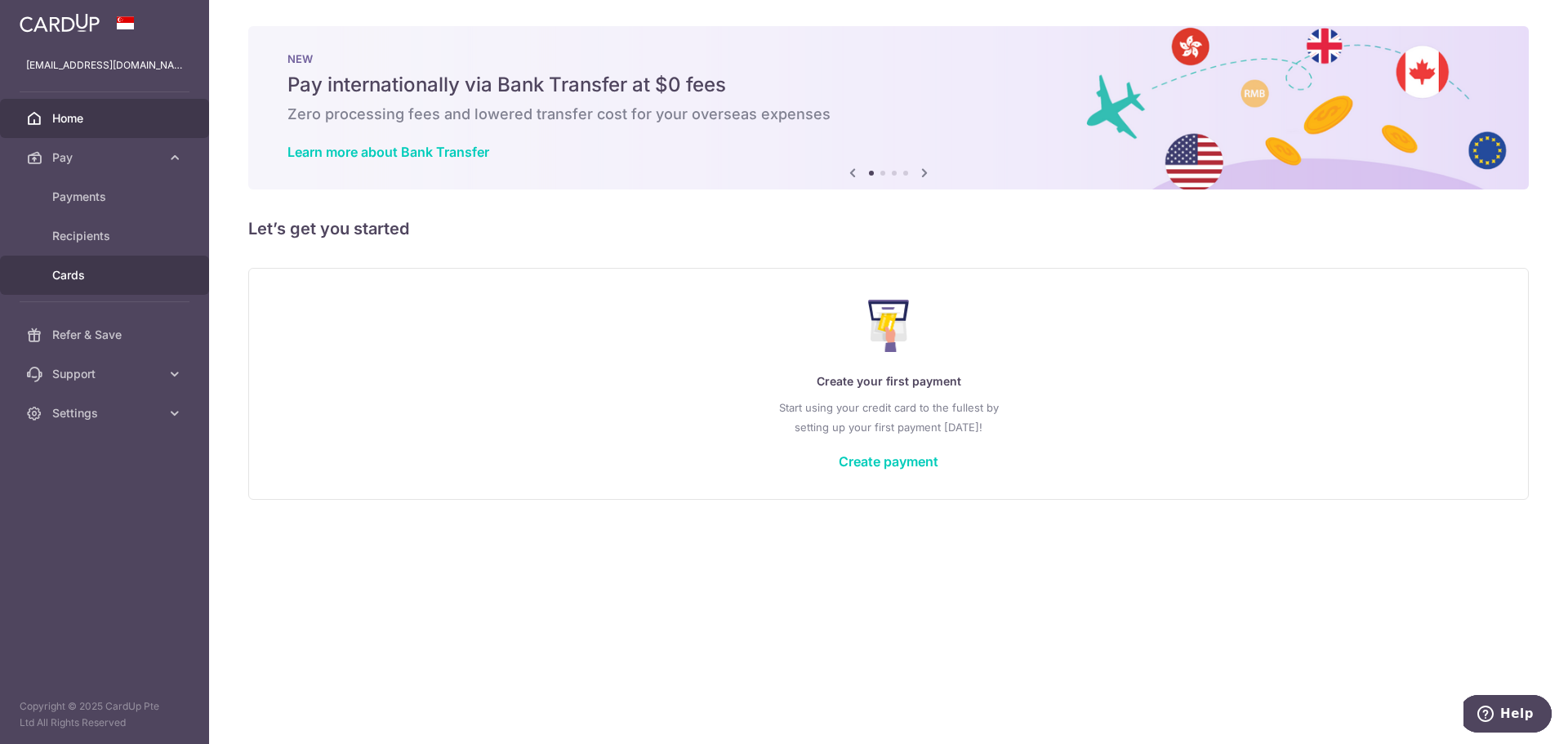
click at [69, 267] on span "Cards" at bounding box center [106, 275] width 107 height 17
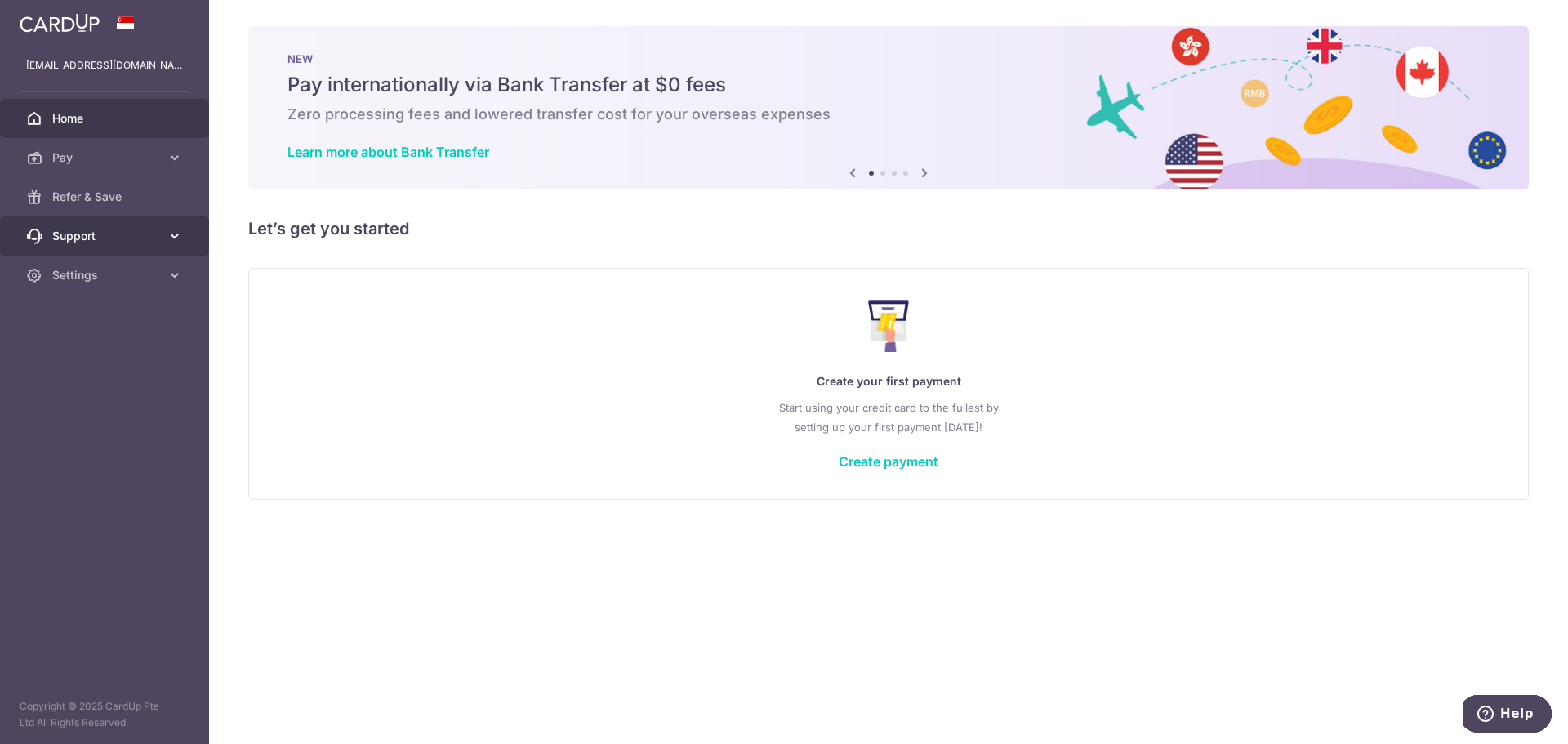
click at [133, 244] on span "Support" at bounding box center [106, 236] width 107 height 17
click at [147, 195] on span "Refer & Save" at bounding box center [106, 197] width 107 height 17
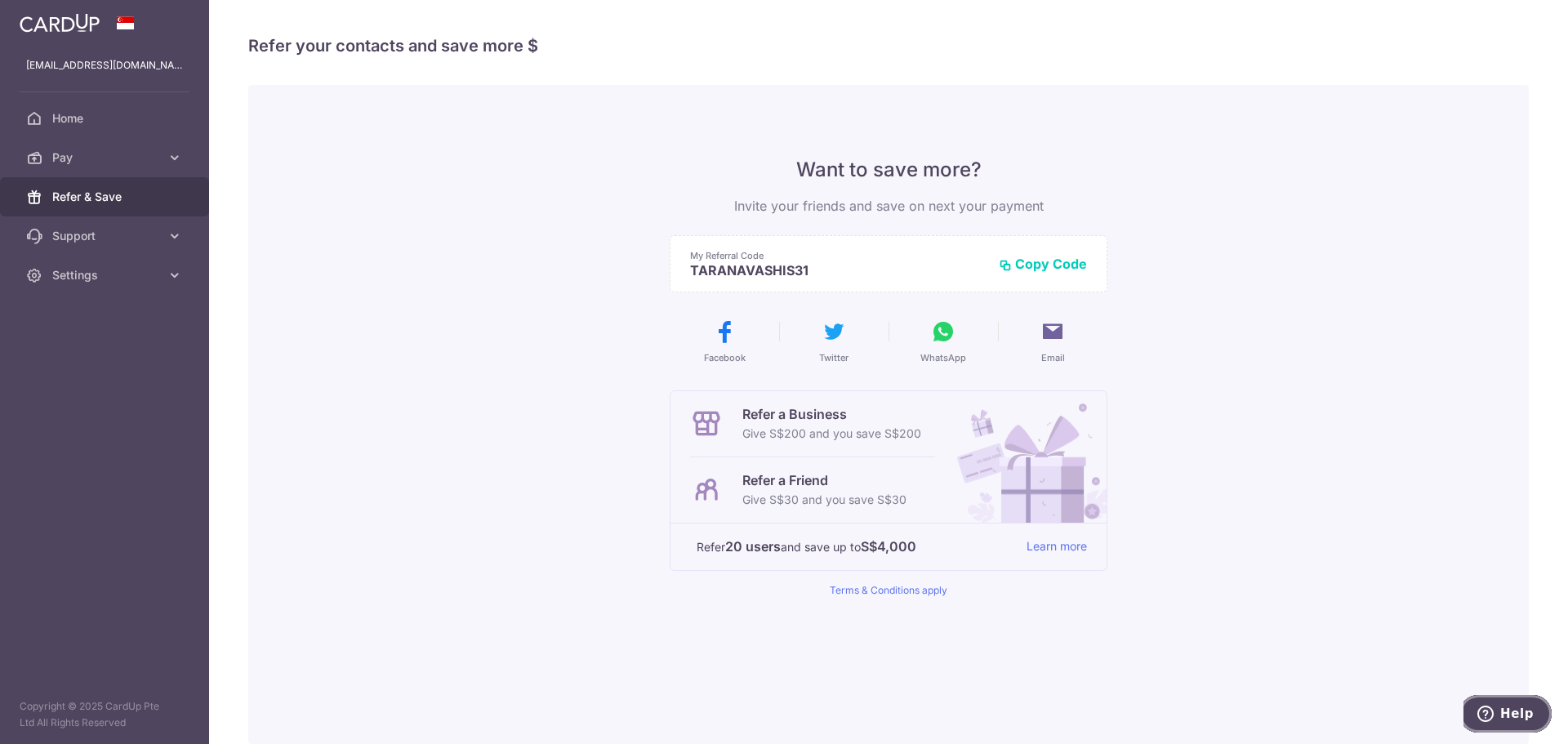
click at [1498, 706] on span "Help" at bounding box center [1488, 713] width 23 height 17
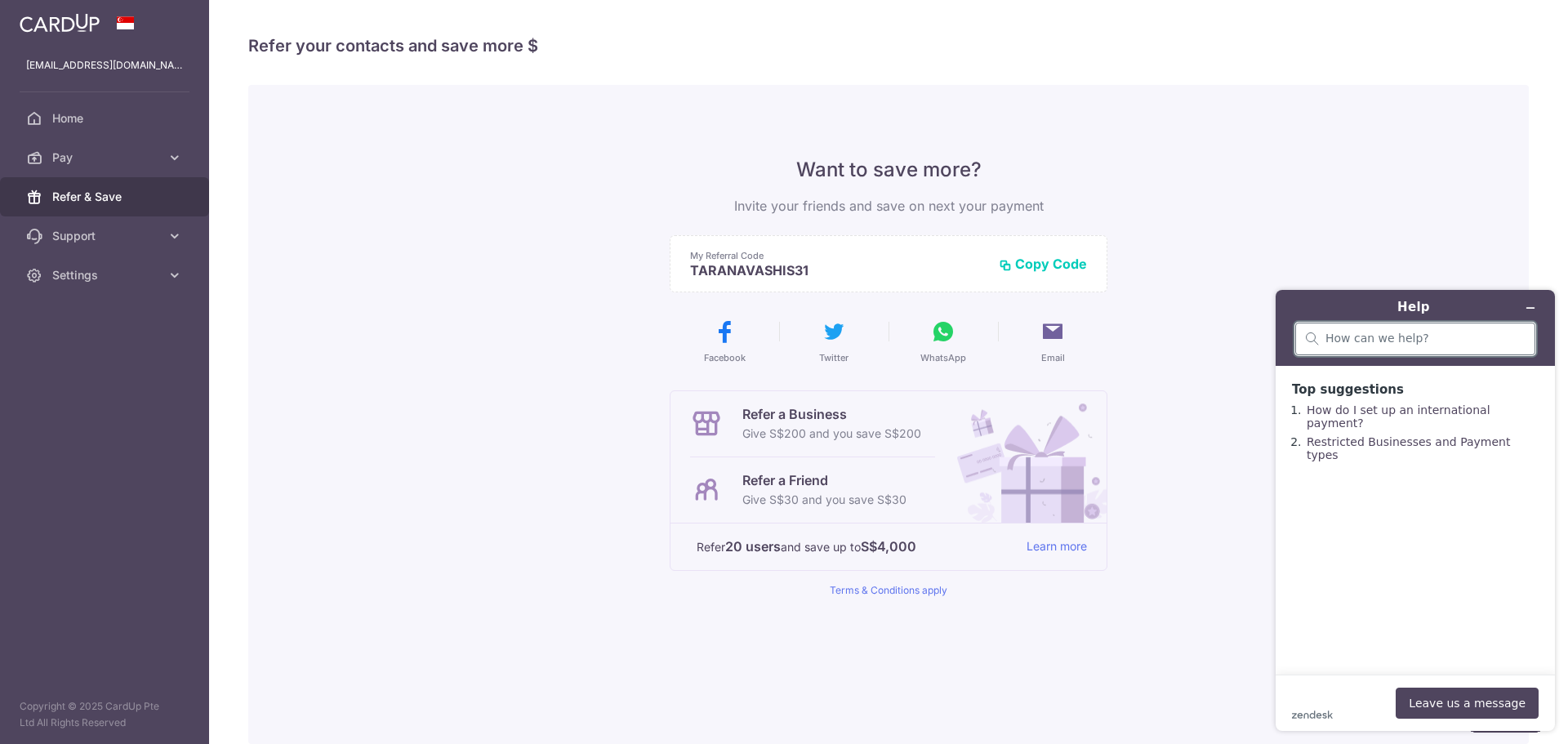
click at [1361, 346] on input "search" at bounding box center [1424, 339] width 199 height 15
type input "card points"
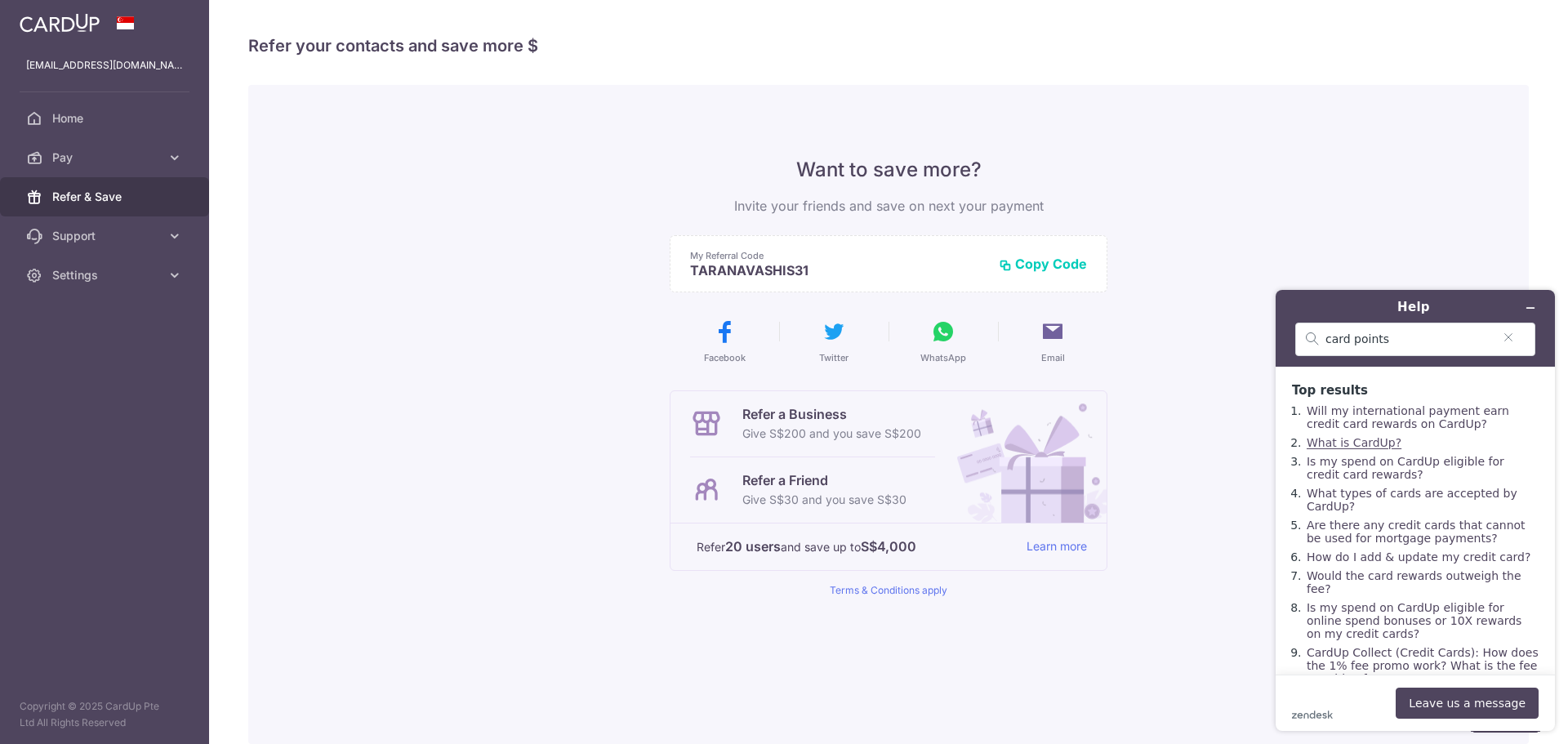
click at [1360, 447] on link "What is CardUp?" at bounding box center [1354, 442] width 95 height 13
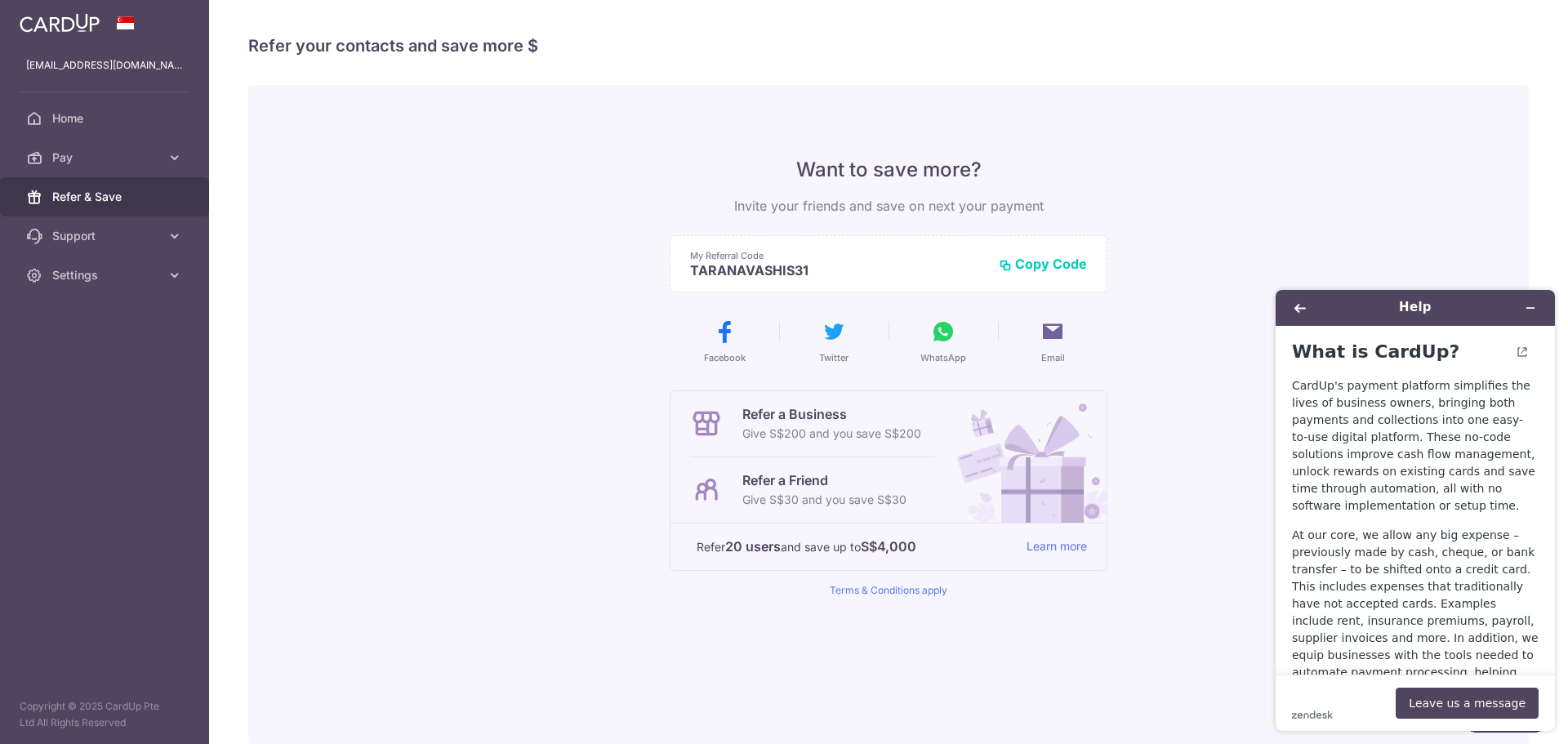
click at [752, 414] on p "Refer a Business" at bounding box center [831, 413] width 179 height 19
click at [82, 120] on span "Home" at bounding box center [106, 119] width 107 height 17
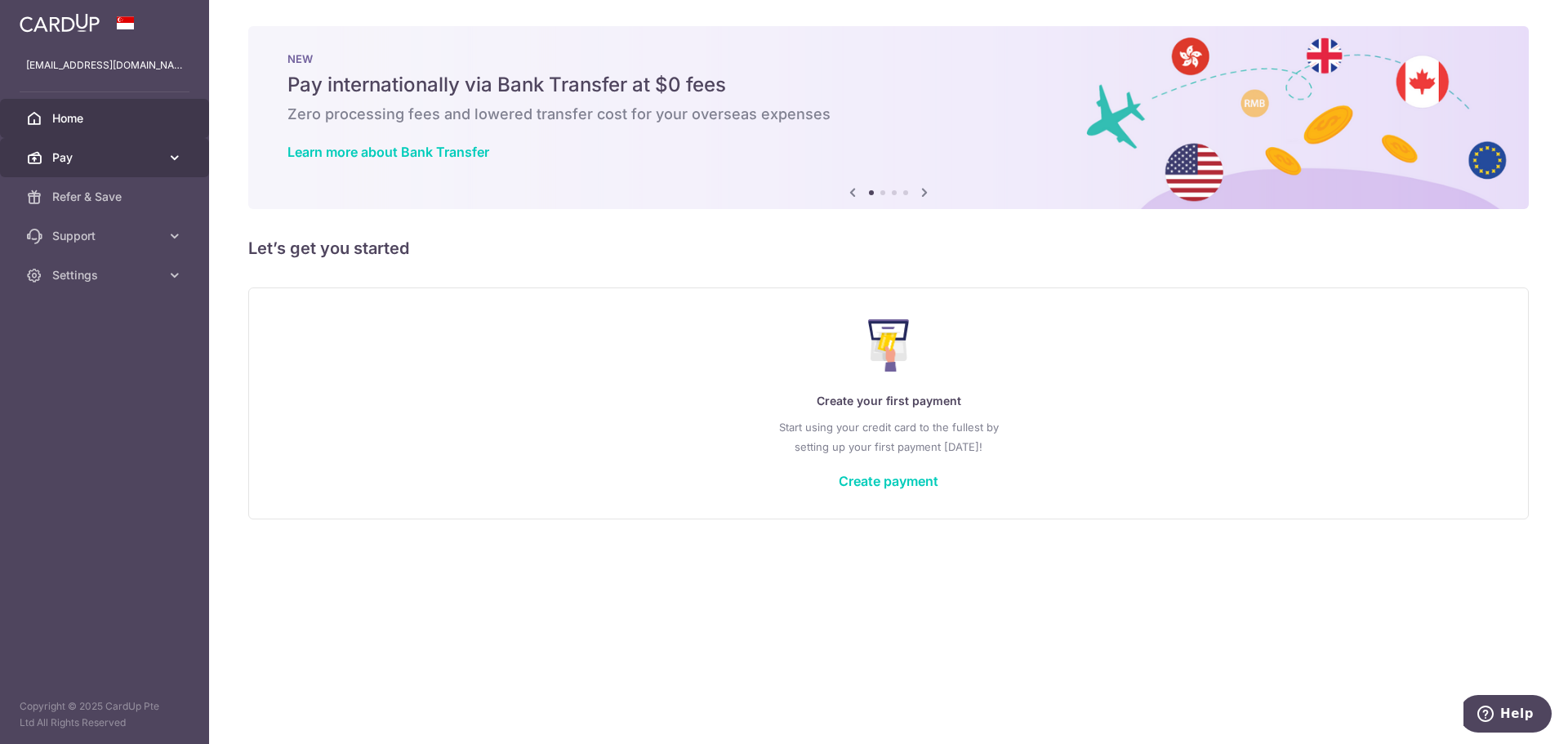
click at [109, 161] on span "Pay" at bounding box center [106, 158] width 107 height 17
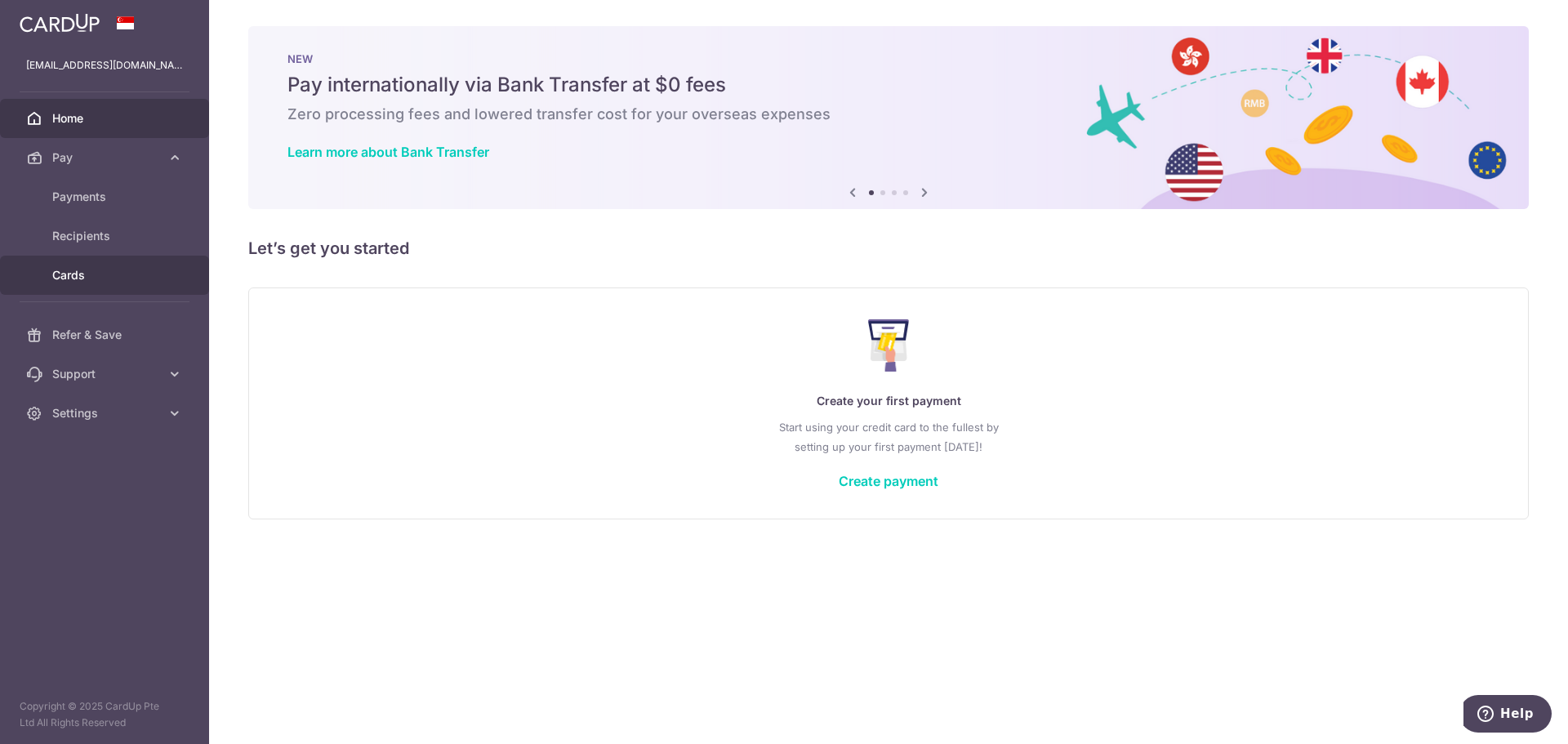
click at [92, 270] on span "Cards" at bounding box center [106, 275] width 107 height 17
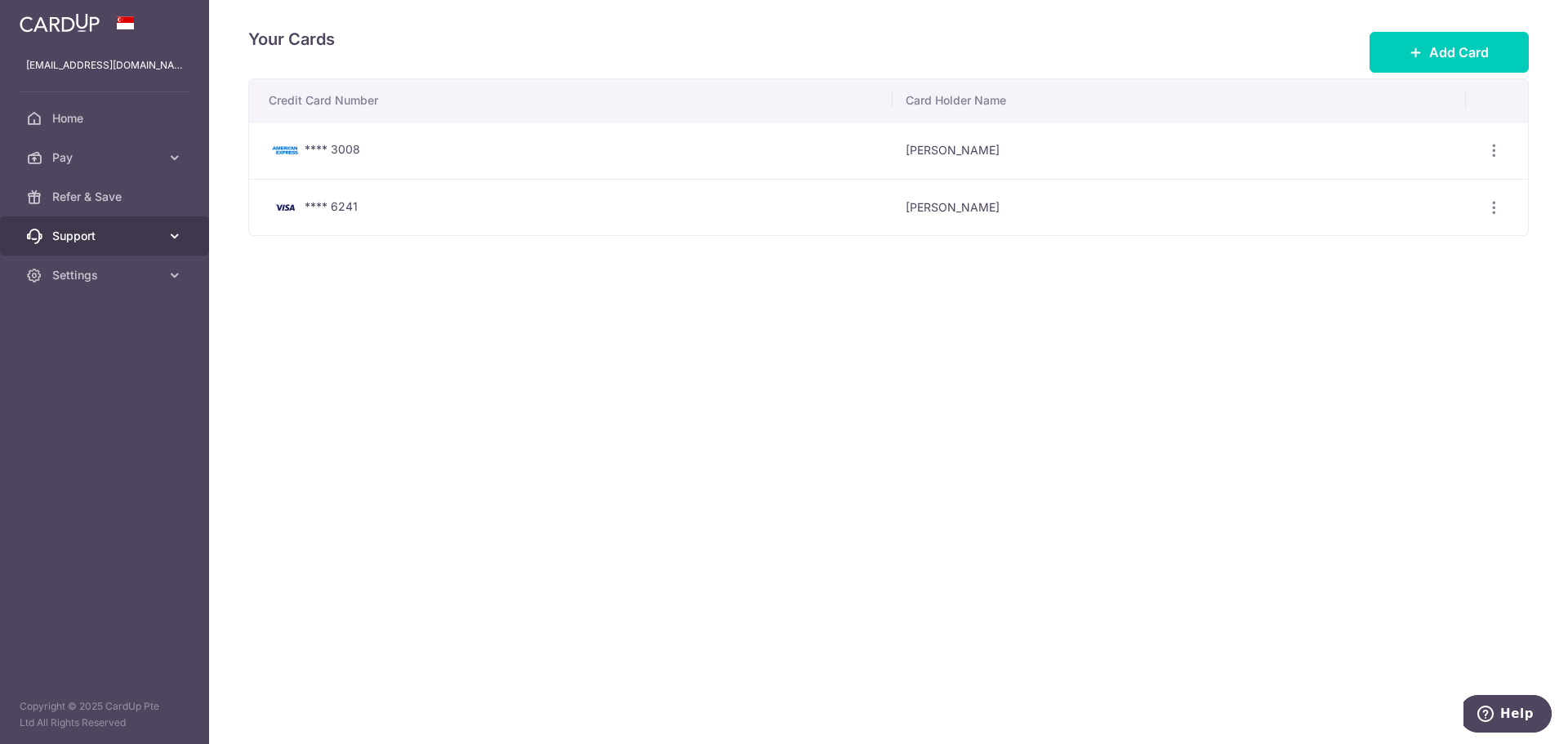
click at [104, 245] on link "Support" at bounding box center [105, 235] width 209 height 39
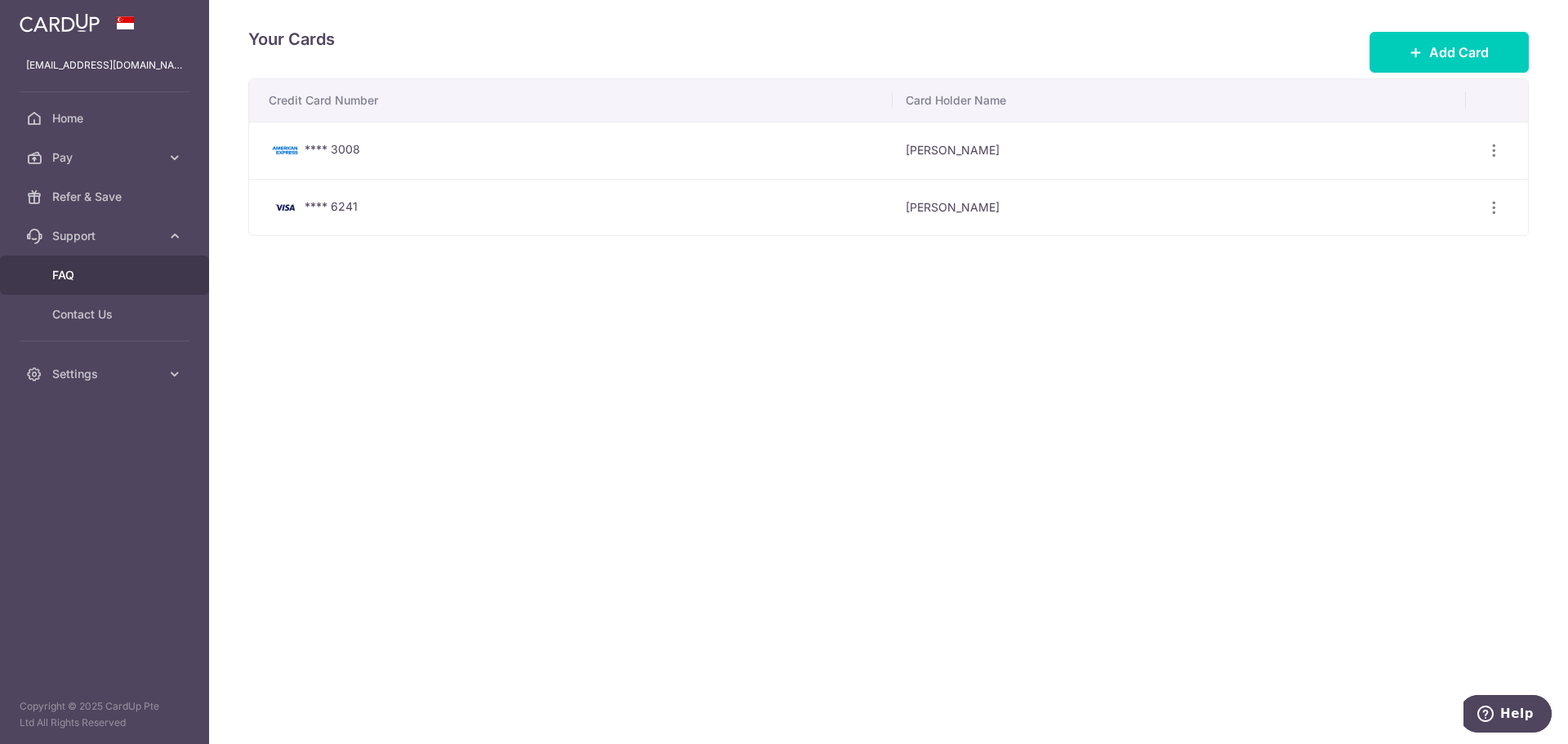
click at [84, 277] on span "FAQ" at bounding box center [106, 275] width 107 height 17
click at [1514, 717] on span "Help" at bounding box center [1516, 713] width 33 height 15
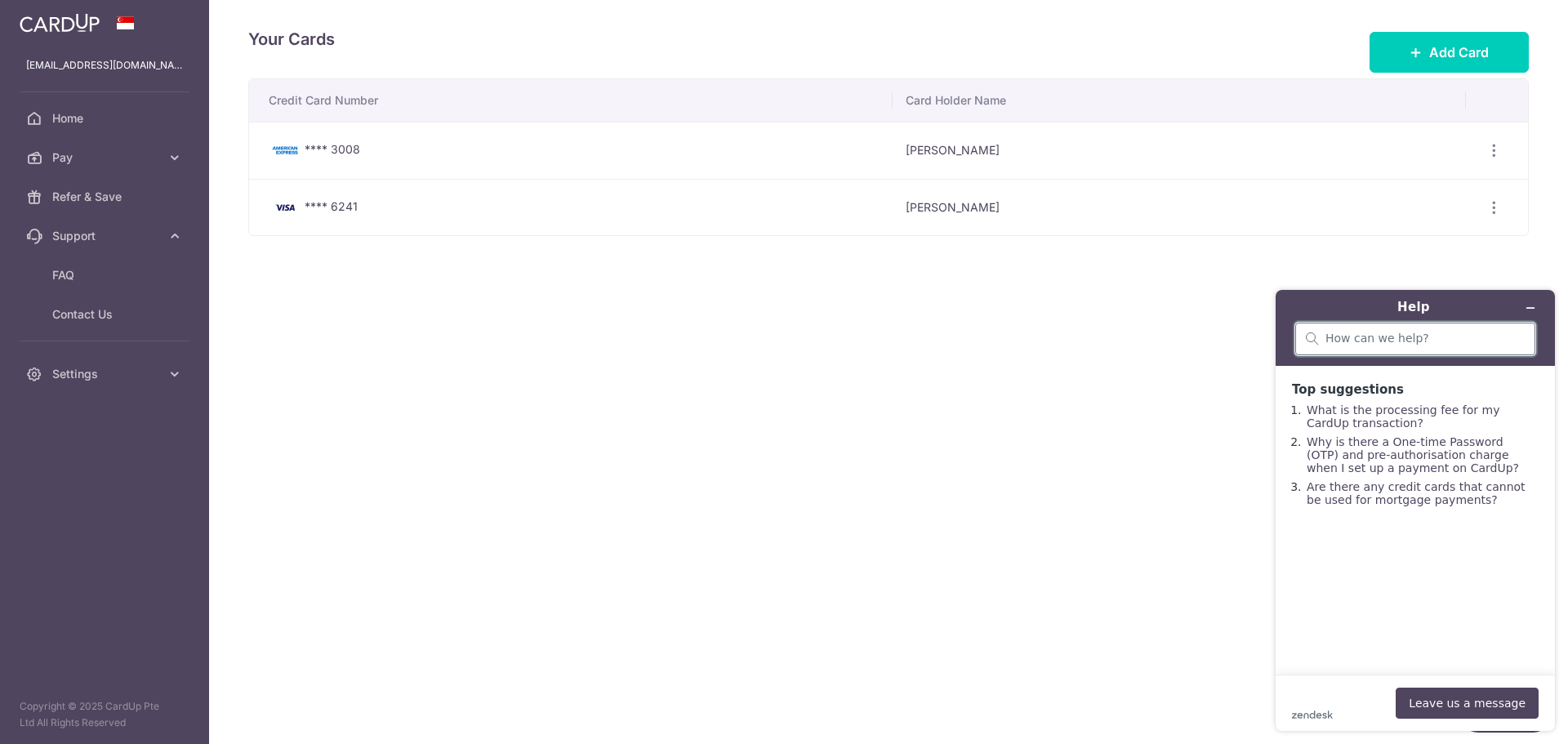
click at [1410, 345] on input "search" at bounding box center [1424, 339] width 199 height 15
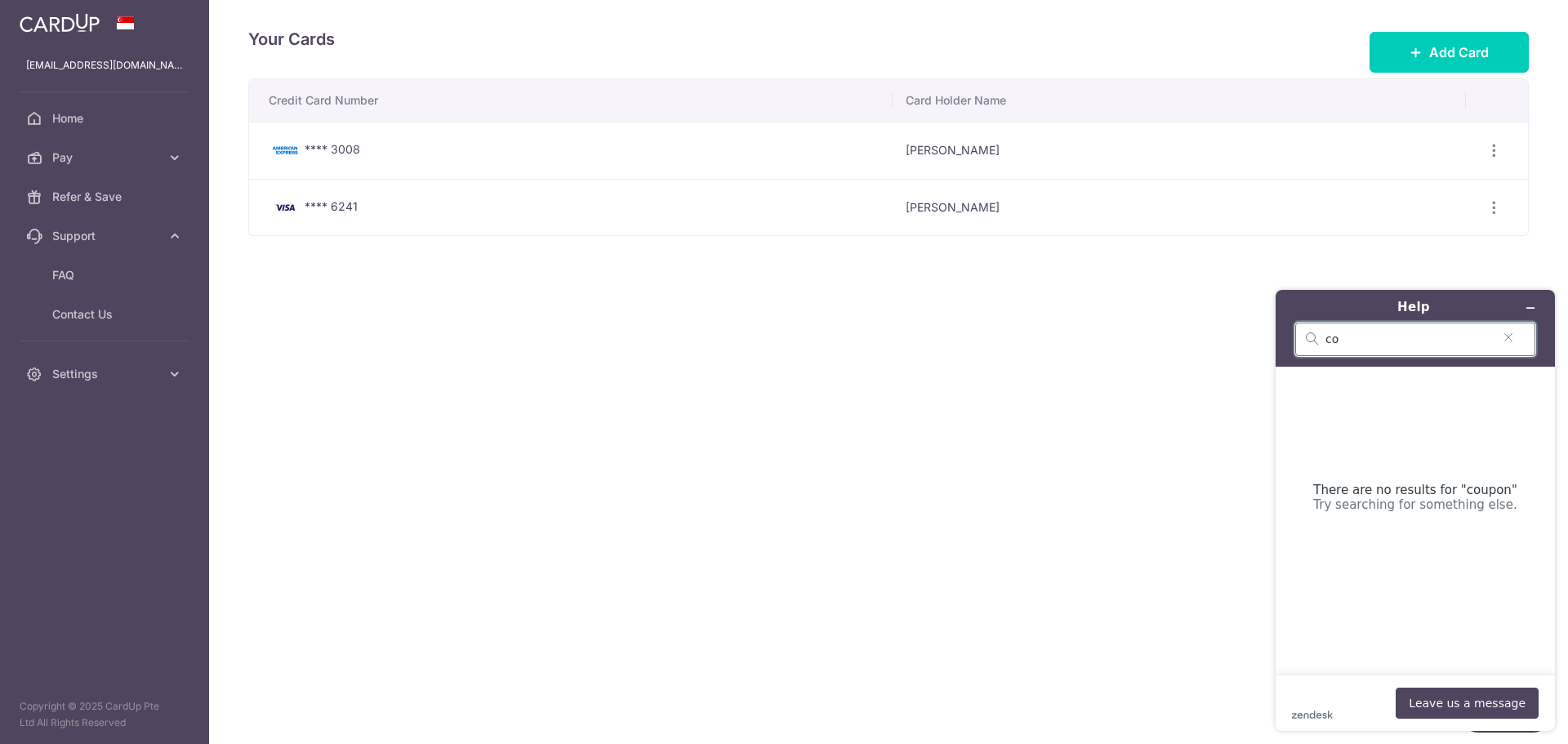
type input "c"
type input "promotion code"
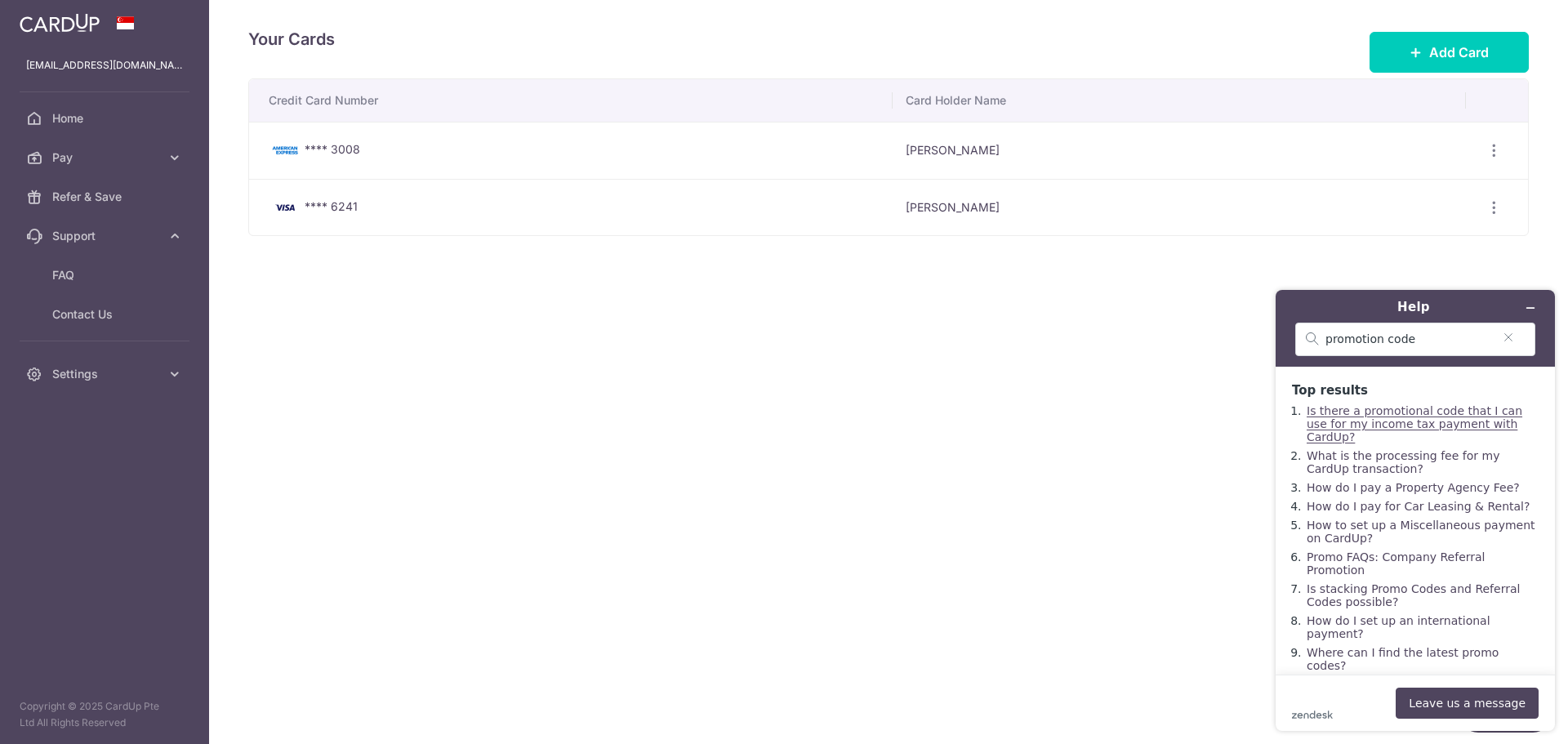
click at [1381, 410] on link "Is there a promotional code that I can use for my income tax payment with CardU…" at bounding box center [1414, 423] width 216 height 39
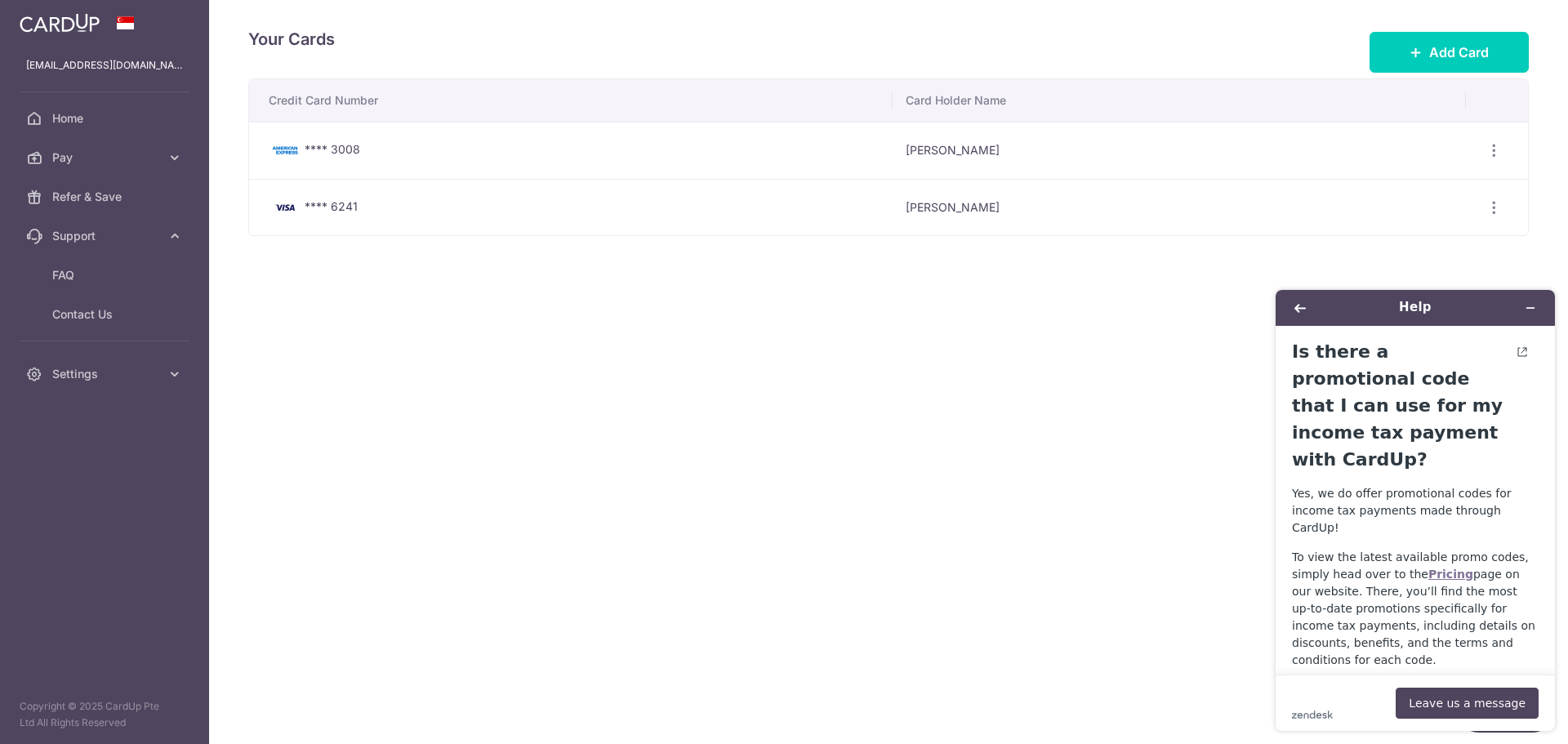
click at [1428, 567] on strong "Pricing" at bounding box center [1450, 574] width 44 height 13
